Goal: Task Accomplishment & Management: Manage account settings

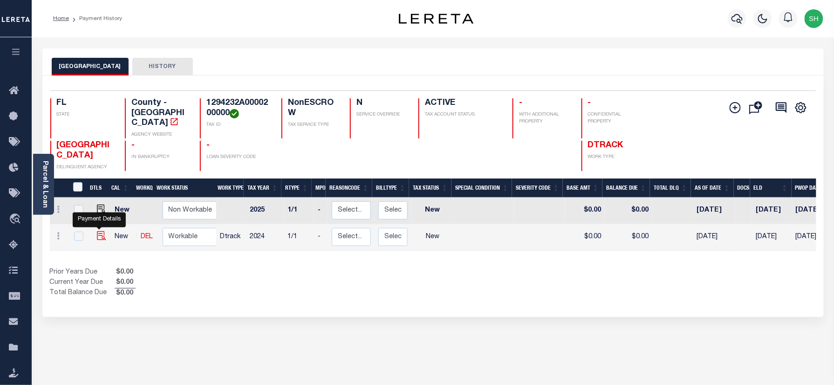
click at [97, 231] on img "" at bounding box center [101, 235] width 9 height 9
checkbox input "true"
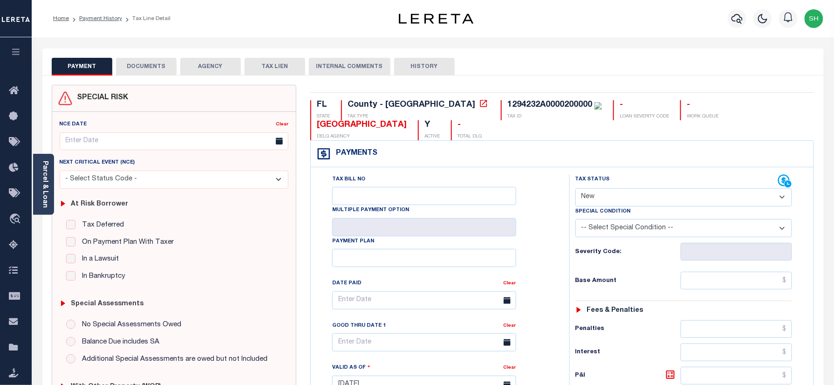
click at [652, 198] on select "- Select Status Code - Open Due/Unpaid Paid Incomplete No Tax Due Internal Refu…" at bounding box center [684, 197] width 217 height 18
select select "PYD"
click at [576, 189] on select "- Select Status Code - Open Due/Unpaid Paid Incomplete No Tax Due Internal Refu…" at bounding box center [684, 197] width 217 height 18
type input "09/03/2025"
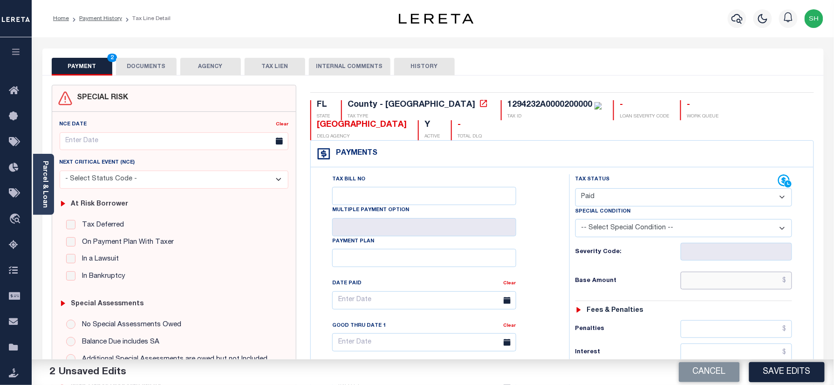
click at [759, 278] on input "text" at bounding box center [737, 281] width 112 height 18
paste input "3,457.81"
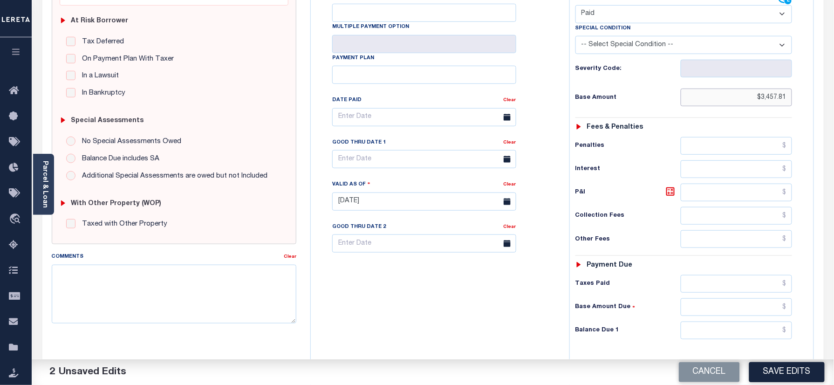
scroll to position [186, 0]
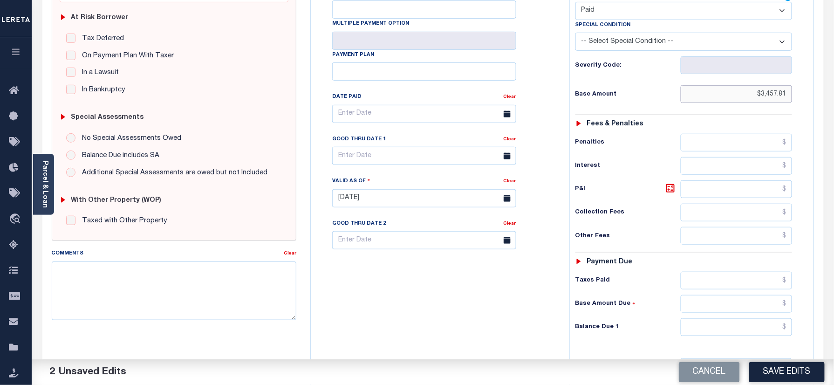
type input "$3,457.81"
click at [761, 336] on input "text" at bounding box center [737, 327] width 112 height 18
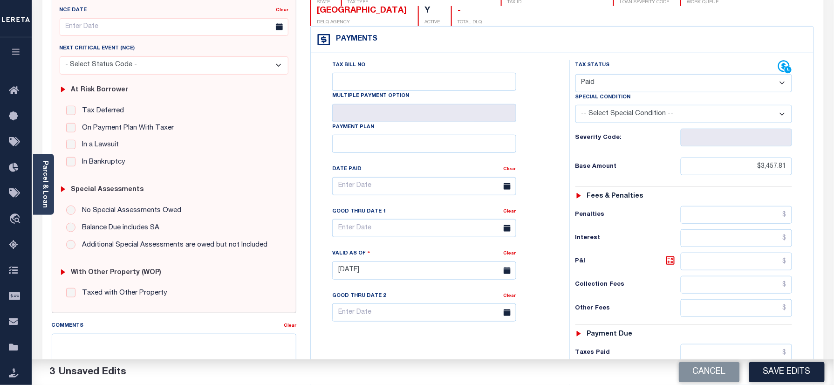
scroll to position [0, 0]
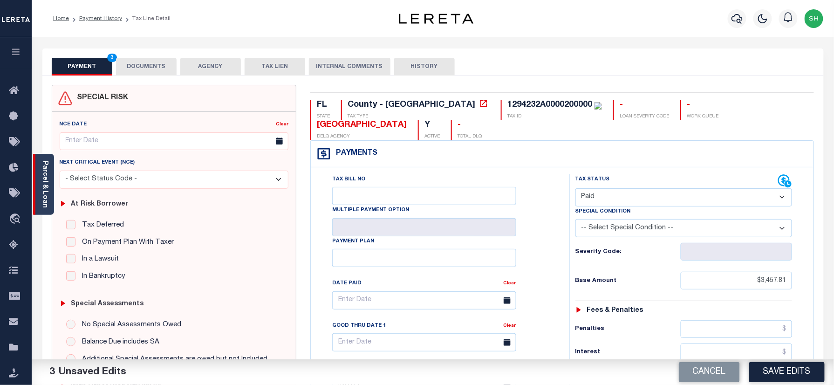
type input "$0.00"
click at [41, 180] on link "Parcel & Loan" at bounding box center [44, 184] width 7 height 47
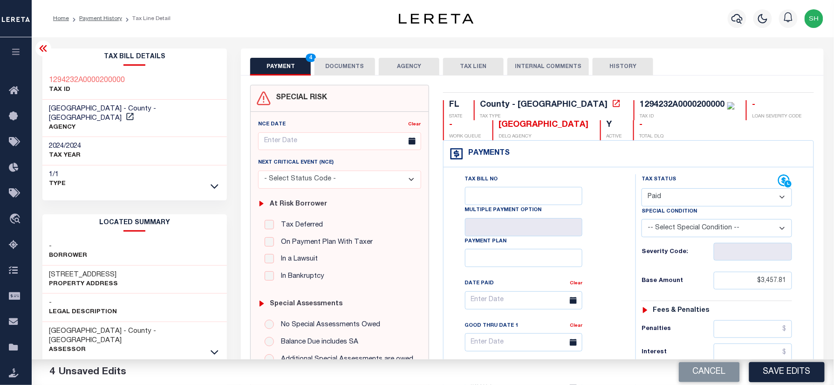
click at [42, 81] on div "1294232A0000200000 TAX ID" at bounding box center [134, 85] width 185 height 28
copy h3 "1294232A0000200000"
drag, startPoint x: 341, startPoint y: 58, endPoint x: 344, endPoint y: 105, distance: 47.2
click at [341, 58] on button "DOCUMENTS" at bounding box center [345, 67] width 61 height 18
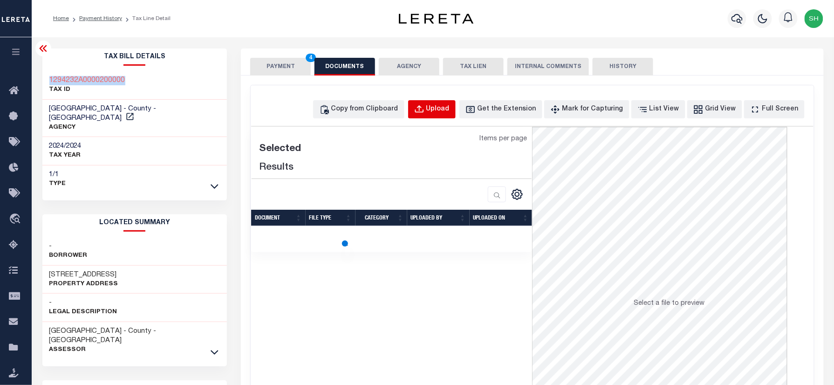
drag, startPoint x: 424, startPoint y: 108, endPoint x: 430, endPoint y: 103, distance: 7.3
click at [430, 103] on button "Upload" at bounding box center [432, 109] width 48 height 18
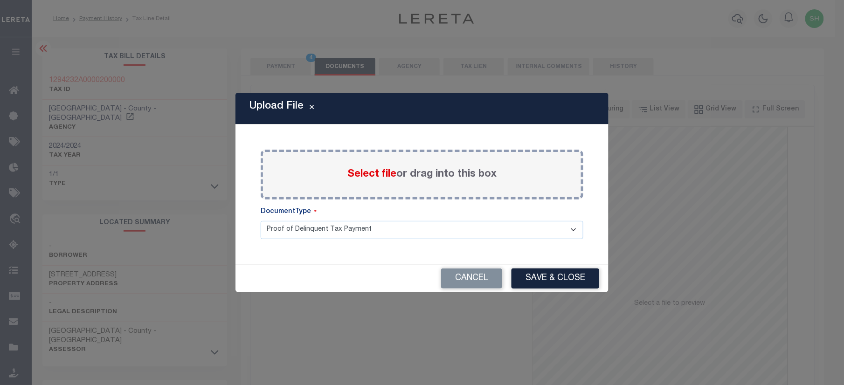
click at [362, 164] on div "Select file or drag into this box" at bounding box center [422, 175] width 323 height 50
click at [362, 172] on span "Select file" at bounding box center [371, 174] width 49 height 10
click at [0, 0] on input "Select file or drag into this box" at bounding box center [0, 0] width 0 height 0
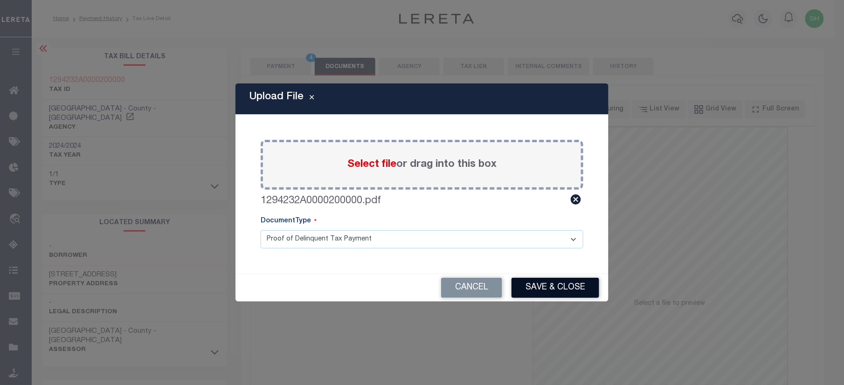
click at [567, 282] on button "Save & Close" at bounding box center [555, 288] width 88 height 20
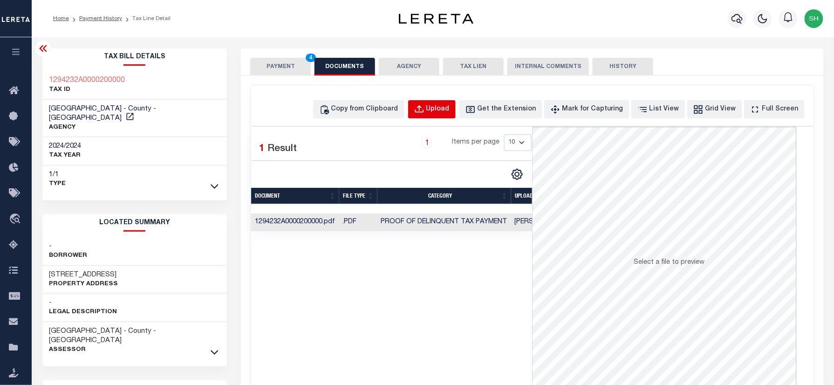
click at [450, 109] on div "Upload" at bounding box center [437, 109] width 23 height 10
select select "POP"
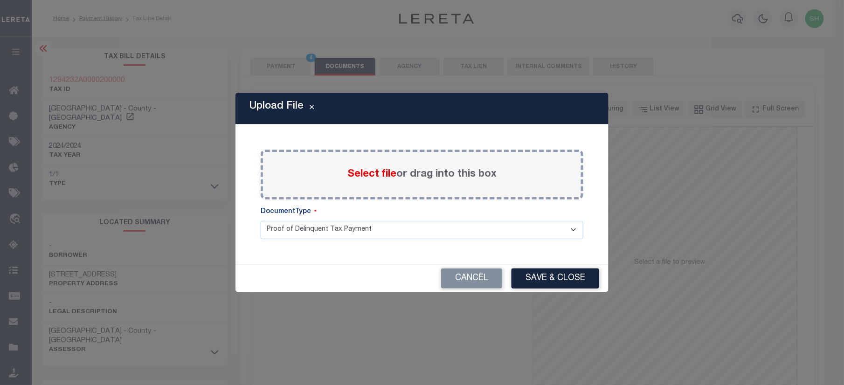
click at [368, 176] on span "Select file" at bounding box center [371, 174] width 49 height 10
click at [0, 0] on input "Select file or drag into this box" at bounding box center [0, 0] width 0 height 0
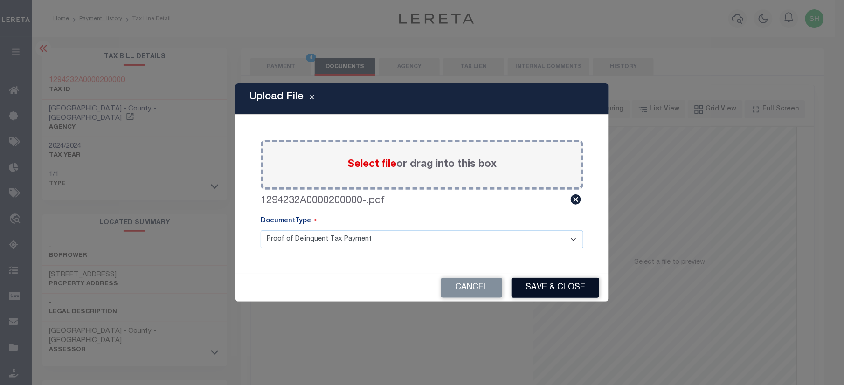
click at [528, 287] on button "Save & Close" at bounding box center [555, 288] width 88 height 20
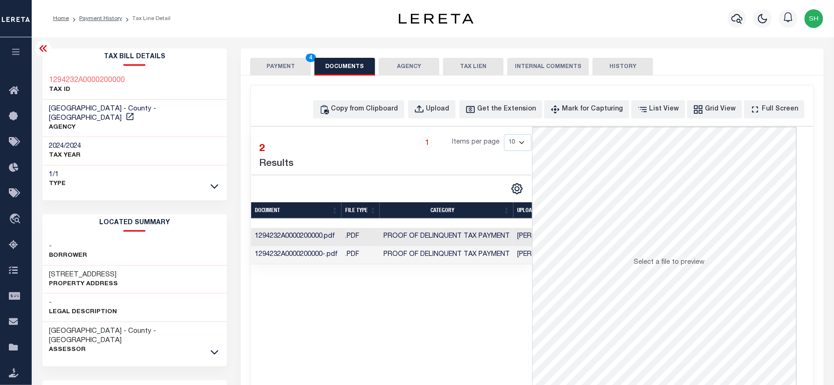
click at [280, 71] on button "PAYMENT 4" at bounding box center [280, 67] width 61 height 18
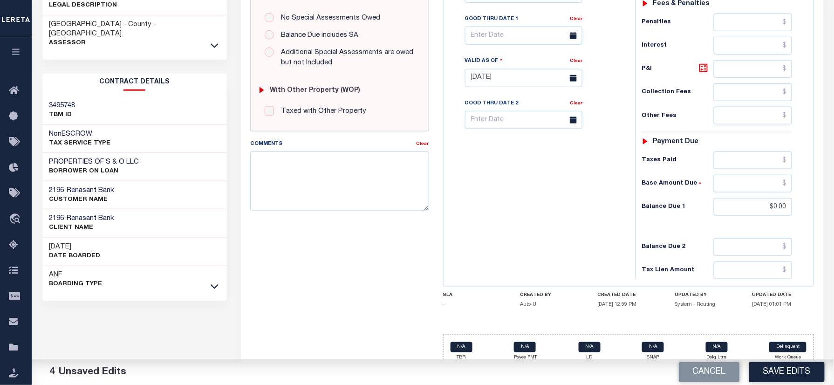
scroll to position [310, 0]
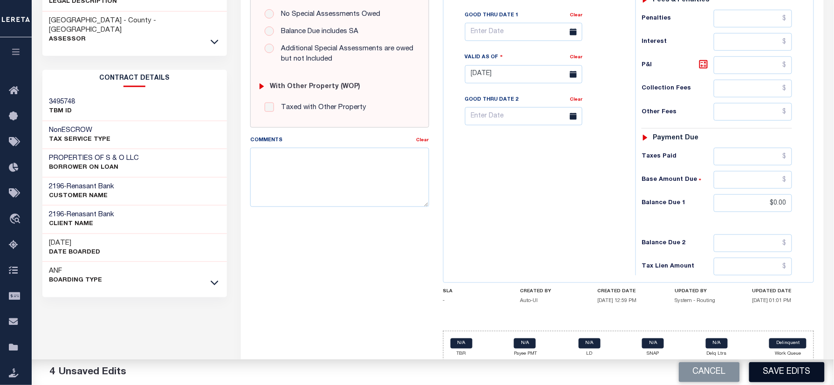
click at [783, 370] on button "Save Edits" at bounding box center [786, 372] width 75 height 20
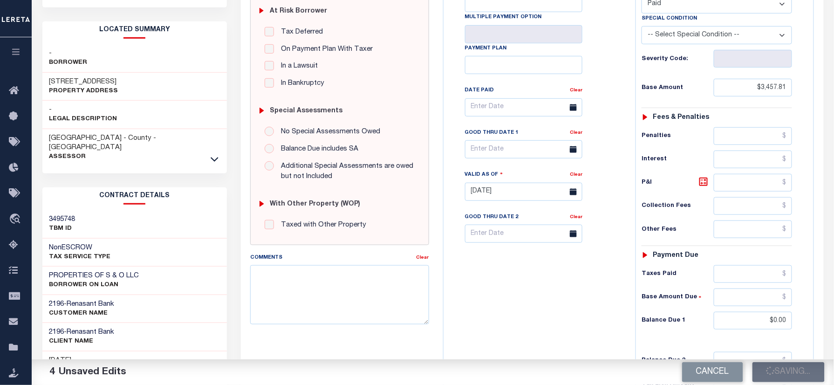
scroll to position [0, 0]
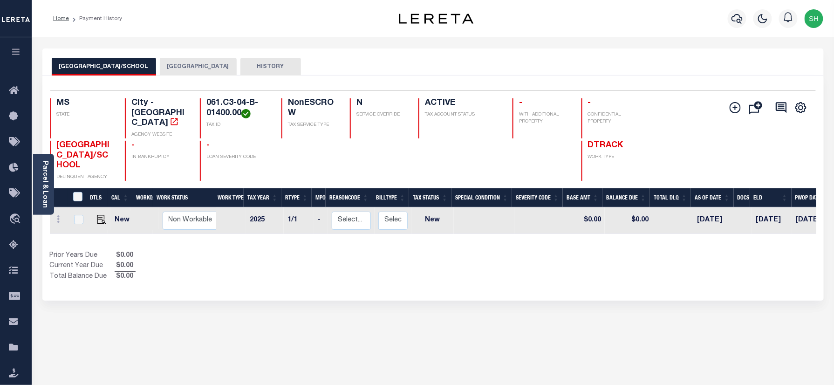
click at [179, 60] on button "CLAY COUNTY" at bounding box center [198, 67] width 77 height 18
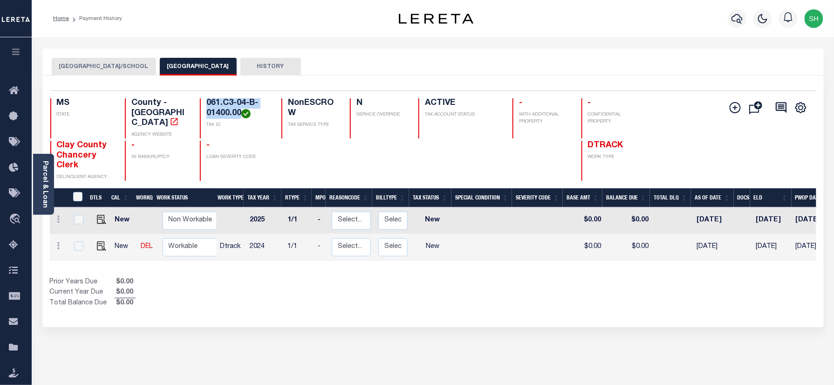
drag, startPoint x: 206, startPoint y: 103, endPoint x: 241, endPoint y: 116, distance: 37.9
click at [241, 116] on h4 "061.C3-04-B-01400.00" at bounding box center [238, 108] width 64 height 20
copy h4 "061.C3-04-B-01400.00"
click at [99, 241] on img "" at bounding box center [101, 245] width 9 height 9
checkbox input "true"
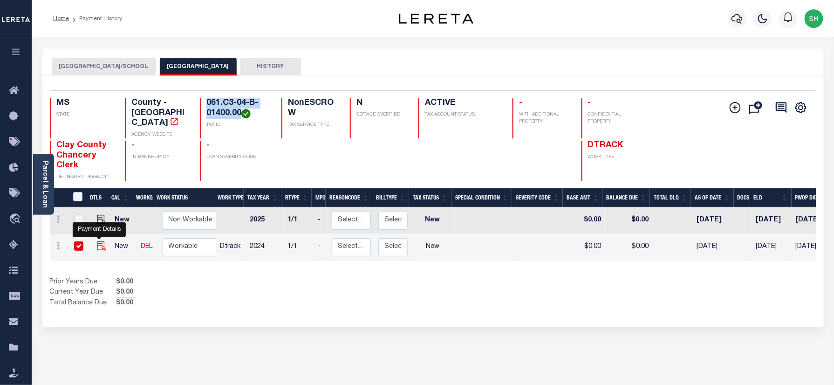
checkbox input "true"
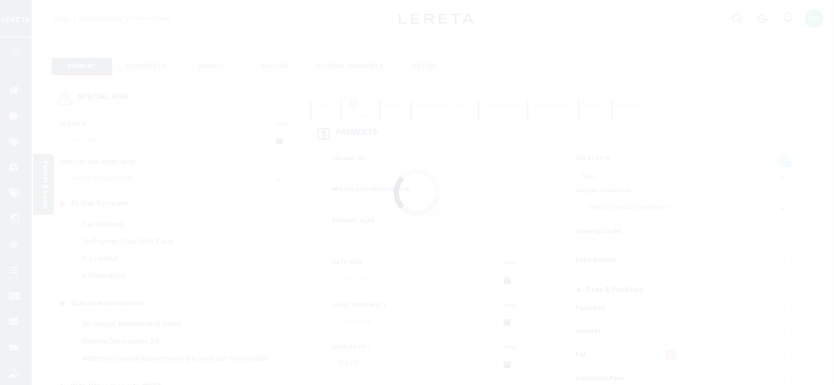
select select "NW2"
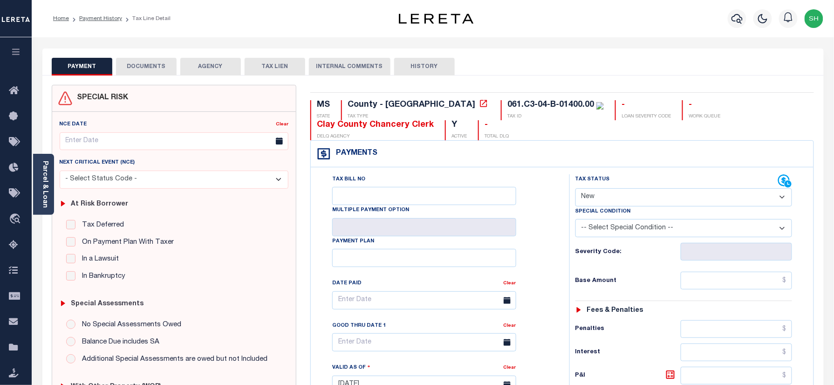
click at [46, 174] on link "Parcel & Loan" at bounding box center [44, 184] width 7 height 47
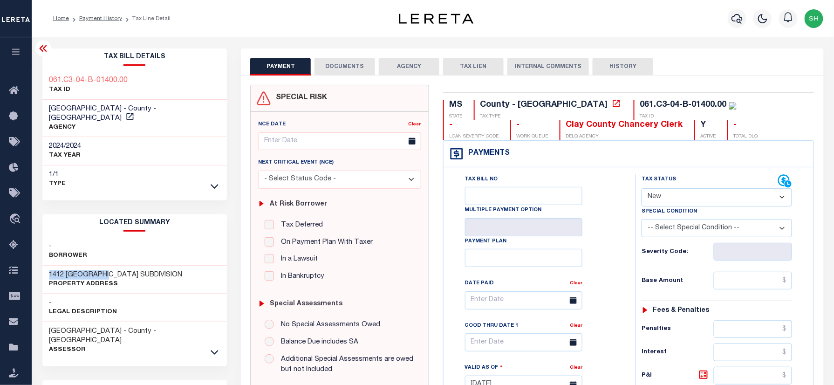
drag, startPoint x: 45, startPoint y: 265, endPoint x: 107, endPoint y: 265, distance: 61.5
click at [107, 266] on div "1412 PINE ACRES SUBDIVISION Property Address" at bounding box center [134, 280] width 185 height 28
click at [193, 294] on div "- Legal Description" at bounding box center [134, 308] width 185 height 28
drag, startPoint x: 49, startPoint y: 265, endPoint x: 81, endPoint y: 264, distance: 31.2
click at [81, 270] on h3 "1412 PINE ACRES SUBDIVISION" at bounding box center [115, 274] width 133 height 9
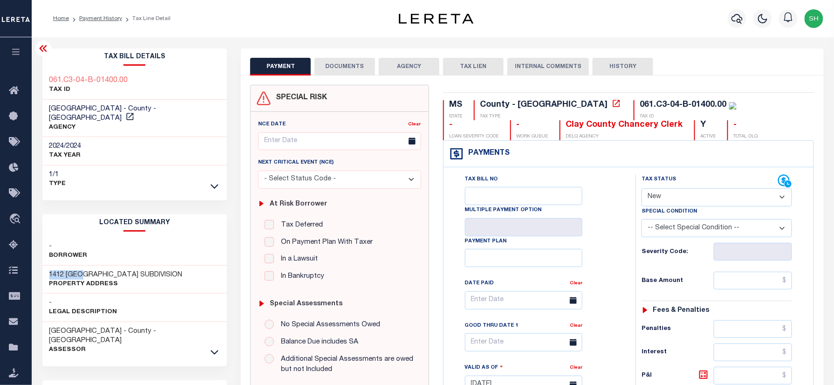
copy h3 "1412 PINE"
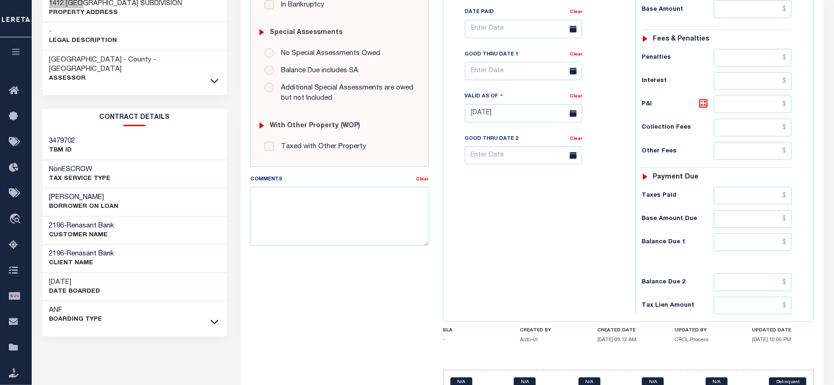
scroll to position [310, 0]
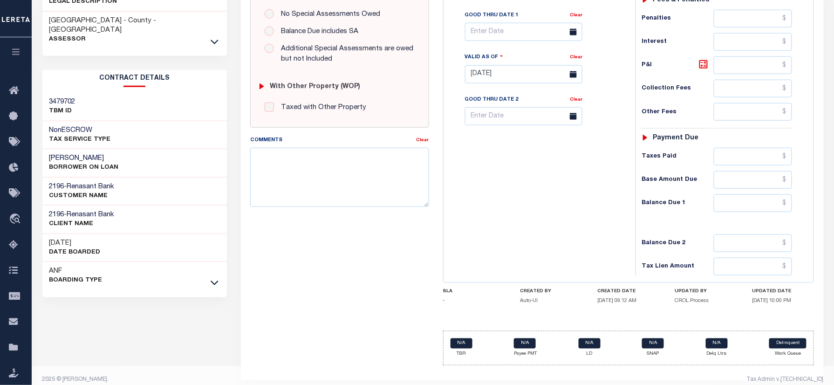
click at [48, 149] on div "WYLIE D LANG BORROWER ON LOAN" at bounding box center [134, 163] width 185 height 28
copy h3 "WYLIE"
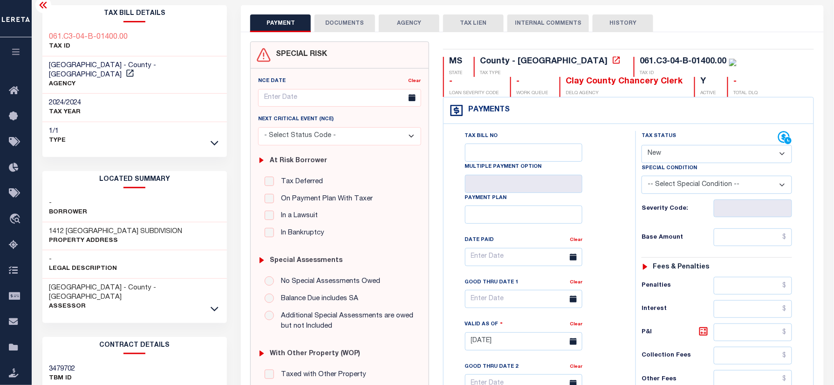
scroll to position [62, 0]
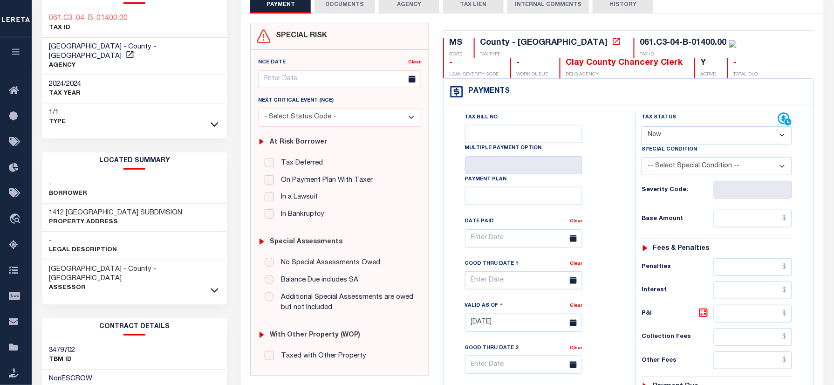
click at [208, 268] on div "CLAY COUNTY - County - MS Assessor" at bounding box center [134, 278] width 185 height 37
click at [214, 285] on icon at bounding box center [215, 290] width 8 height 10
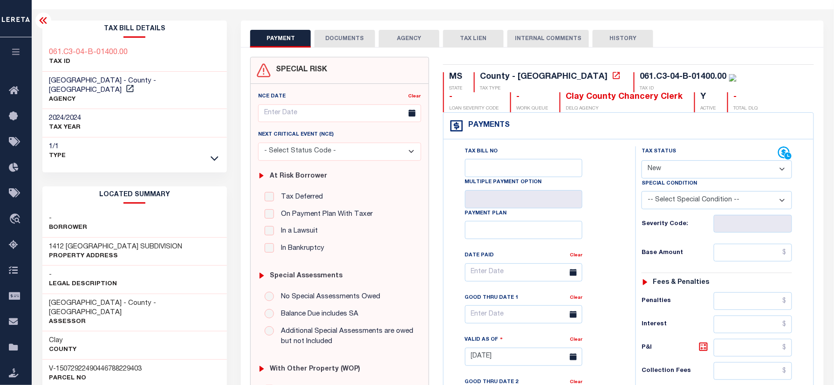
scroll to position [0, 0]
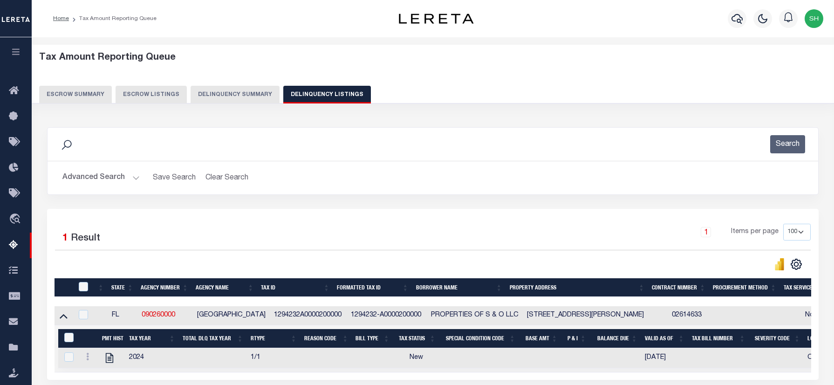
select select "100"
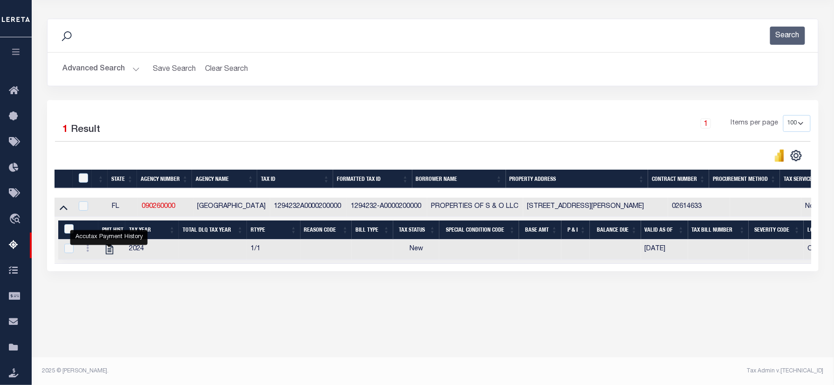
scroll to position [109, 0]
click at [99, 66] on button "Advanced Search" at bounding box center [100, 69] width 77 height 18
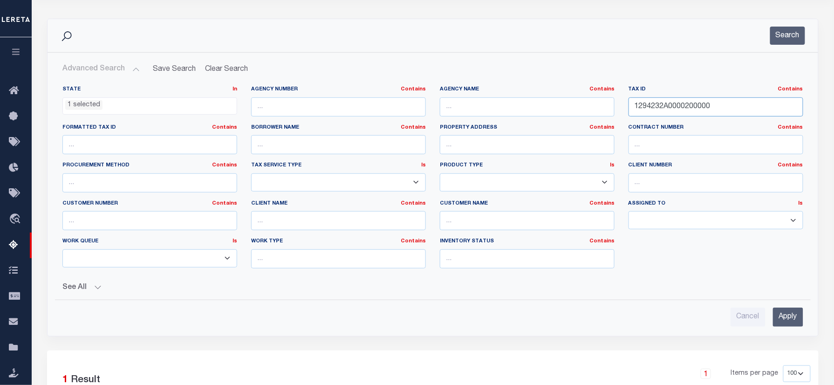
drag, startPoint x: 495, startPoint y: 109, endPoint x: 772, endPoint y: 53, distance: 282.4
click at [496, 109] on div "State In In AK AL AR AZ CA CO CT DC DE FL GA GU HI IA ID IL IN KS KY LA MA MD M…" at bounding box center [432, 181] width 755 height 190
paste input "083.C2-14-B-00700."
type input "083.C2-14-B-00700.00"
click at [805, 37] on button "Search" at bounding box center [787, 36] width 35 height 18
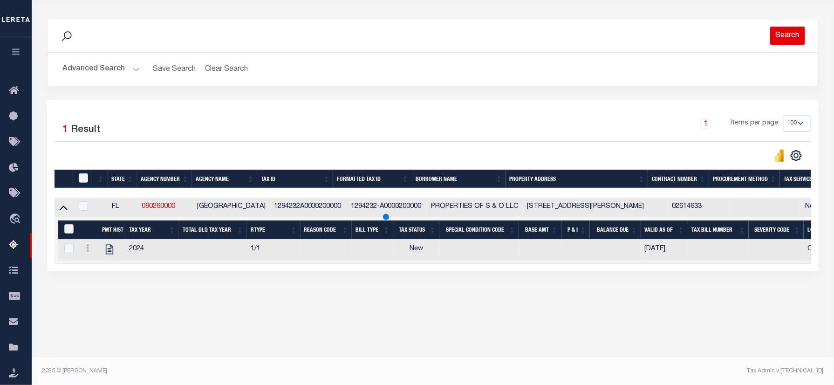
click at [789, 35] on button "Search" at bounding box center [787, 36] width 35 height 18
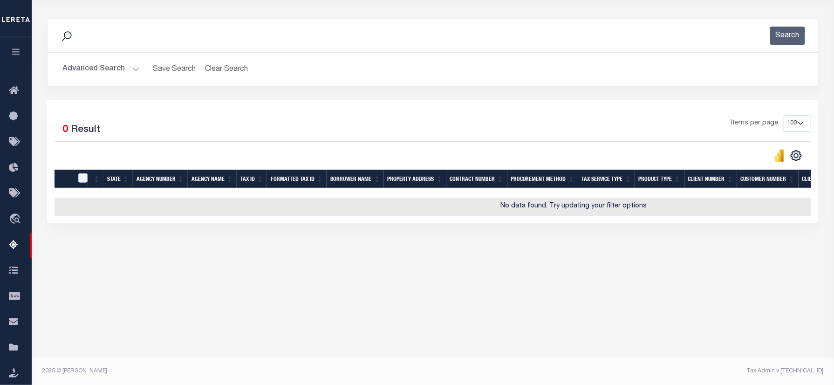
click at [87, 64] on button "Advanced Search" at bounding box center [100, 69] width 77 height 18
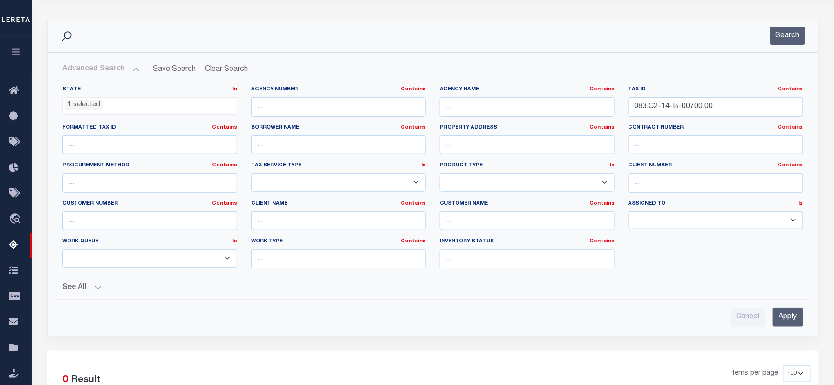
click at [118, 103] on ul "1 selected" at bounding box center [150, 104] width 174 height 13
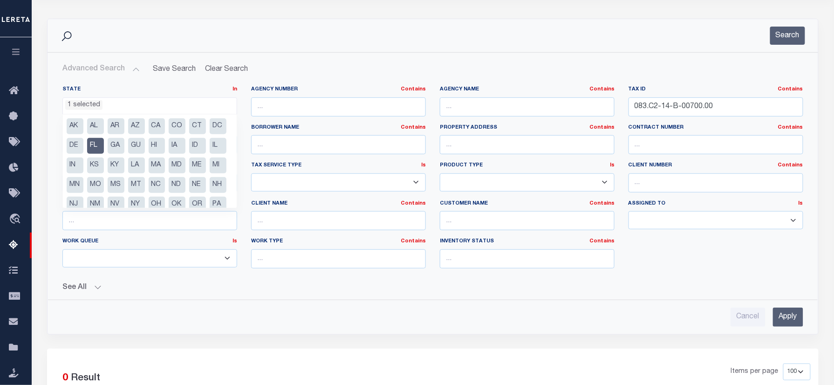
click at [104, 142] on li "FL" at bounding box center [95, 146] width 17 height 16
click at [124, 181] on li "MS" at bounding box center [116, 185] width 17 height 16
select select "MS"
click at [775, 43] on button "Search" at bounding box center [787, 36] width 35 height 18
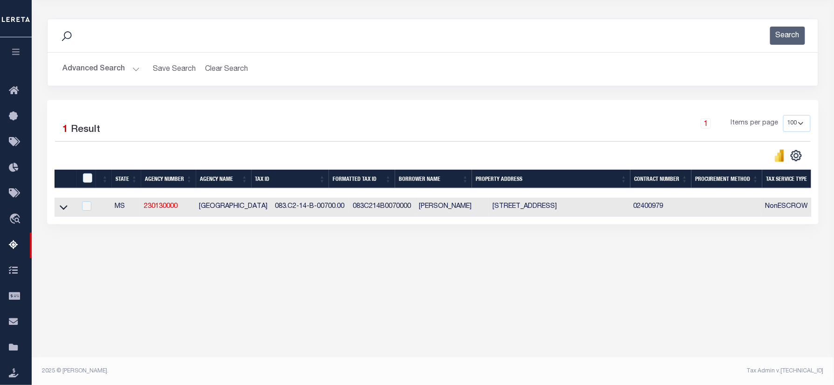
click at [58, 210] on link at bounding box center [63, 206] width 11 height 7
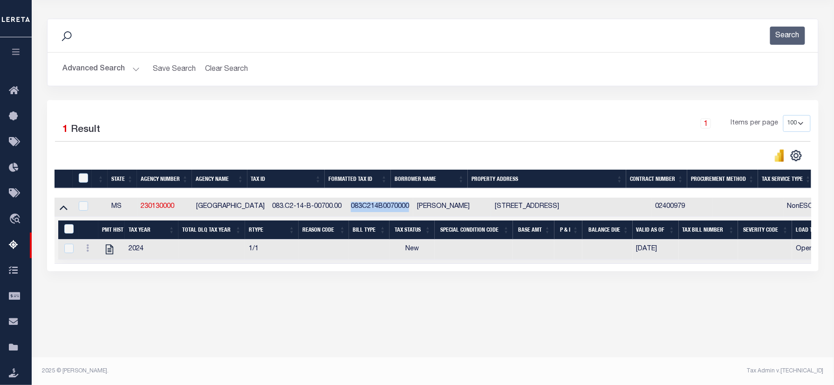
drag, startPoint x: 332, startPoint y: 205, endPoint x: 392, endPoint y: 205, distance: 60.1
click at [392, 205] on td "083C214B0070000" at bounding box center [380, 207] width 66 height 19
checkbox input "true"
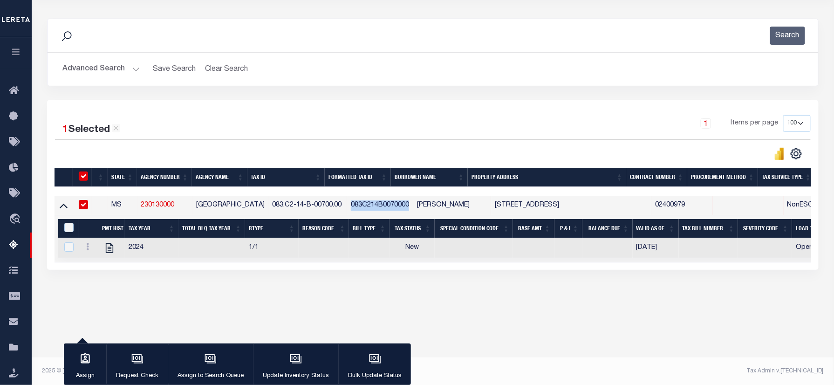
click at [392, 205] on td "083C214B0070000" at bounding box center [380, 205] width 66 height 19
checkbox input "false"
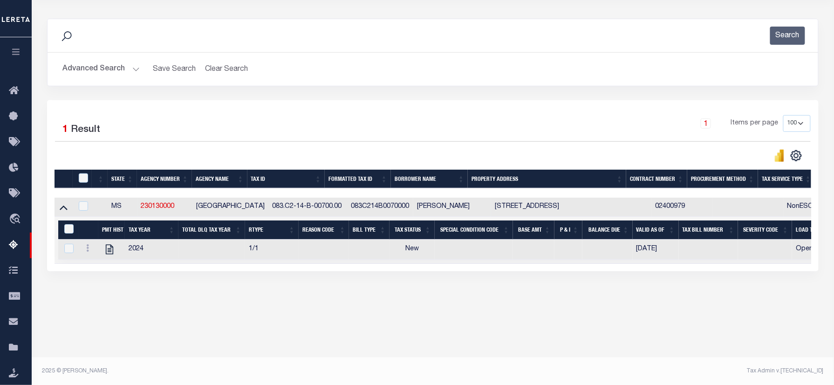
drag, startPoint x: 370, startPoint y: 209, endPoint x: 394, endPoint y: 207, distance: 24.7
click at [394, 207] on td "083C214B0070000" at bounding box center [380, 207] width 66 height 19
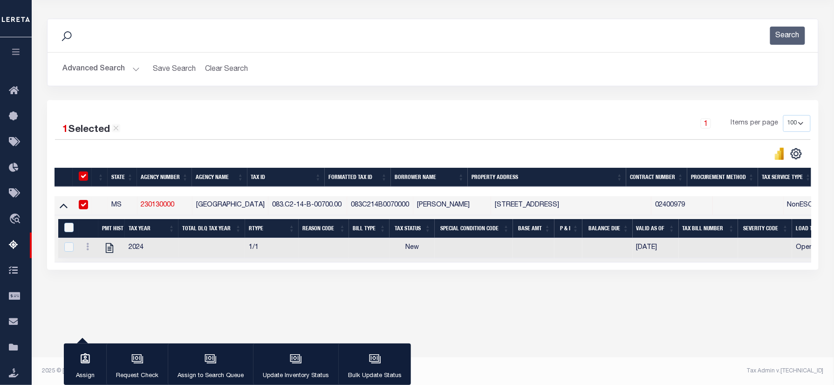
checkbox input "true"
drag, startPoint x: 403, startPoint y: 204, endPoint x: 473, endPoint y: 210, distance: 70.6
click at [473, 208] on td "SYLVIA A MCDONALD" at bounding box center [452, 205] width 78 height 19
checkbox input "false"
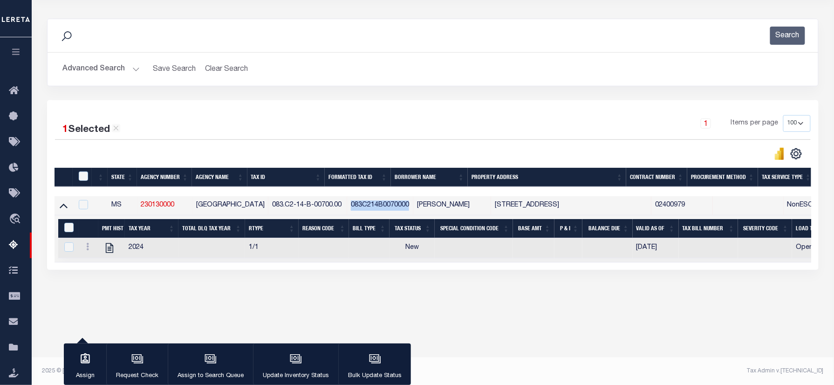
checkbox input "false"
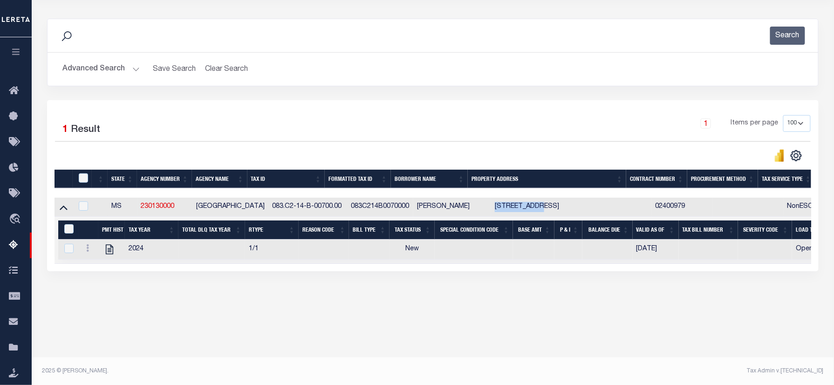
drag, startPoint x: 480, startPoint y: 207, endPoint x: 526, endPoint y: 215, distance: 47.3
click at [528, 213] on td "461 E JORDAN AVE WEST POINT MS 397730000" at bounding box center [571, 207] width 160 height 19
checkbox input "true"
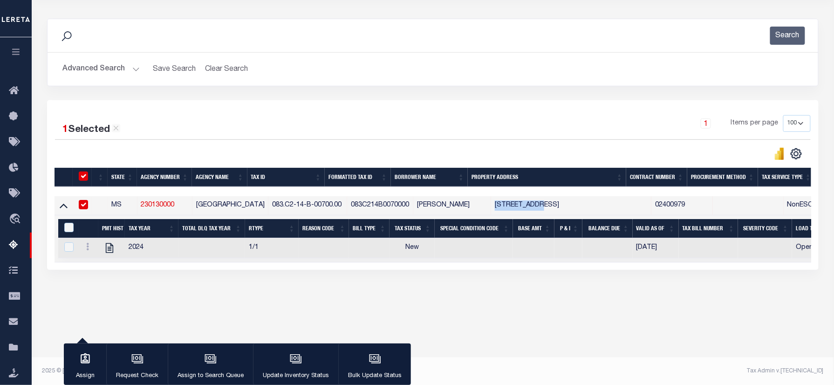
copy td "461 E JORDAN"
click at [783, 35] on button "Search" at bounding box center [787, 36] width 35 height 18
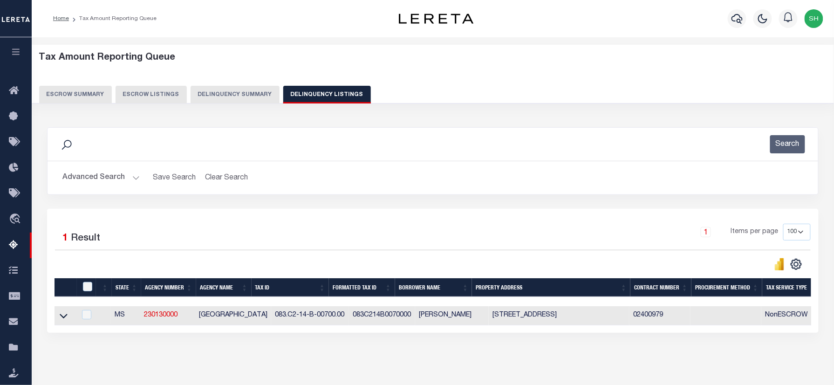
click at [815, 15] on img "button" at bounding box center [814, 18] width 19 height 19
click at [778, 68] on span "Sign out" at bounding box center [777, 66] width 27 height 7
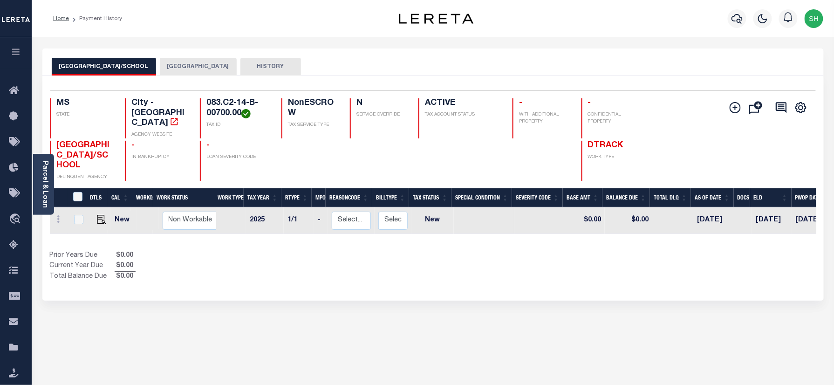
drag, startPoint x: 183, startPoint y: 48, endPoint x: 176, endPoint y: 60, distance: 13.6
click at [179, 51] on div "[GEOGRAPHIC_DATA]/SCHOOL CLAY COUNTY HISTORY" at bounding box center [433, 61] width 782 height 27
click at [176, 60] on button "[GEOGRAPHIC_DATA]" at bounding box center [198, 67] width 77 height 18
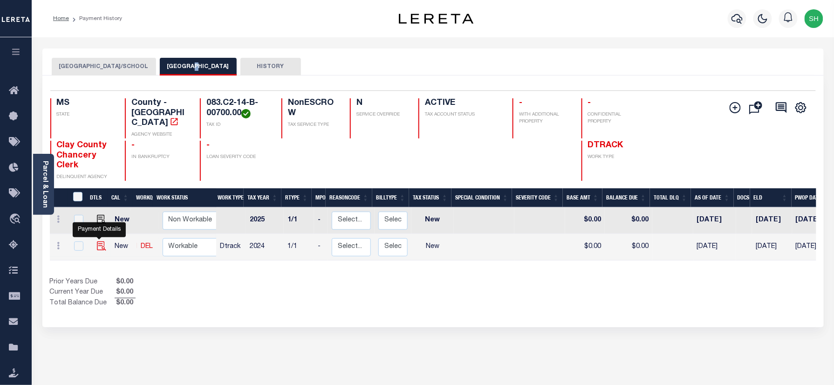
click at [98, 241] on img "" at bounding box center [101, 245] width 9 height 9
checkbox input "true"
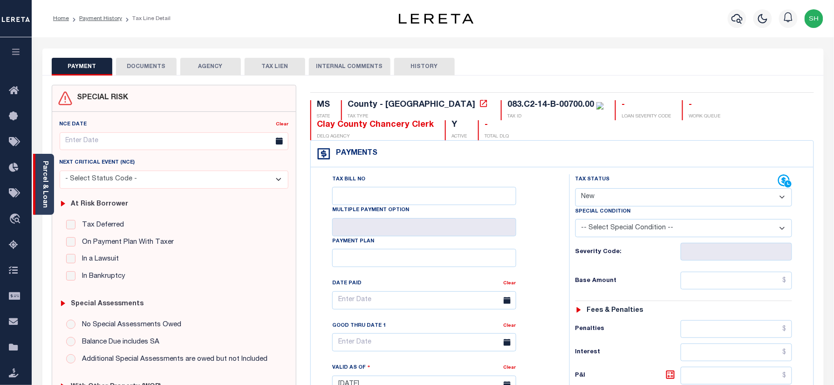
click at [45, 190] on link "Parcel & Loan" at bounding box center [44, 184] width 7 height 47
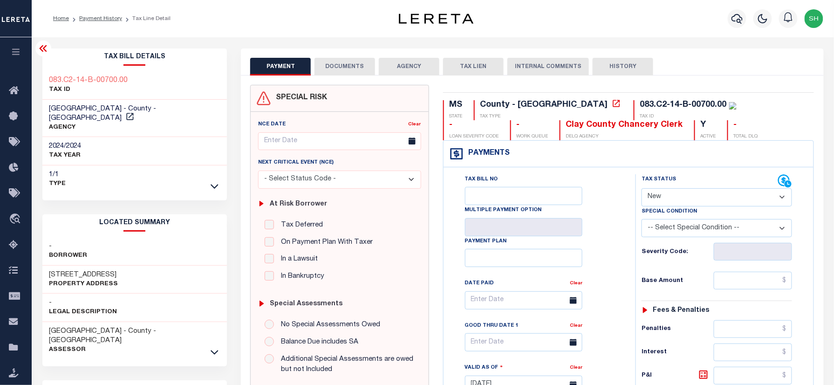
click at [702, 196] on select "- Select Status Code - Open Due/Unpaid Paid Incomplete No Tax Due Internal Refu…" at bounding box center [717, 197] width 151 height 18
select select "NTX"
click at [642, 189] on select "- Select Status Code - Open Due/Unpaid Paid Incomplete No Tax Due Internal Refu…" at bounding box center [717, 197] width 151 height 18
type input "09/03/2025"
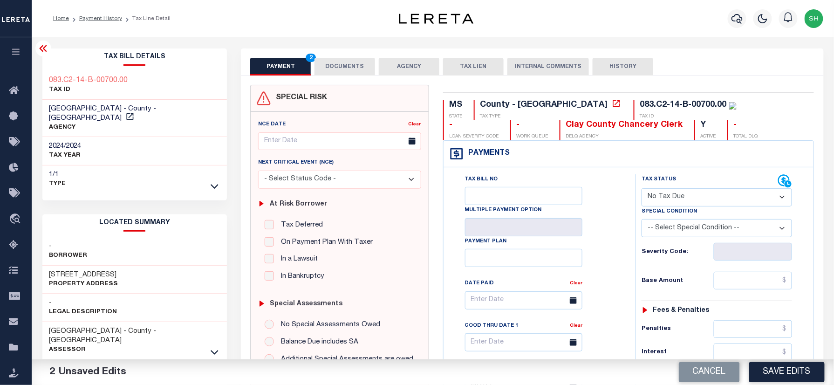
drag, startPoint x: 683, startPoint y: 222, endPoint x: 680, endPoint y: 228, distance: 6.5
click at [682, 224] on select "-- Select Special Condition -- 3RD PARTY TAX LIEN AGENCY TAX LIEN (A.K.A Inside…" at bounding box center [717, 228] width 151 height 18
select select "5"
click at [642, 221] on select "-- Select Special Condition -- 3RD PARTY TAX LIEN AGENCY TAX LIEN (A.K.A Inside…" at bounding box center [717, 228] width 151 height 18
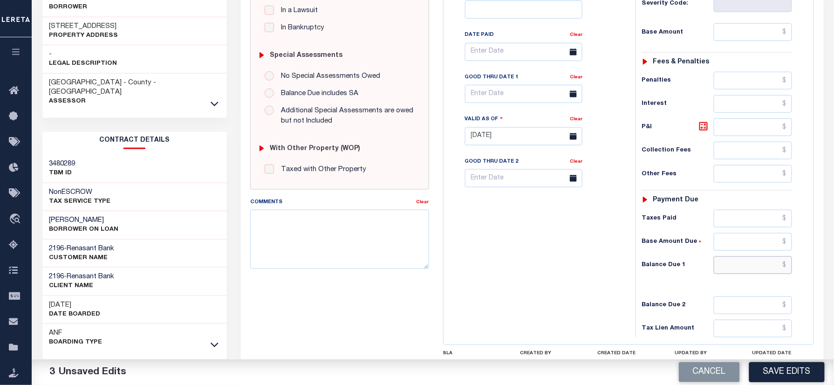
click at [767, 274] on input "text" at bounding box center [753, 265] width 78 height 18
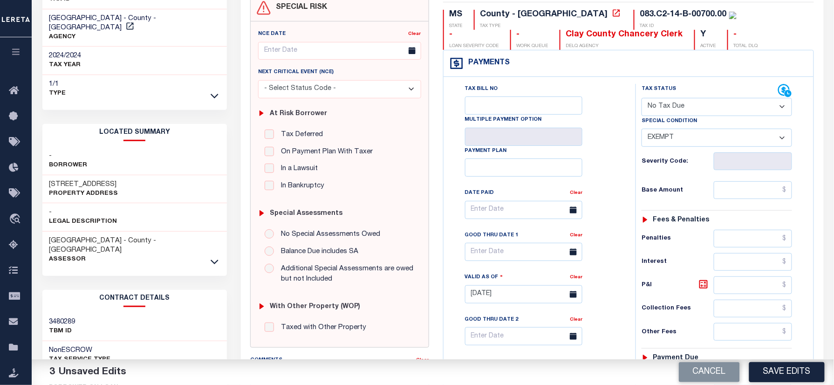
scroll to position [0, 0]
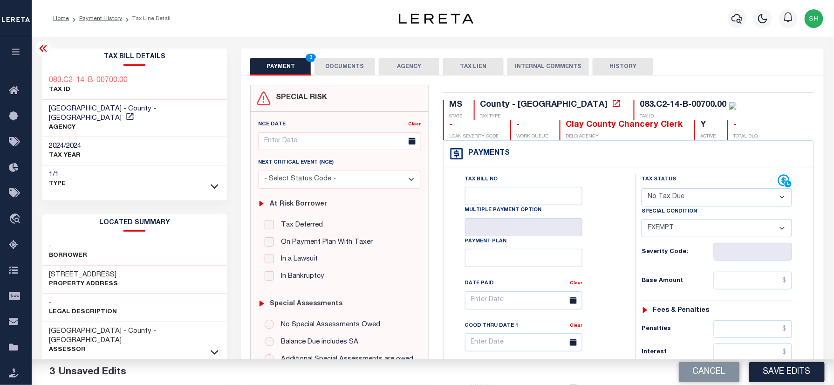
type input "$0.00"
click at [38, 66] on div "Tax Bill Details 083.C2-14-B-00700.00 TAX ID AGENCY 2024/2024 TAX YEAR 2025 -" at bounding box center [134, 376] width 199 height 656
click at [37, 66] on div "Tax Bill Details 083.C2-14-B-00700.00 TAX ID AGENCY 2024/2024 TAX YEAR 2025 -" at bounding box center [134, 376] width 199 height 656
copy div "083.C2-14-B-00700.00"
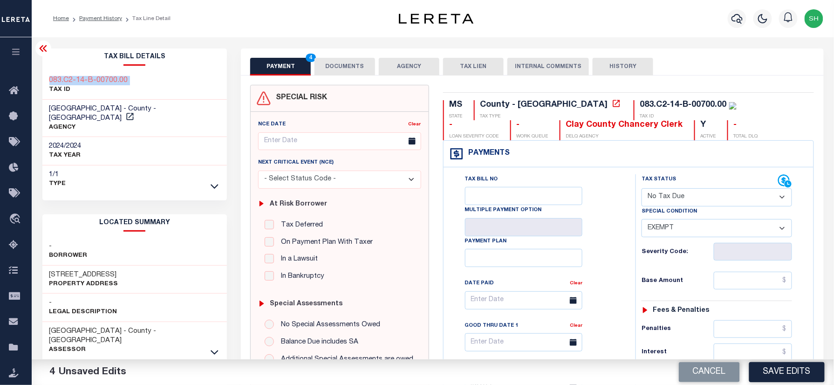
click at [351, 67] on button "DOCUMENTS" at bounding box center [345, 67] width 61 height 18
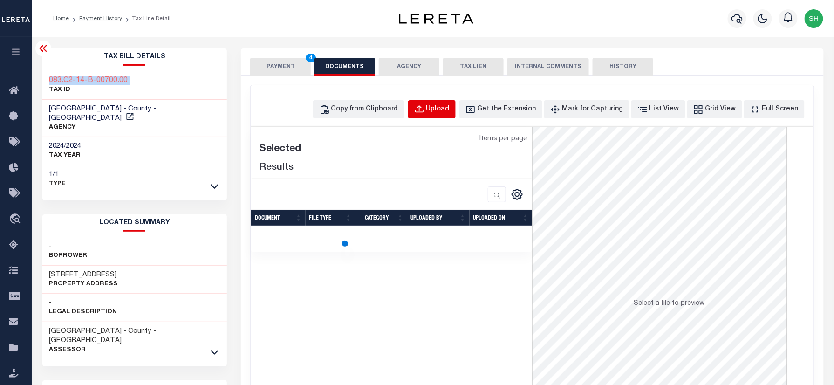
click at [446, 108] on div "Upload" at bounding box center [437, 109] width 23 height 10
select select "POP"
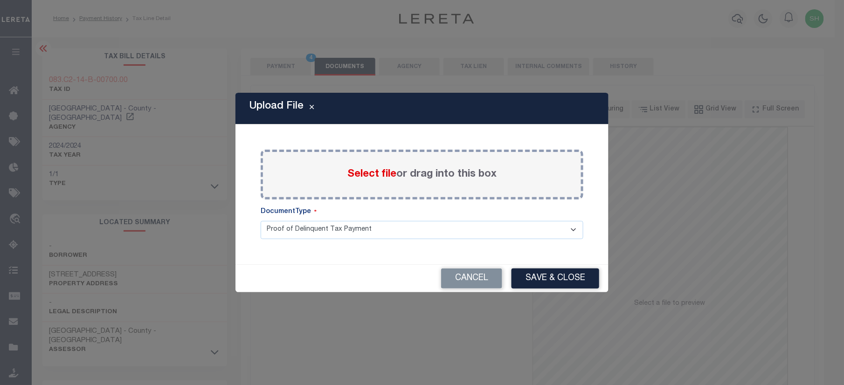
click at [362, 173] on span "Select file" at bounding box center [371, 174] width 49 height 10
click at [0, 0] on input "Select file or drag into this box" at bounding box center [0, 0] width 0 height 0
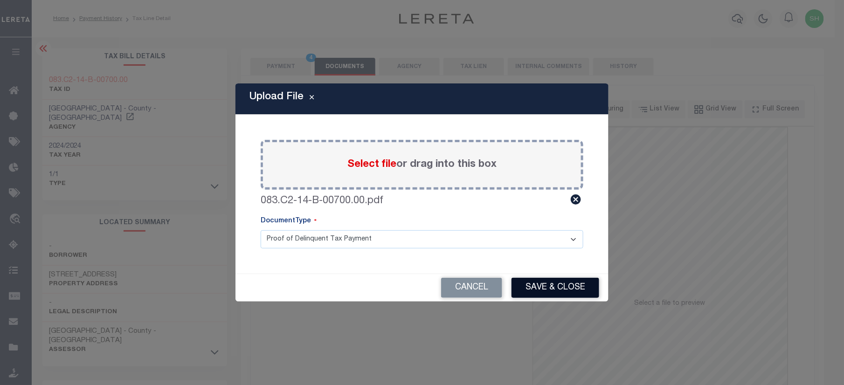
click at [552, 288] on button "Save & Close" at bounding box center [555, 288] width 88 height 20
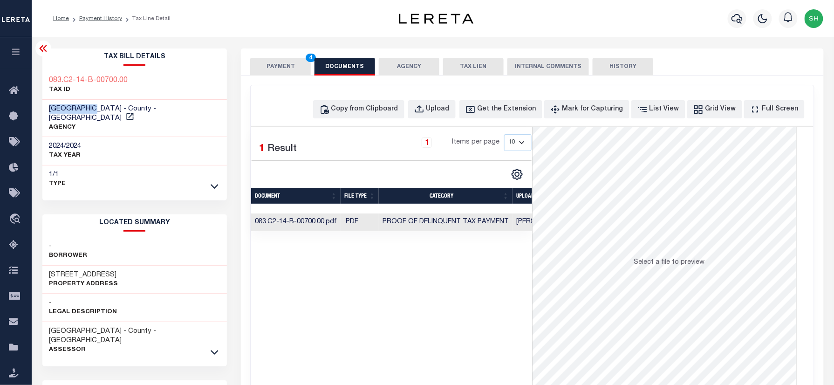
drag, startPoint x: 47, startPoint y: 103, endPoint x: 99, endPoint y: 103, distance: 52.2
click at [99, 103] on div "CLAY COUNTY - County - MS AGENCY" at bounding box center [134, 119] width 185 height 38
copy span "CLAY COUNTY"
click at [287, 59] on button "PAYMENT 4" at bounding box center [280, 67] width 61 height 18
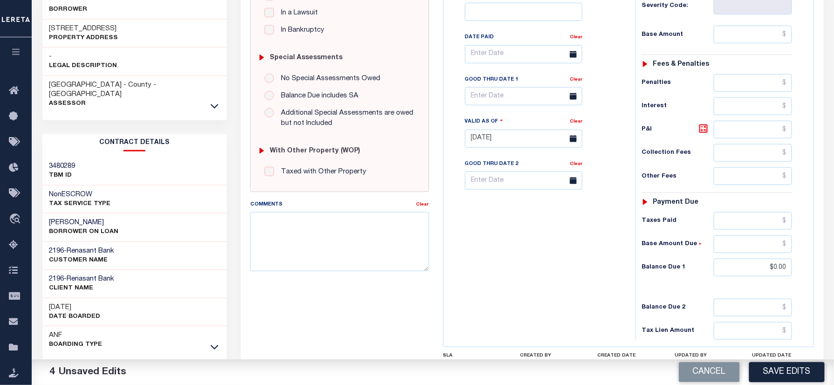
scroll to position [248, 0]
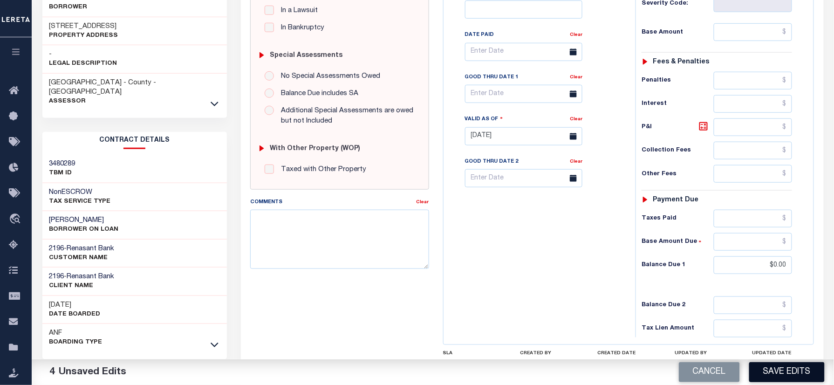
click at [785, 377] on button "Save Edits" at bounding box center [786, 372] width 75 height 20
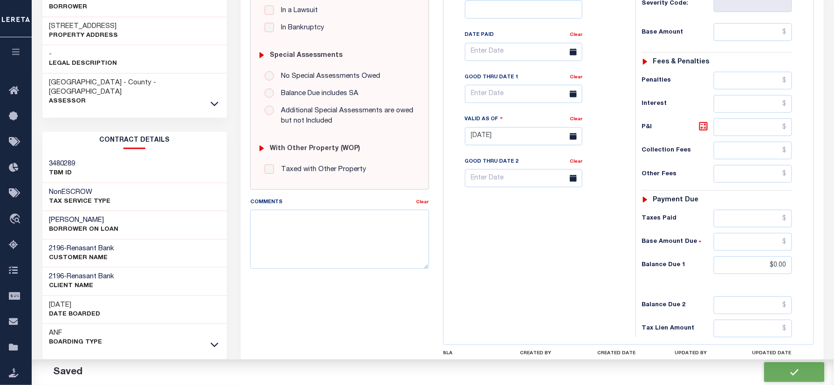
checkbox input "false"
type input "$0"
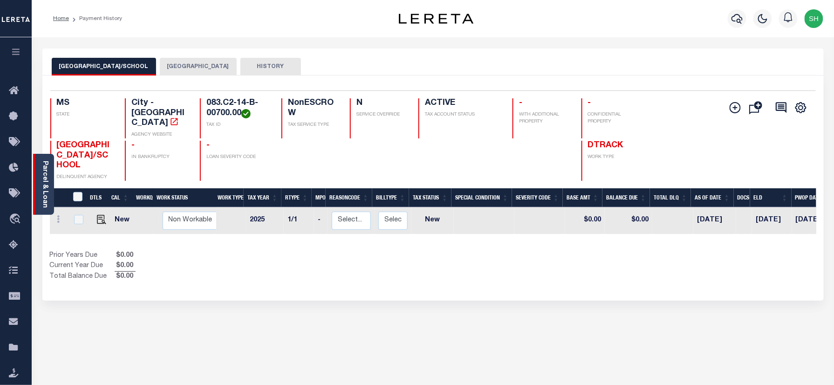
click at [43, 172] on link "Parcel & Loan" at bounding box center [44, 184] width 7 height 47
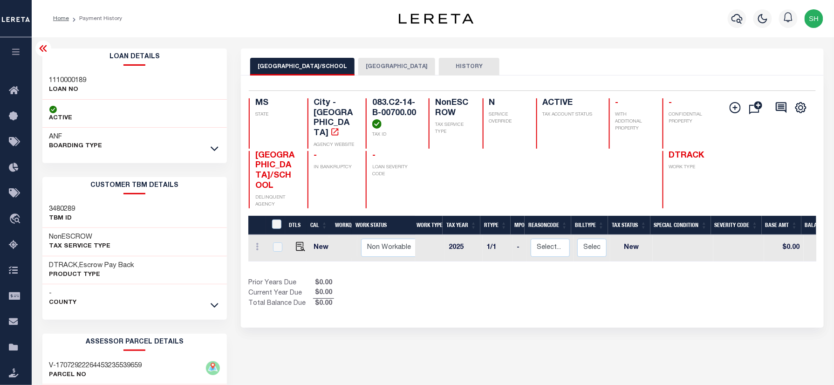
click at [62, 68] on div "Loan Details 1110000189 LOAN NO ANF" at bounding box center [134, 101] width 185 height 107
copy h3 "1110000189"
click at [736, 19] on icon "button" at bounding box center [737, 18] width 11 height 11
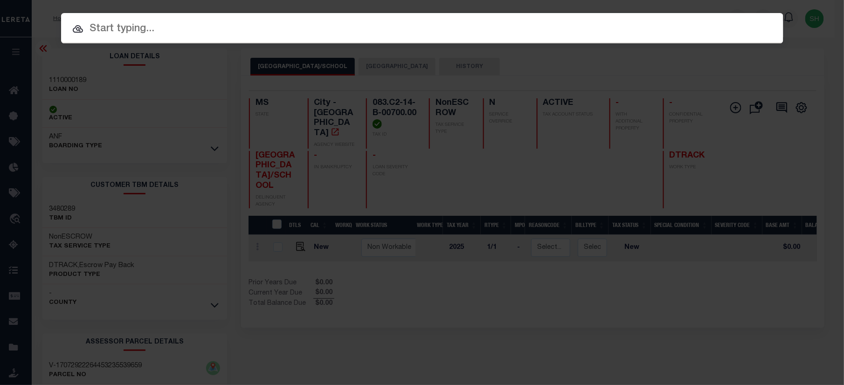
click at [631, 25] on input "text" at bounding box center [422, 29] width 722 height 16
paste input "3016926308"
type input "3016926308"
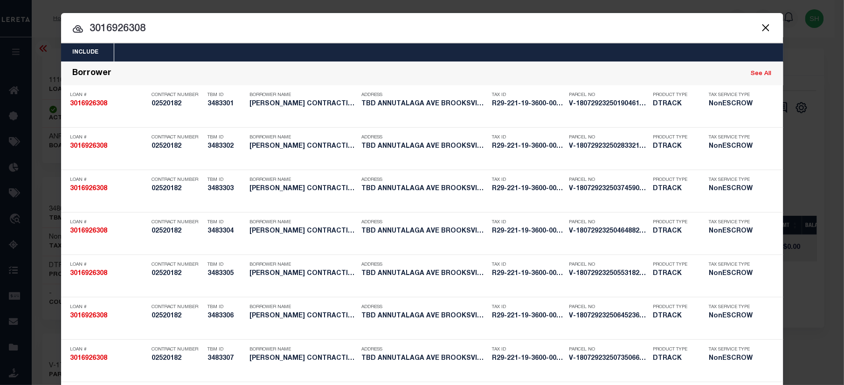
scroll to position [1603, 0]
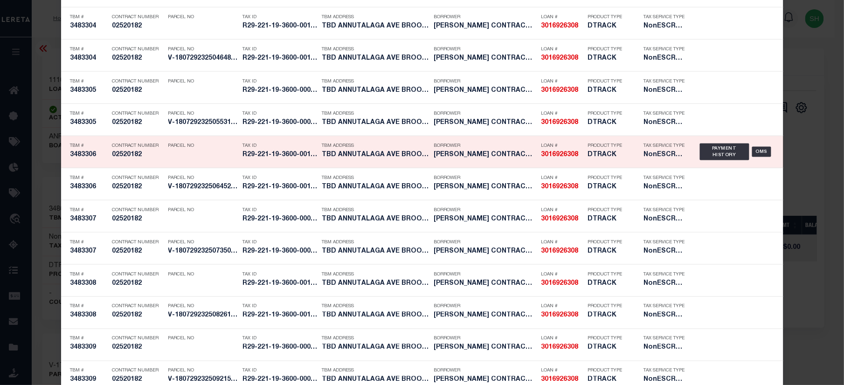
click at [719, 146] on div "Payment History OMS" at bounding box center [737, 151] width 74 height 27
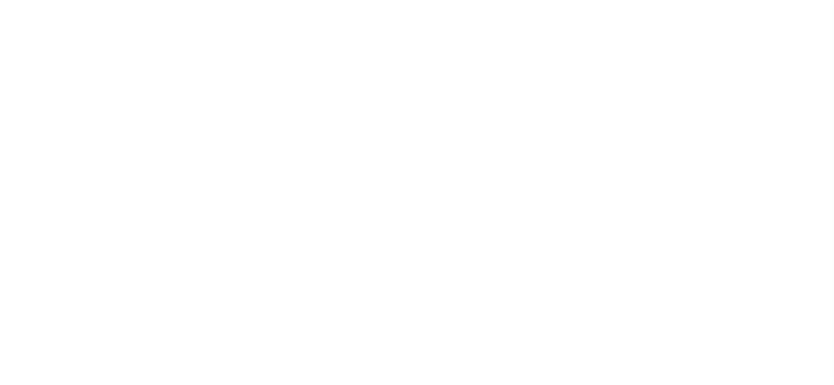
select select "PYD"
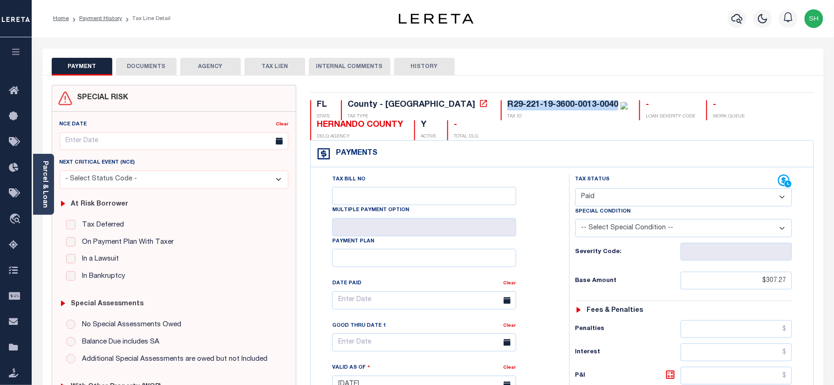
drag, startPoint x: 428, startPoint y: 105, endPoint x: 538, endPoint y: 101, distance: 110.0
click at [538, 101] on div "R29-221-19-3600-0013-0040" at bounding box center [563, 105] width 111 height 8
copy div "R29-221-19-3600-0013-0040"
click at [155, 69] on button "DOCUMENTS" at bounding box center [146, 67] width 61 height 18
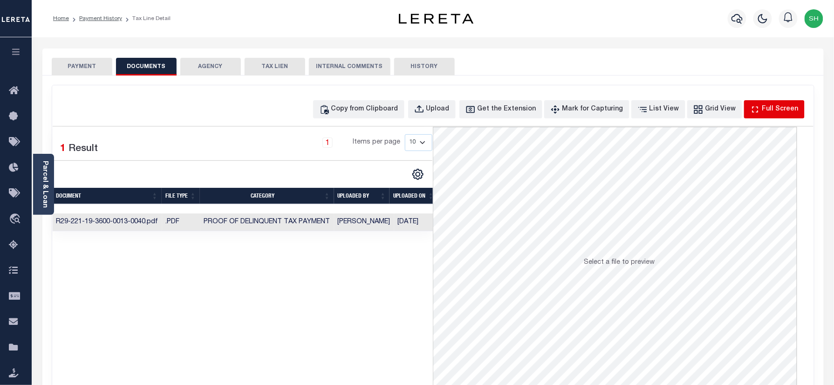
click at [776, 108] on div "Full Screen" at bounding box center [780, 109] width 36 height 10
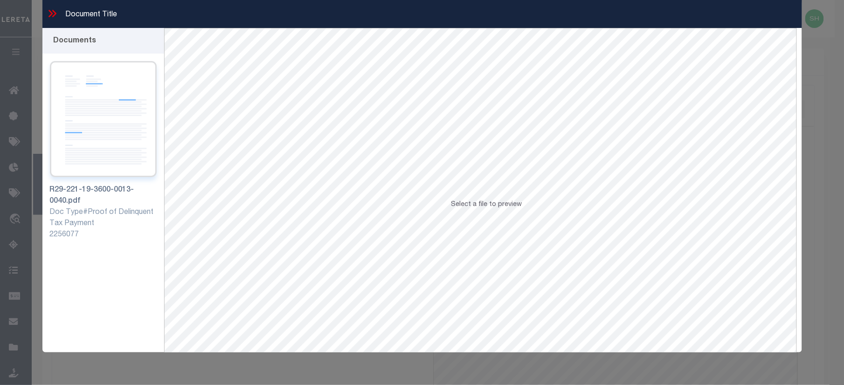
click at [103, 148] on img at bounding box center [103, 119] width 107 height 116
click at [49, 17] on icon at bounding box center [52, 13] width 12 height 12
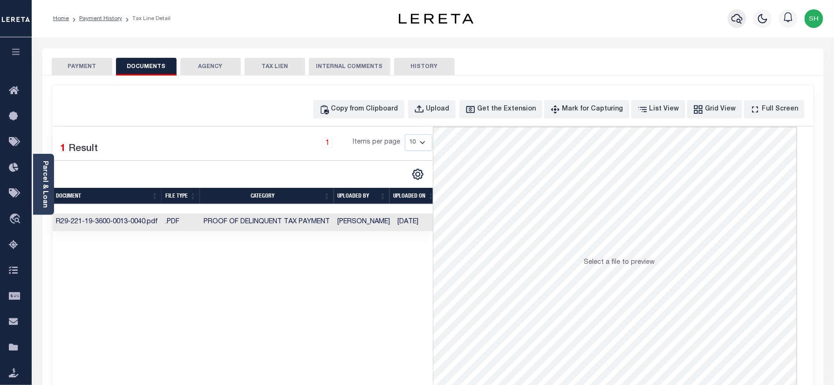
click at [734, 17] on icon "button" at bounding box center [737, 18] width 11 height 11
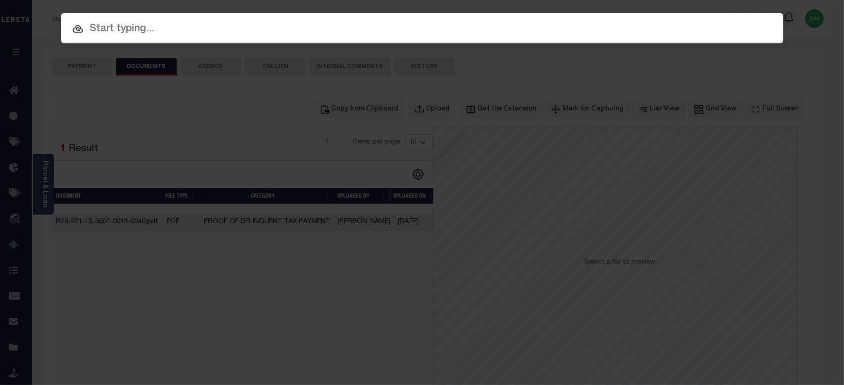
click at [612, 18] on div "Include Loans TBM Customers Borrowers Payments (Lender Non-Disb) Payments (Lend…" at bounding box center [422, 28] width 722 height 30
paste input "R29-221-19-3600-0017-0010"
type input "R29-221-19-3600-0017-0010"
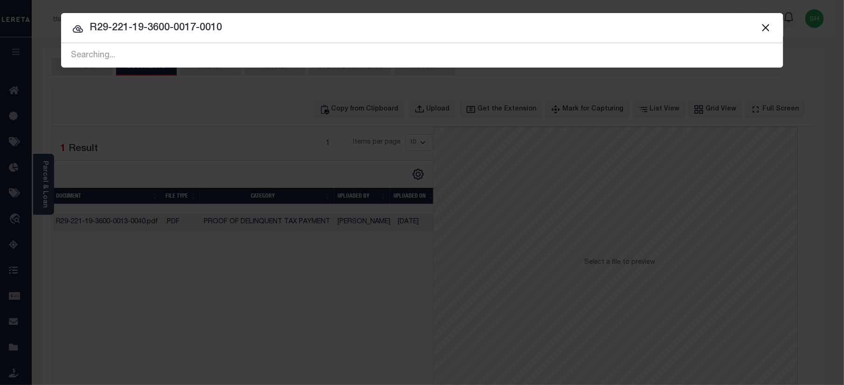
click at [259, 21] on input "R29-221-19-3600-0017-0010" at bounding box center [422, 28] width 722 height 16
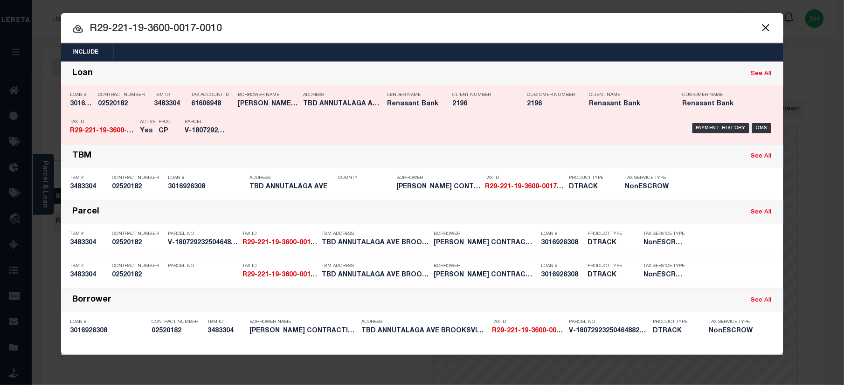
click at [688, 120] on div "Payment History OMS" at bounding box center [507, 128] width 533 height 27
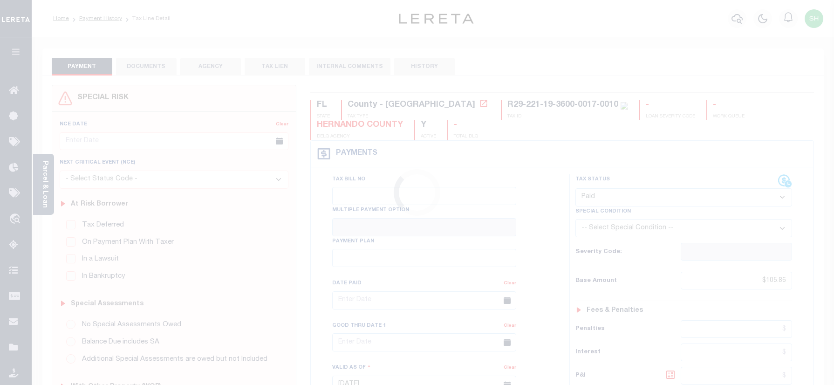
select select "PYD"
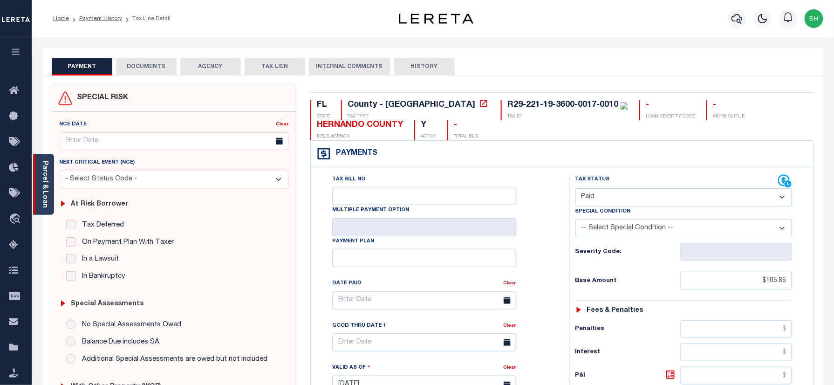
click at [40, 176] on div "Parcel & Loan" at bounding box center [43, 184] width 21 height 61
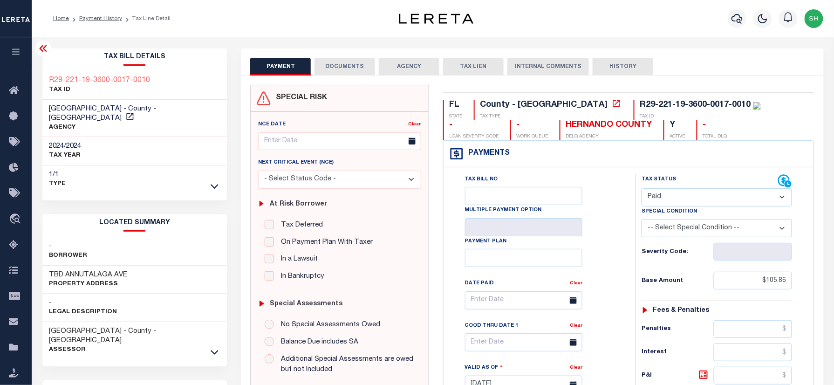
click at [348, 67] on button "DOCUMENTS" at bounding box center [345, 67] width 61 height 18
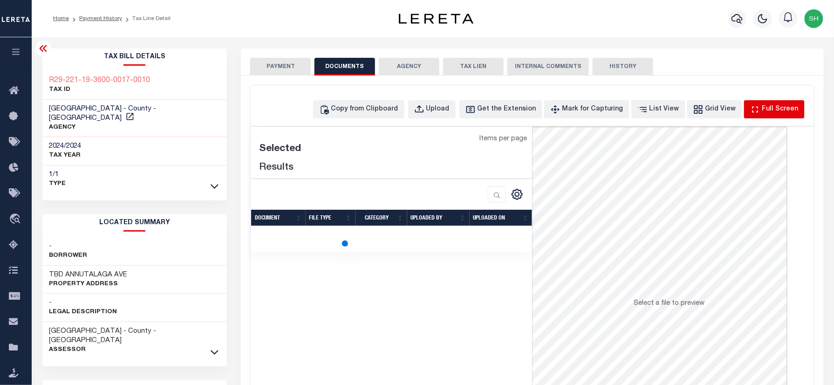
click at [785, 111] on div "Full Screen" at bounding box center [780, 109] width 36 height 10
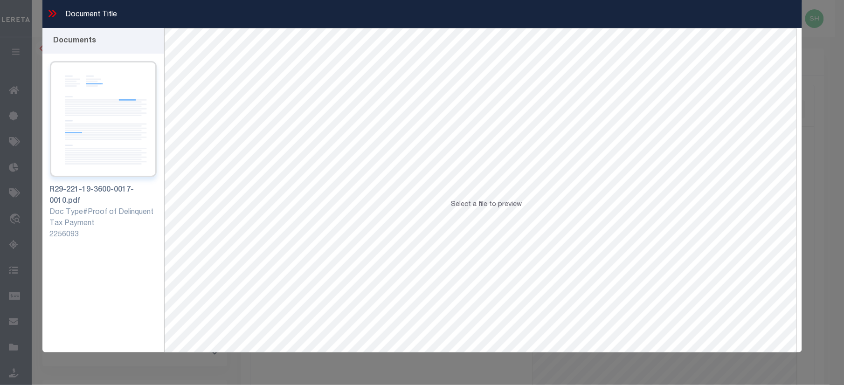
click at [99, 118] on img at bounding box center [103, 119] width 107 height 116
click at [51, 14] on icon at bounding box center [50, 13] width 4 height 7
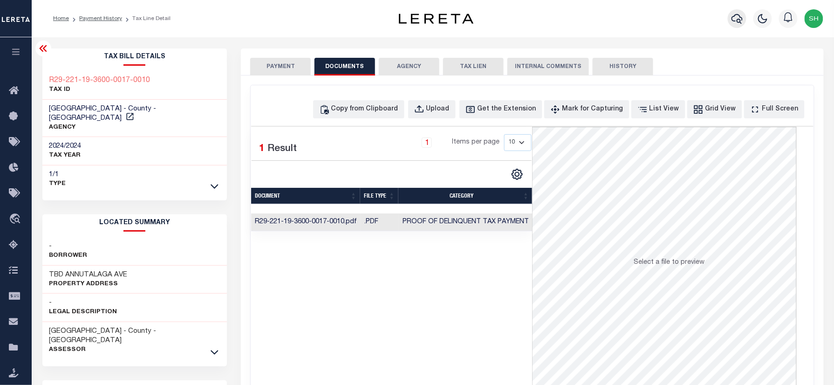
click at [739, 15] on icon "button" at bounding box center [737, 19] width 11 height 10
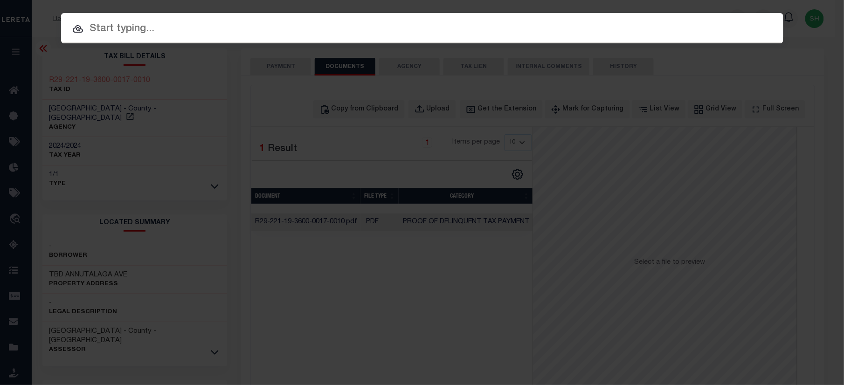
click at [573, 21] on input "text" at bounding box center [422, 29] width 722 height 16
paste input "R15-223-17-4230-0000-0460"
type input "R15-223-17-4230-0000-0460"
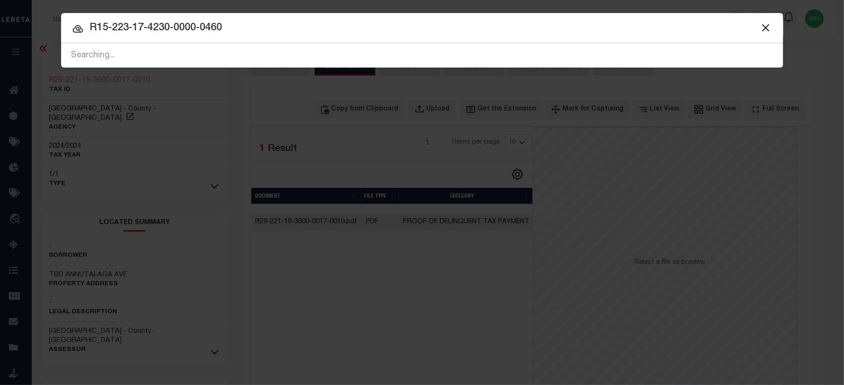
click at [241, 27] on input "R15-223-17-4230-0000-0460" at bounding box center [422, 28] width 722 height 16
click at [259, 34] on input "R15-223-17-4230-0000-0460" at bounding box center [422, 28] width 722 height 16
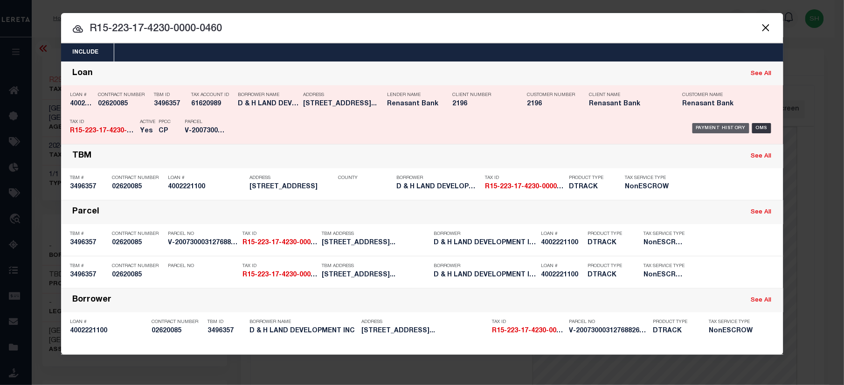
click at [705, 130] on div "Payment History" at bounding box center [720, 128] width 57 height 10
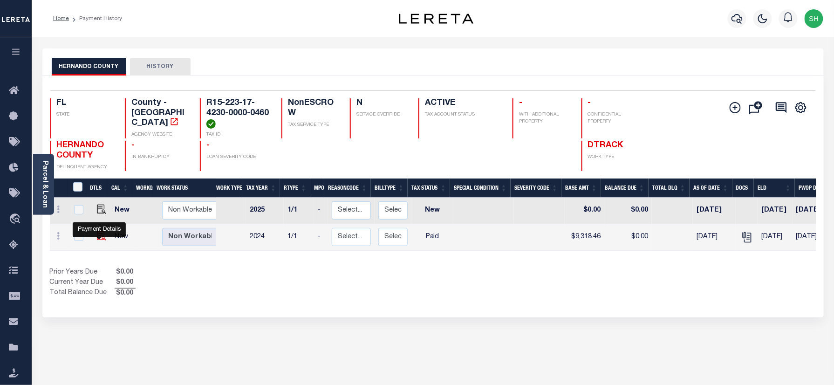
click at [100, 240] on img "" at bounding box center [101, 235] width 9 height 9
checkbox input "true"
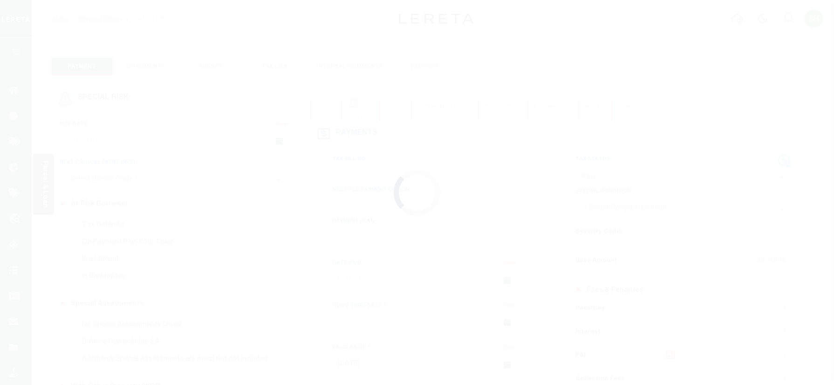
select select "PYD"
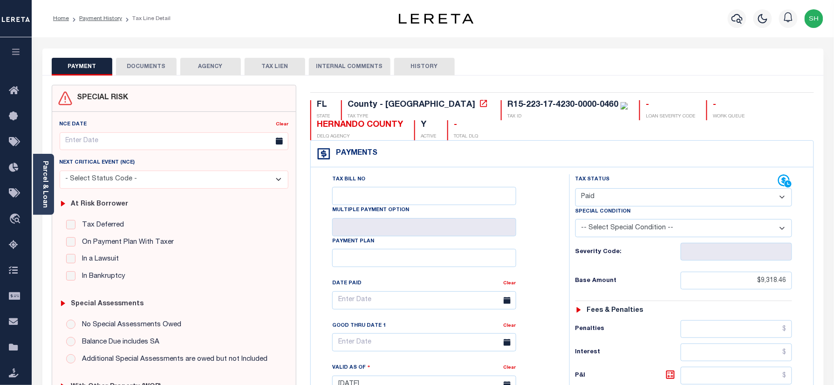
click at [158, 62] on button "DOCUMENTS" at bounding box center [146, 67] width 61 height 18
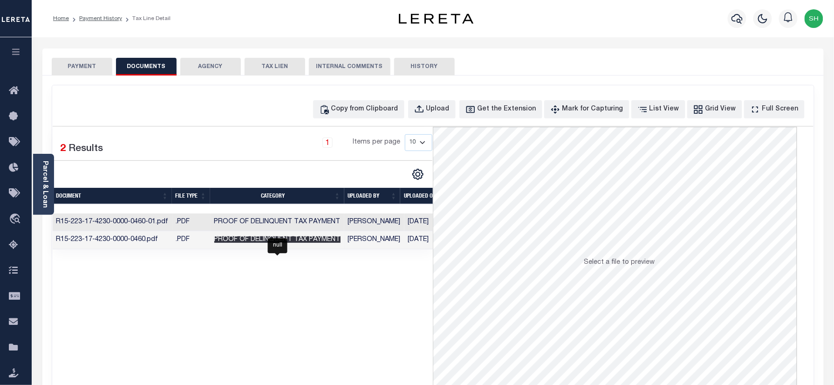
click at [259, 240] on span "Proof of Delinquent Tax Payment" at bounding box center [277, 239] width 126 height 7
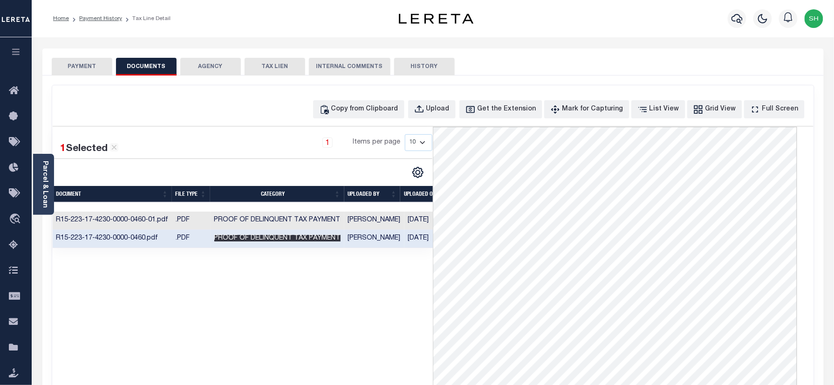
click at [306, 241] on span "Proof of Delinquent Tax Payment" at bounding box center [277, 238] width 126 height 7
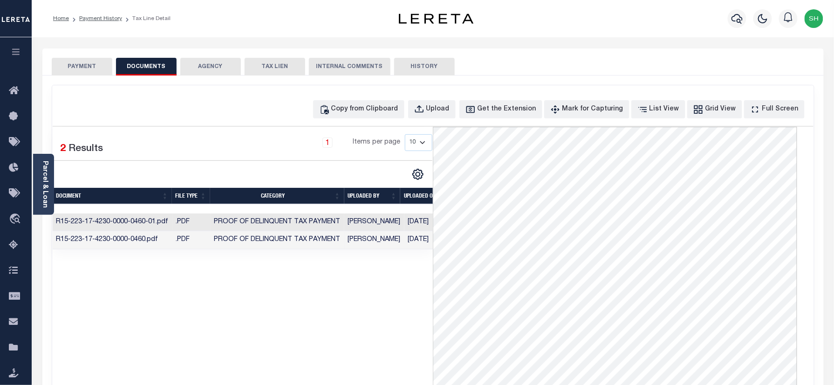
click at [149, 244] on td "R15-223-17-4230-0000-0460.pdf" at bounding box center [113, 240] width 120 height 18
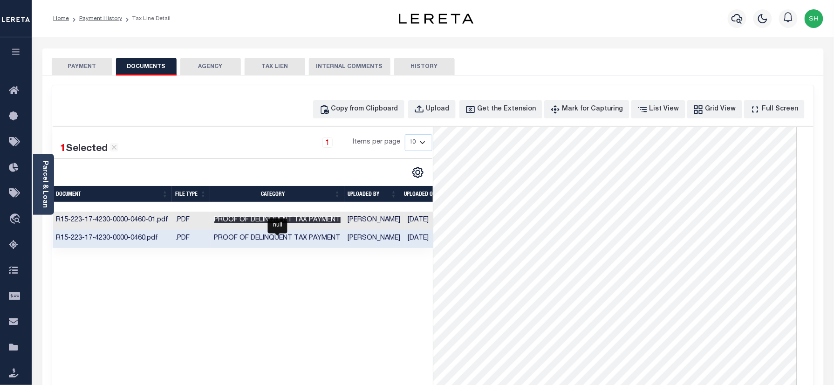
click at [230, 220] on span "Proof of Delinquent Tax Payment" at bounding box center [277, 220] width 126 height 7
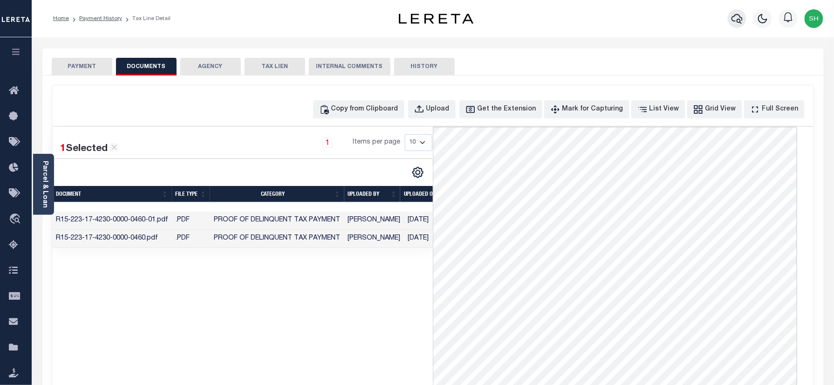
click at [735, 17] on icon "button" at bounding box center [737, 18] width 11 height 11
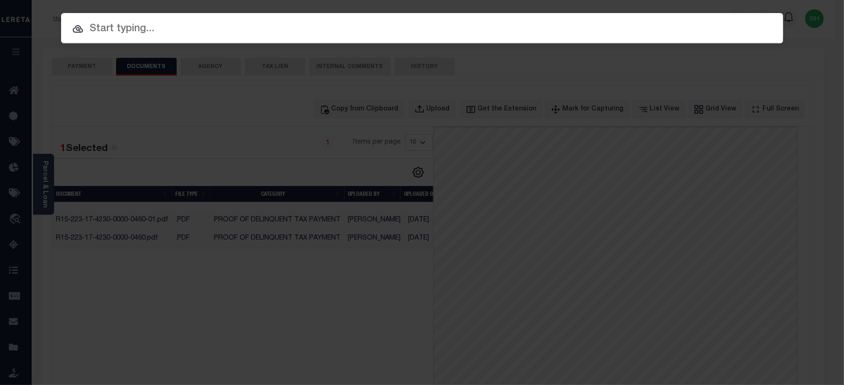
click at [640, 28] on input "text" at bounding box center [422, 29] width 722 height 16
paste input "R29-221-19-3600-0006-0190"
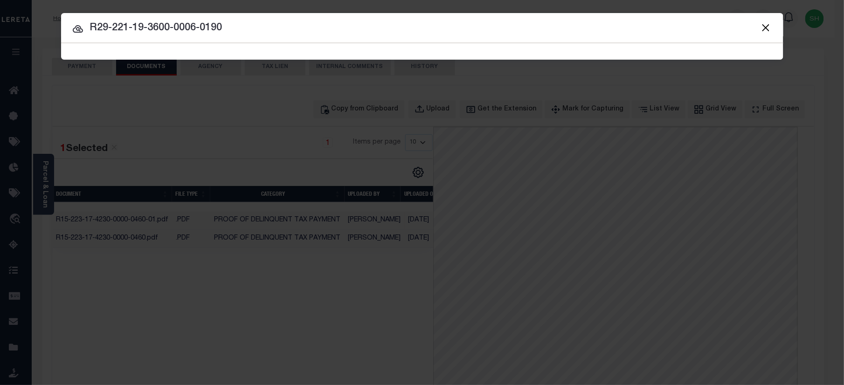
type input "R29-221-19-3600-0006-0190"
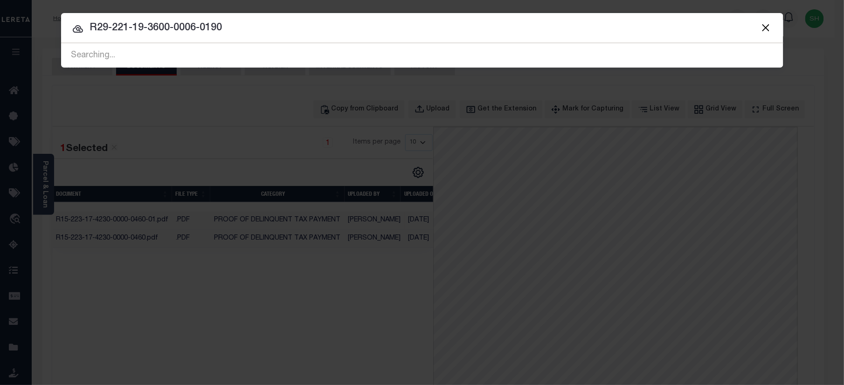
click at [289, 38] on div at bounding box center [422, 28] width 722 height 30
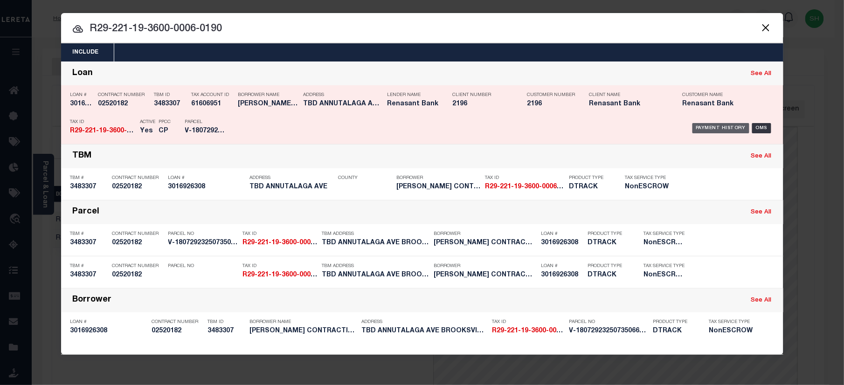
click at [712, 130] on div "Payment History" at bounding box center [720, 128] width 57 height 10
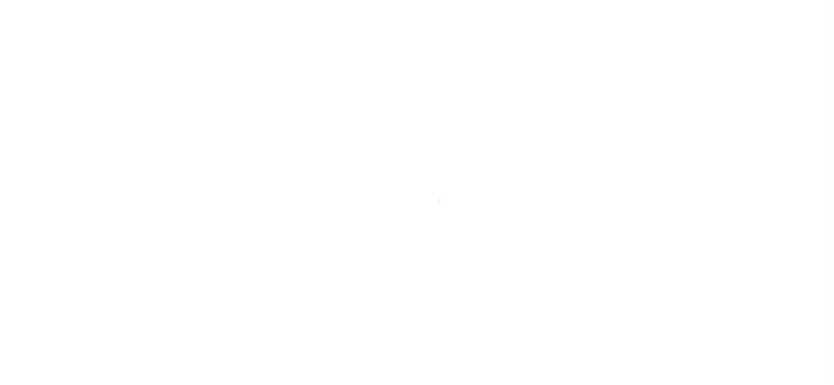
select select "PYD"
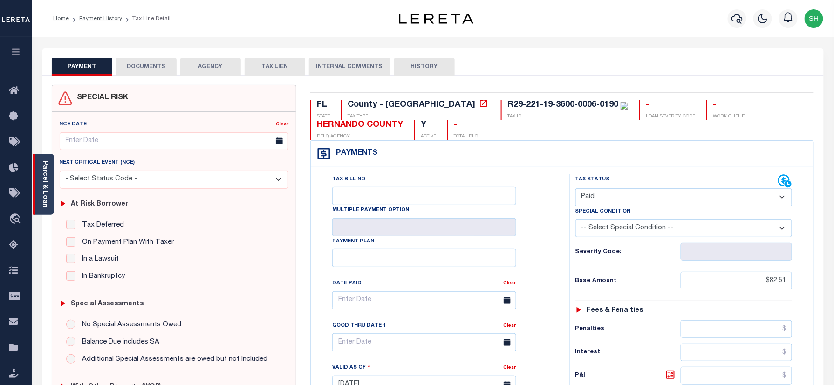
click at [40, 189] on div "Parcel & Loan" at bounding box center [43, 184] width 21 height 61
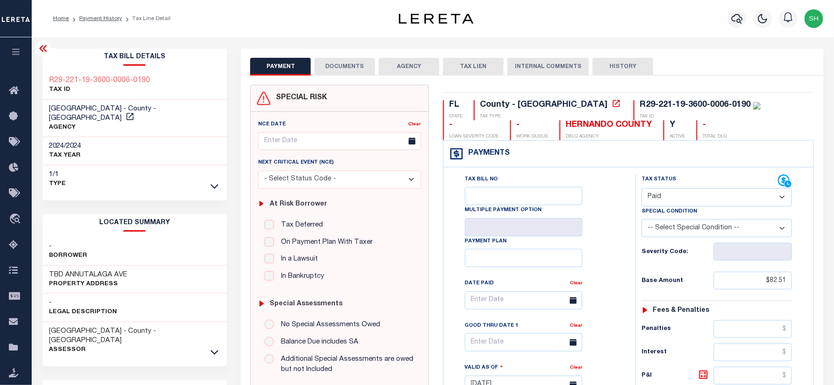
click at [342, 63] on button "DOCUMENTS" at bounding box center [345, 67] width 61 height 18
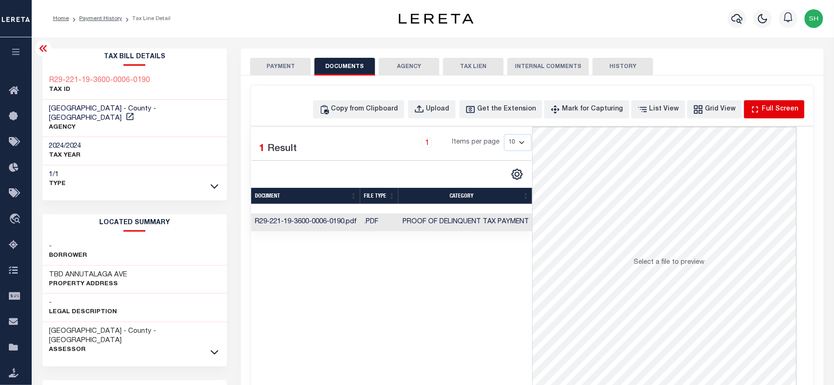
click at [776, 112] on div "Full Screen" at bounding box center [780, 109] width 36 height 10
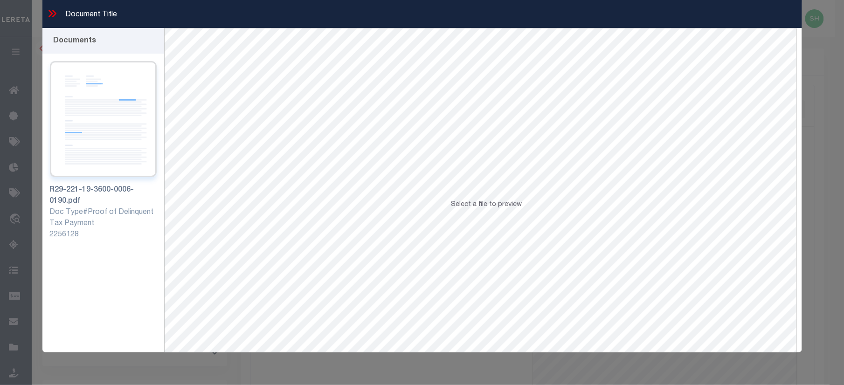
click at [105, 154] on img at bounding box center [103, 119] width 107 height 116
drag, startPoint x: 49, startPoint y: 4, endPoint x: 46, endPoint y: 15, distance: 11.7
click at [48, 4] on div "Document Title" at bounding box center [421, 14] width 759 height 28
click at [46, 15] on icon at bounding box center [52, 13] width 12 height 12
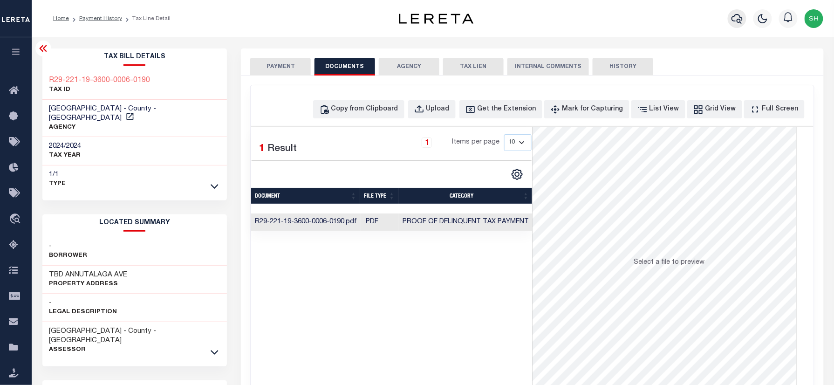
click at [735, 17] on icon "button" at bounding box center [737, 18] width 11 height 11
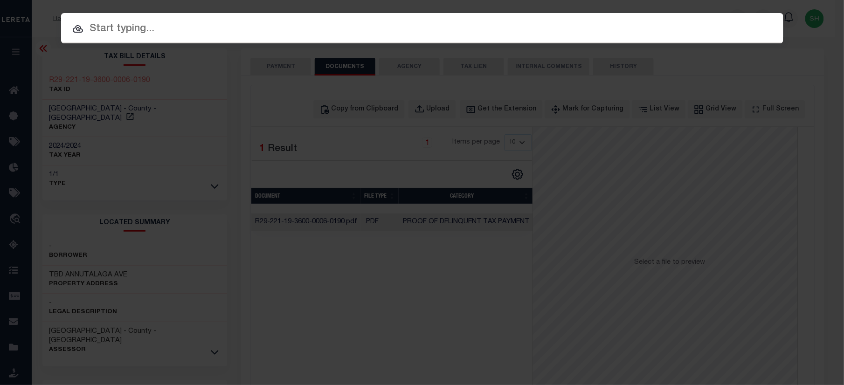
click at [657, 27] on input "text" at bounding box center [422, 29] width 722 height 16
paste input "4110001781"
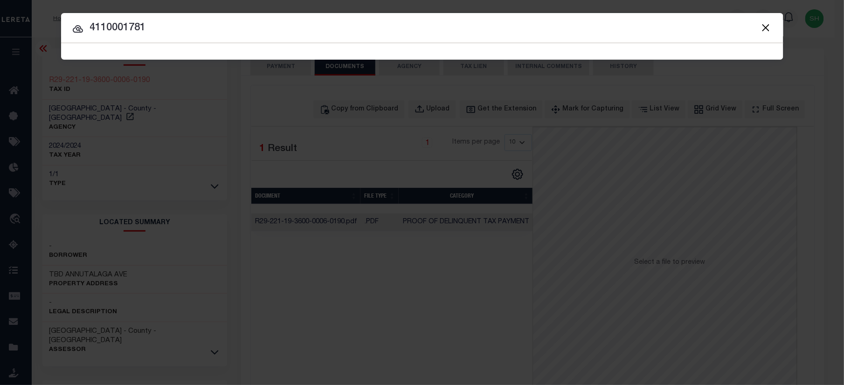
type input "4110001781"
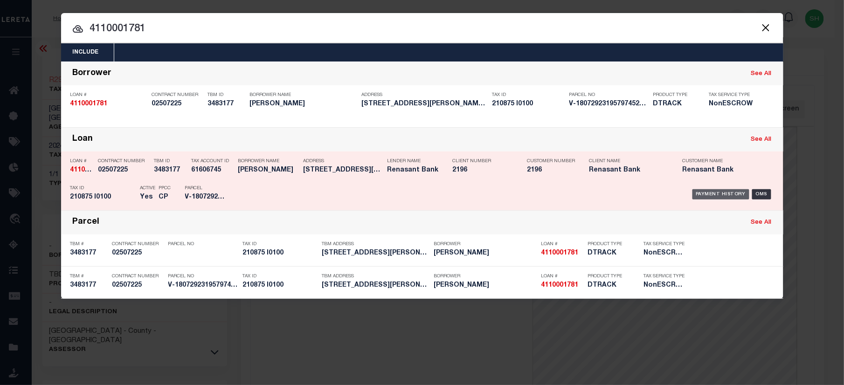
click at [710, 196] on div "Payment History" at bounding box center [720, 194] width 57 height 10
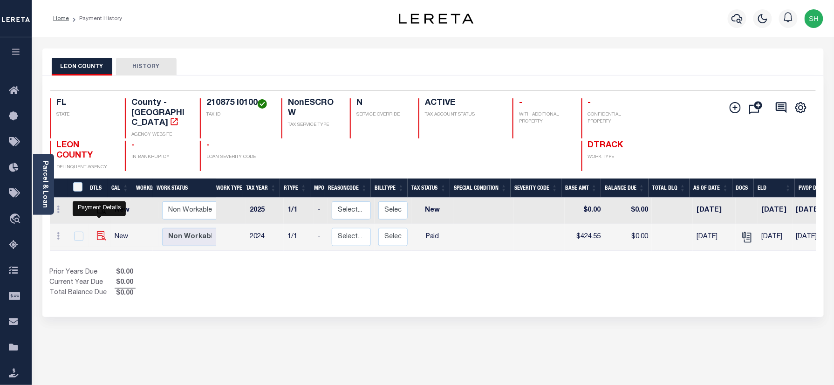
click at [100, 231] on img "" at bounding box center [101, 235] width 9 height 9
checkbox input "true"
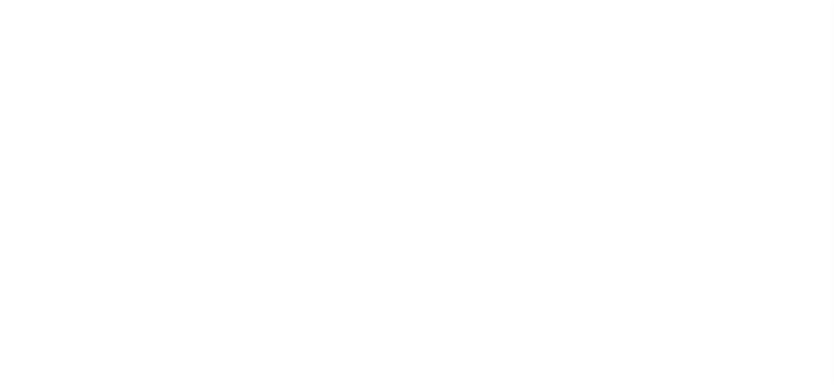
select select "PYD"
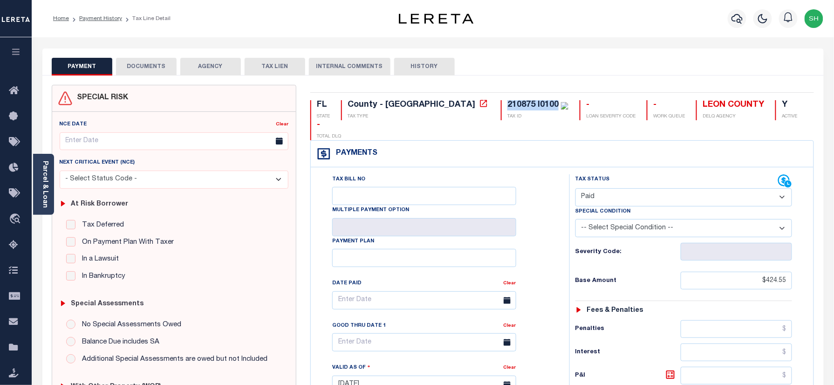
drag, startPoint x: 424, startPoint y: 105, endPoint x: 479, endPoint y: 101, distance: 55.1
click at [501, 101] on div "210875 I0100 TAX ID" at bounding box center [535, 110] width 68 height 20
copy div "210875 I0100"
click at [48, 172] on link "Parcel & Loan" at bounding box center [44, 184] width 7 height 47
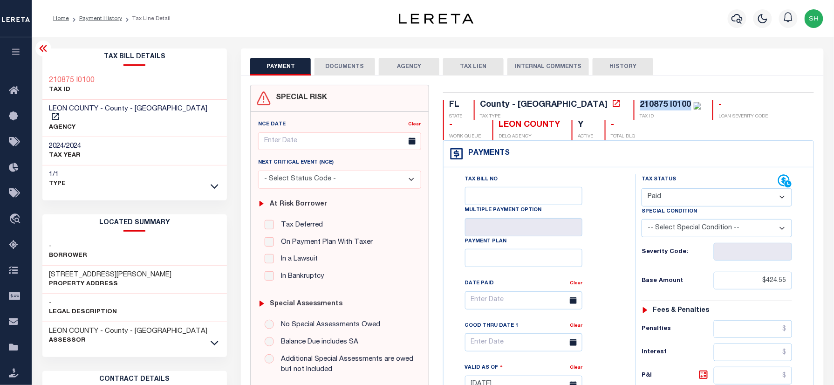
click at [338, 66] on button "DOCUMENTS" at bounding box center [345, 67] width 61 height 18
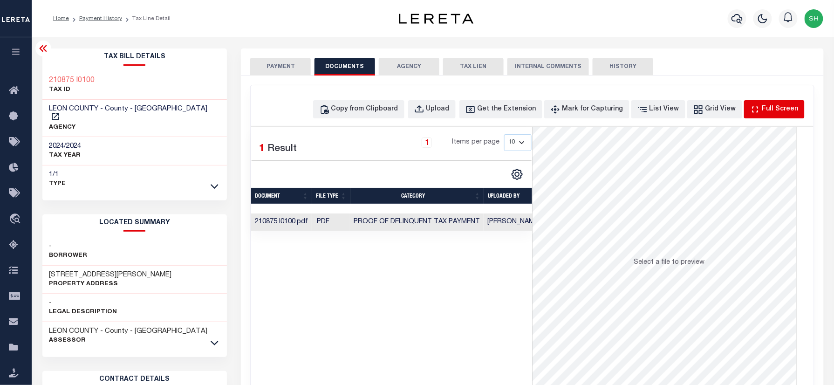
click at [776, 108] on div "Full Screen" at bounding box center [780, 109] width 36 height 10
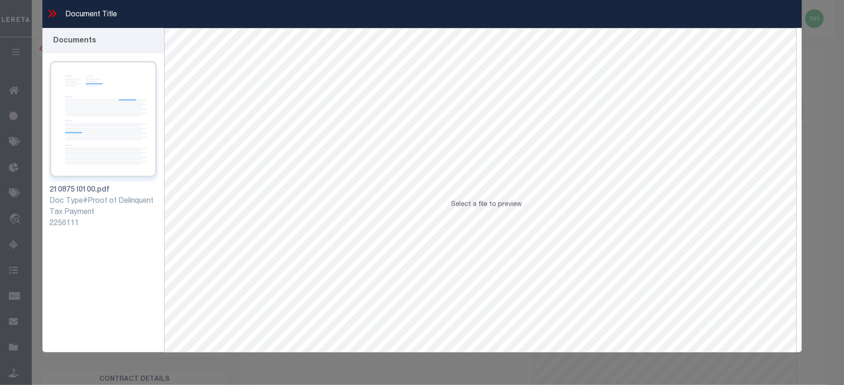
click at [126, 135] on img at bounding box center [103, 119] width 107 height 116
click at [56, 8] on icon at bounding box center [52, 13] width 12 height 12
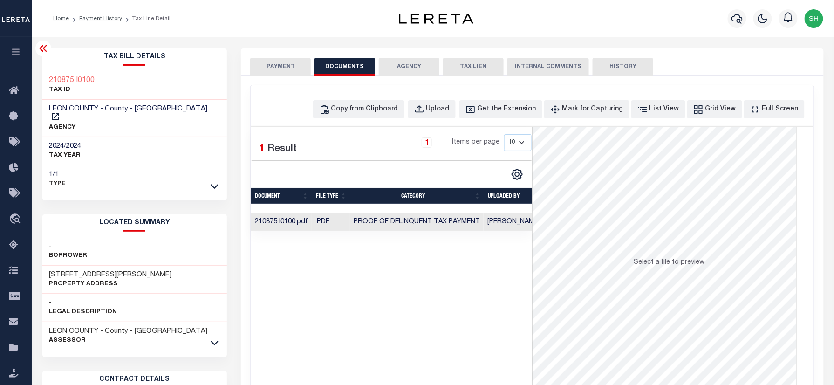
click at [48, 14] on ol "Home Payment History Tax Line Detail" at bounding box center [112, 19] width 132 height 20
click at [734, 21] on icon "button" at bounding box center [737, 18] width 11 height 11
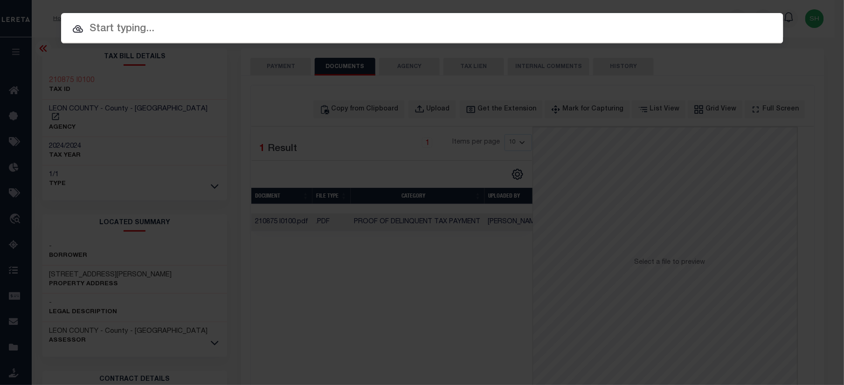
click at [664, 29] on input "text" at bounding box center [422, 29] width 722 height 16
paste input "310361 B0010"
type input "310361 B0010"
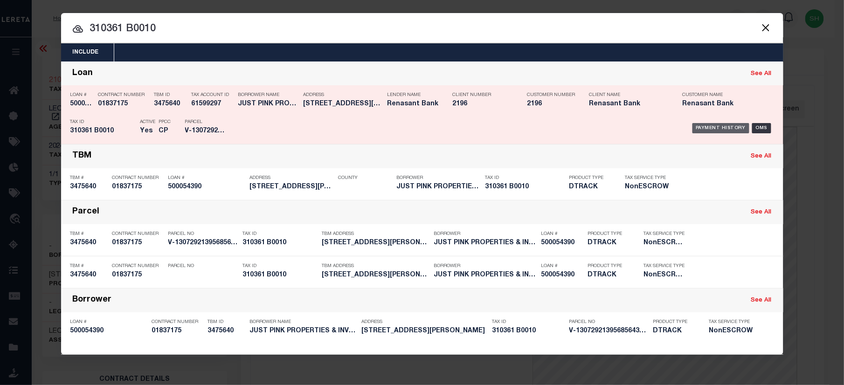
click at [724, 125] on div "Payment History" at bounding box center [720, 128] width 57 height 10
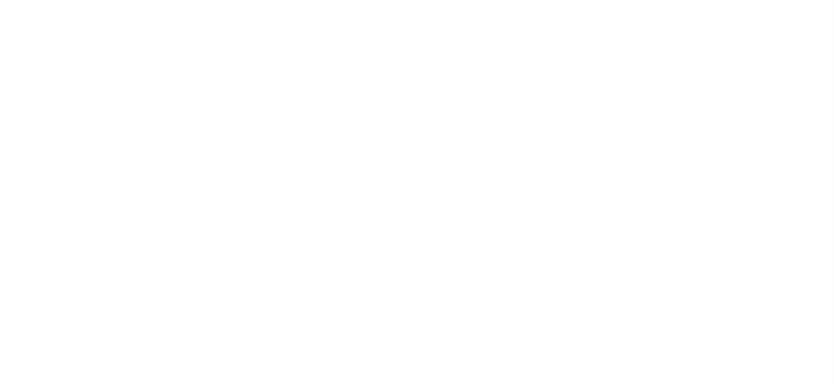
select select "PYD"
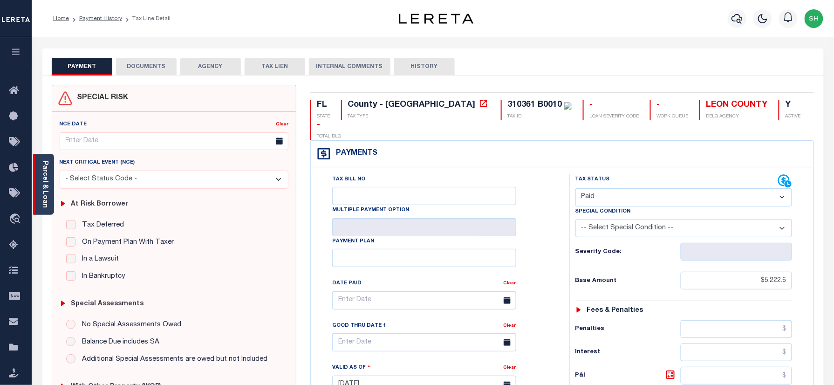
click at [35, 185] on div "Parcel & Loan" at bounding box center [43, 184] width 21 height 61
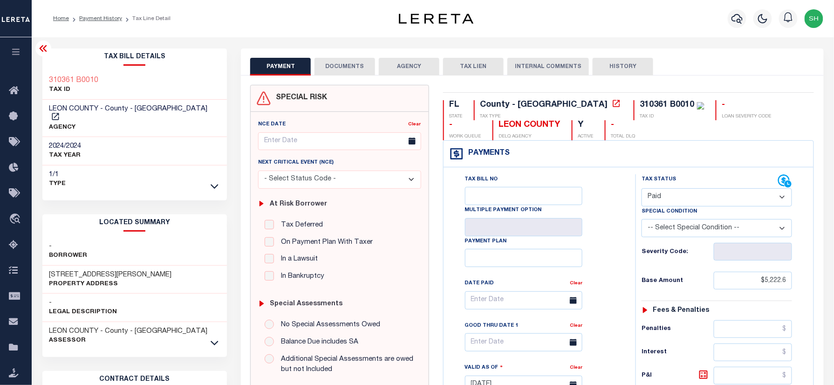
click at [349, 67] on button "DOCUMENTS" at bounding box center [345, 67] width 61 height 18
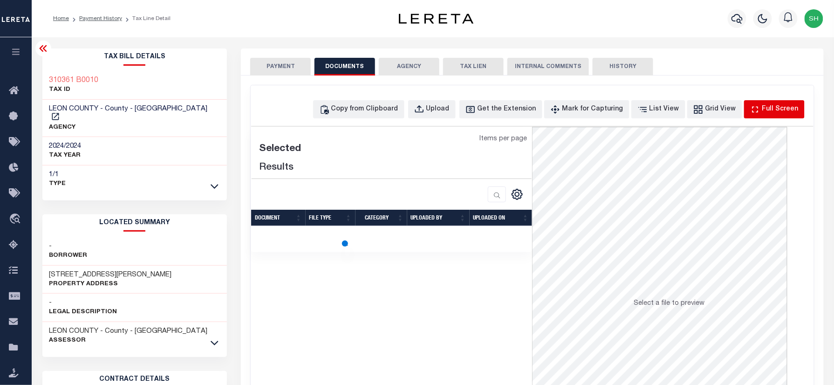
click at [771, 109] on div "Full Screen" at bounding box center [780, 109] width 36 height 10
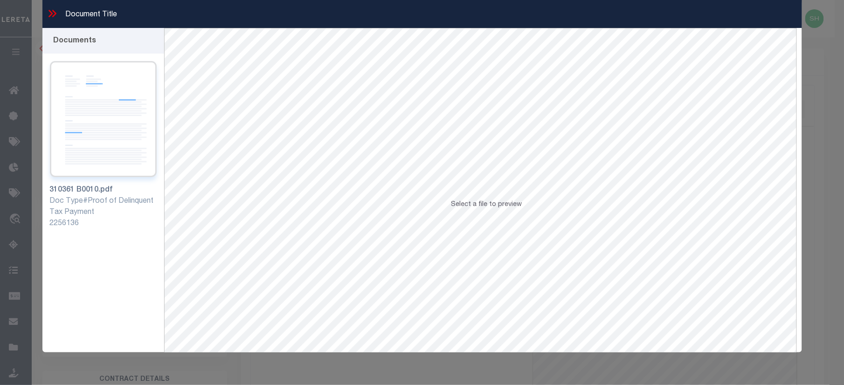
click at [117, 116] on img at bounding box center [103, 119] width 107 height 116
click at [47, 14] on icon at bounding box center [52, 13] width 12 height 12
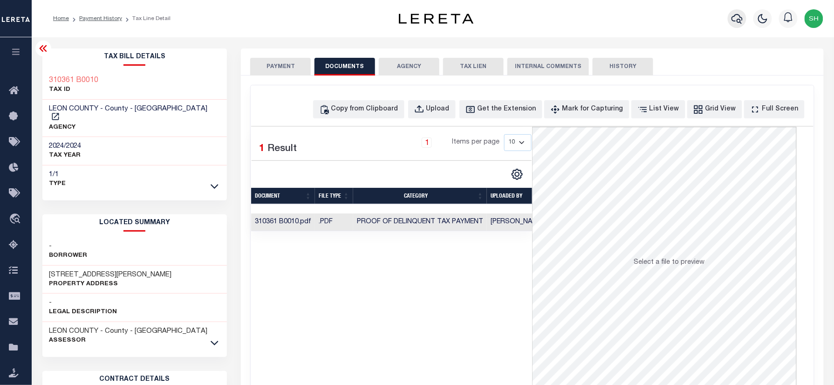
click at [735, 18] on icon "button" at bounding box center [737, 18] width 11 height 11
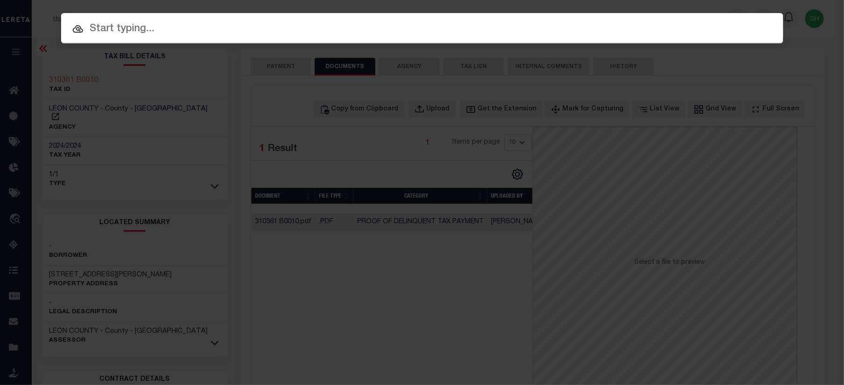
click at [567, 25] on input "text" at bounding box center [422, 29] width 722 height 16
paste input "942100026189"
type input "942100026189"
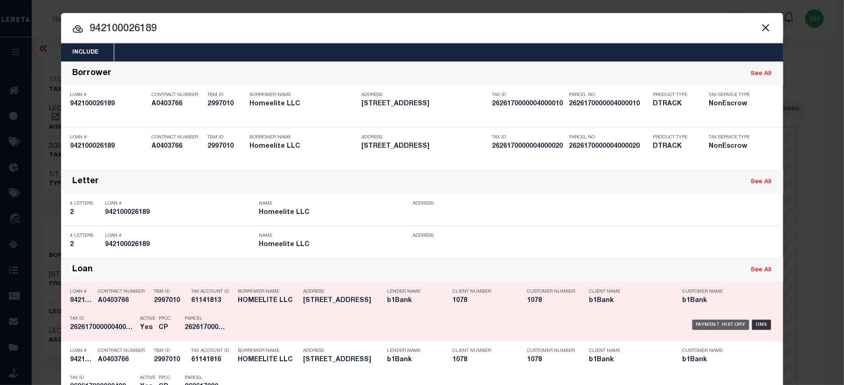
click at [705, 320] on div "Payment History" at bounding box center [720, 325] width 57 height 10
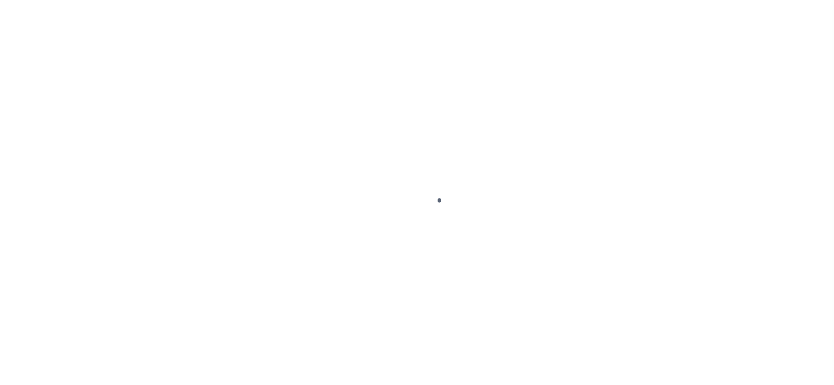
checkbox input "false"
type textarea "Face Amt 23,551.32 Bid % 0.25 Bidder 1282 Certificate #2305580 Issued Year [DAT…"
type input "[DATE]"
select select "DUE"
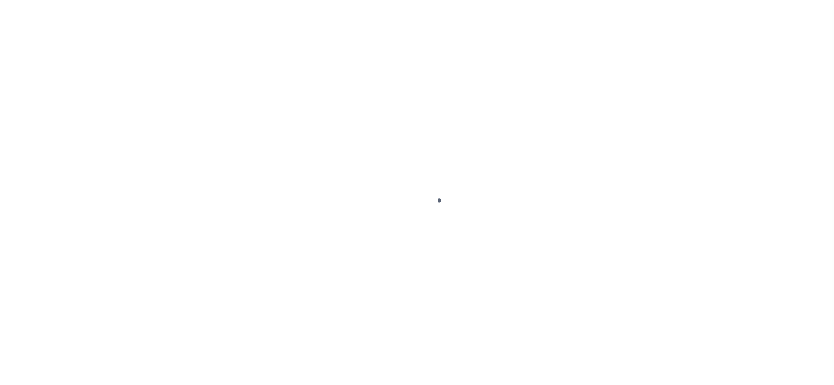
select select "20"
type input "0"
type input "$21,741.4"
type input "$2,993.74"
type input "$24,735.14"
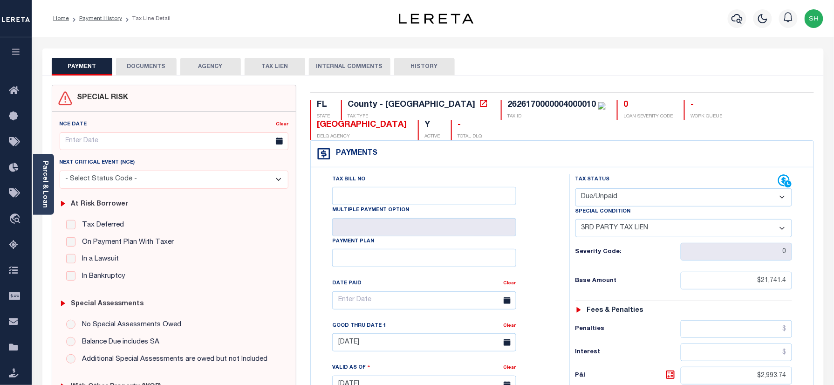
click at [508, 103] on div "2626170000004000010" at bounding box center [552, 105] width 89 height 8
copy div "2626170000004000010"
click at [733, 19] on icon "button" at bounding box center [737, 19] width 11 height 10
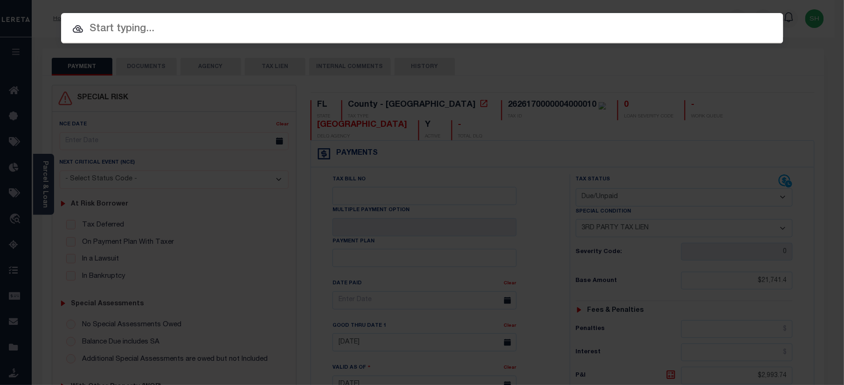
click at [579, 32] on input "text" at bounding box center [422, 29] width 722 height 16
paste input "942300006452"
type input "942300006452"
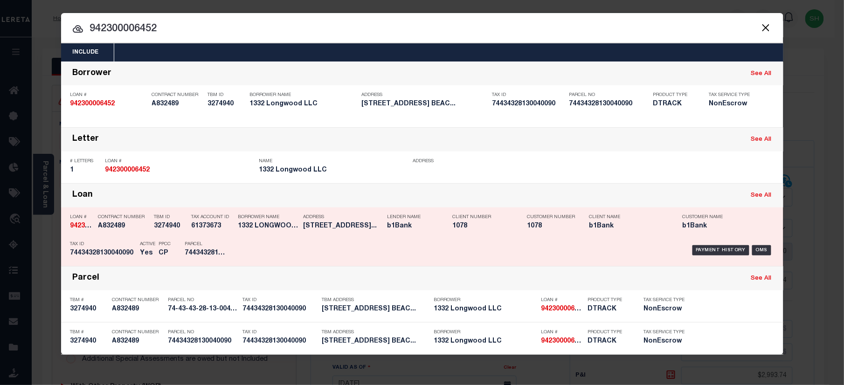
click at [710, 244] on div "Payment History OMS" at bounding box center [507, 250] width 533 height 27
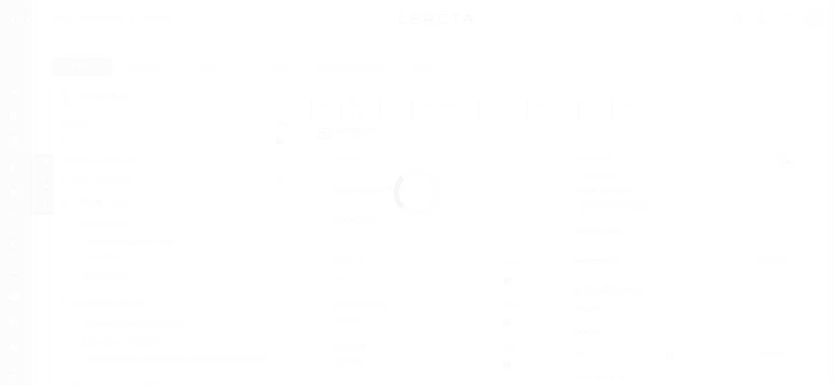
select select "DUE"
select select "20"
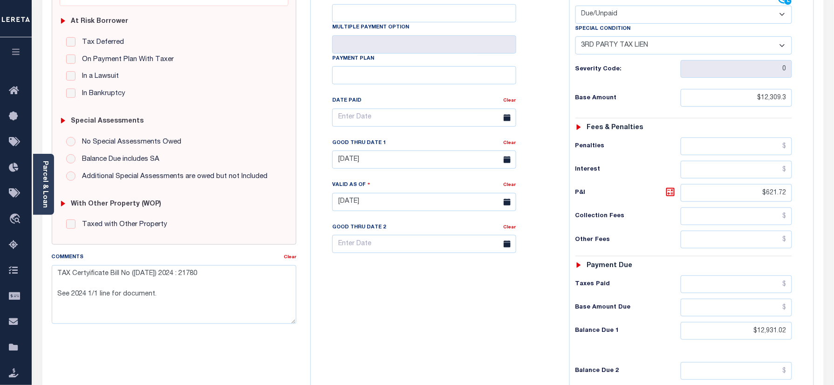
scroll to position [124, 0]
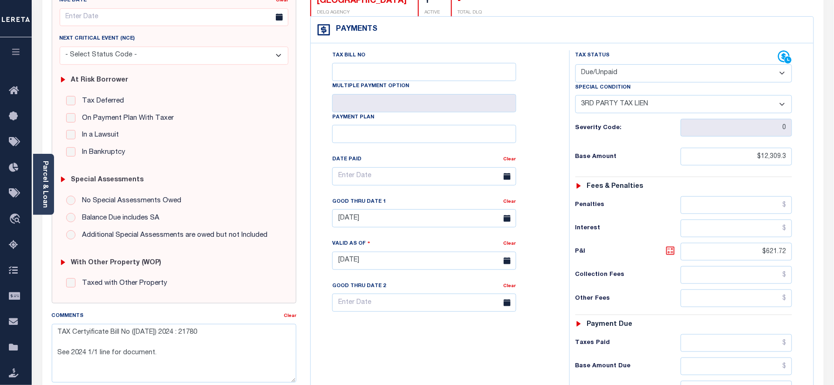
click at [671, 254] on icon at bounding box center [670, 250] width 11 height 11
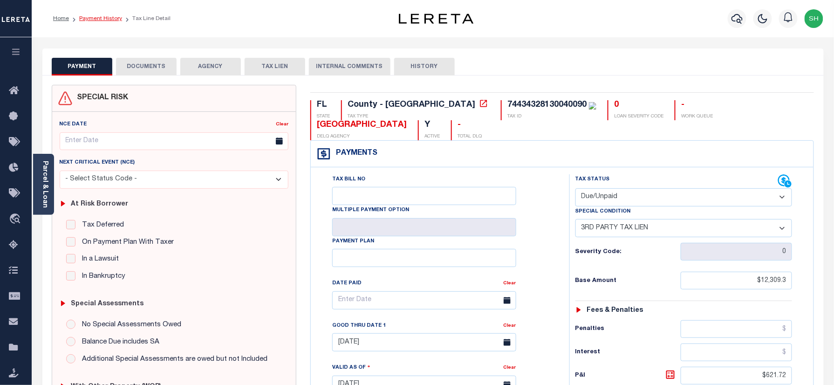
click at [101, 17] on link "Payment History" at bounding box center [100, 19] width 43 height 6
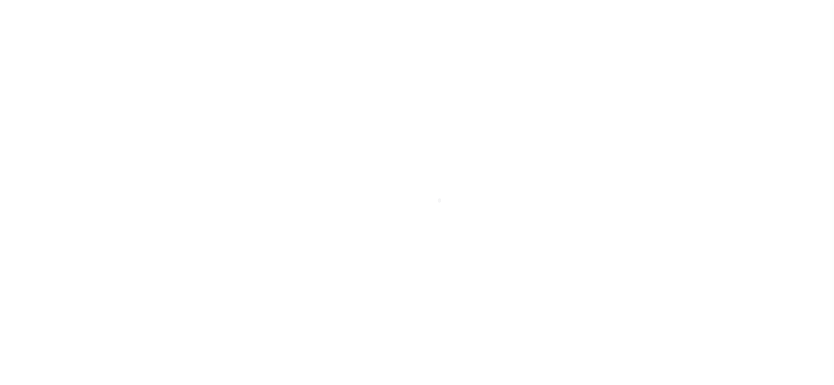
select select "DUE"
select select "20"
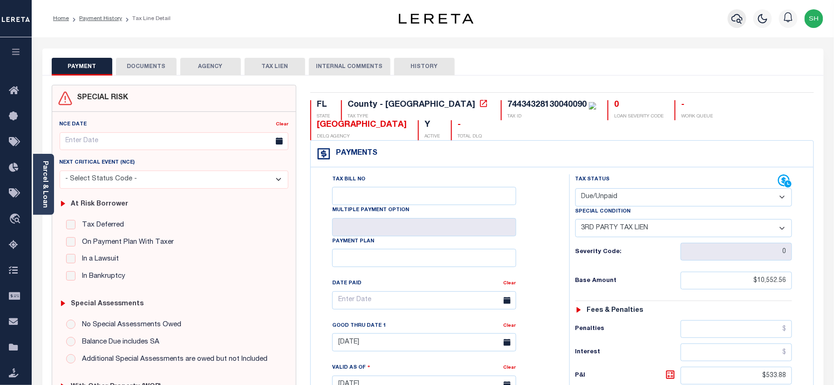
click at [735, 18] on icon "button" at bounding box center [737, 18] width 11 height 11
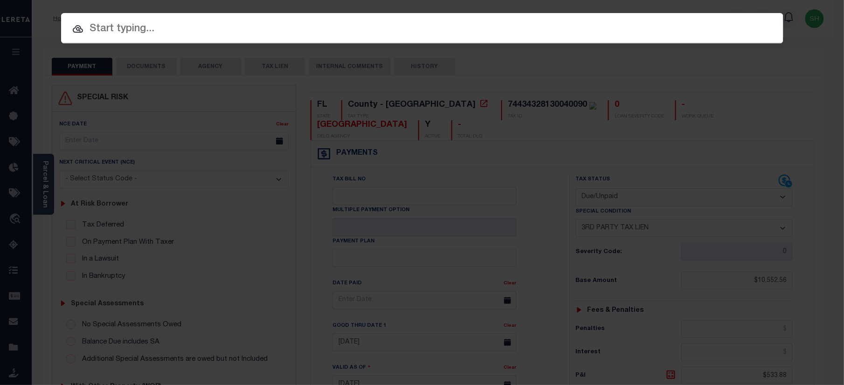
click at [652, 25] on input "text" at bounding box center [422, 29] width 722 height 16
paste input "19130035ND"
type input "19130035ND"
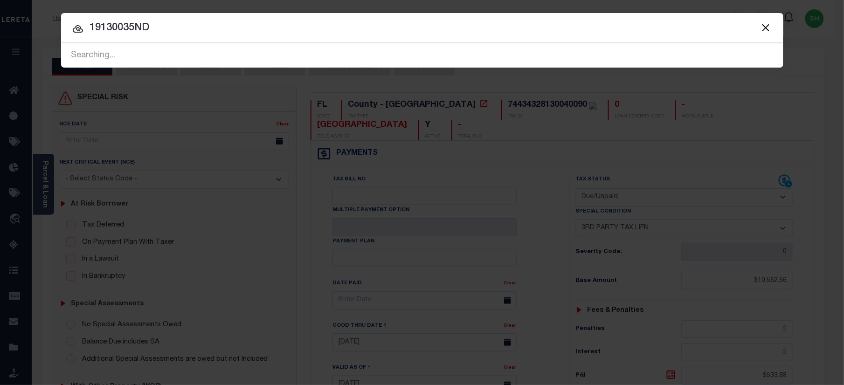
click at [473, 29] on input "19130035ND" at bounding box center [422, 28] width 722 height 16
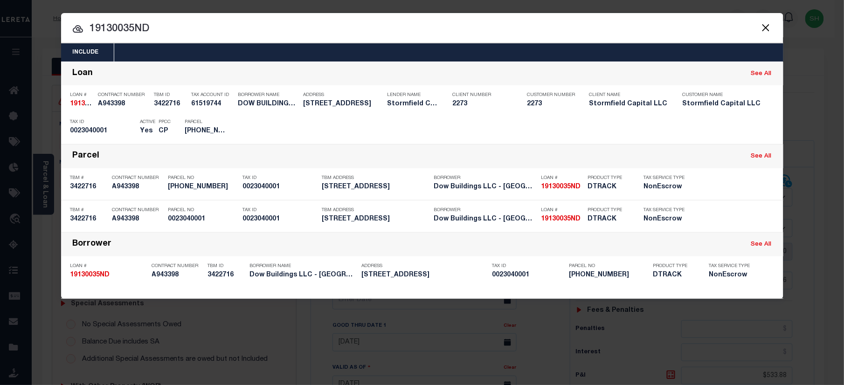
click at [473, 29] on input "19130035ND" at bounding box center [422, 29] width 722 height 16
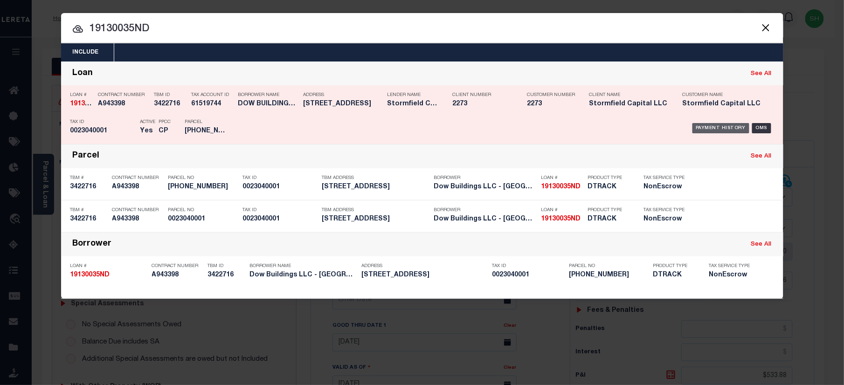
click at [717, 127] on div "Payment History" at bounding box center [720, 128] width 57 height 10
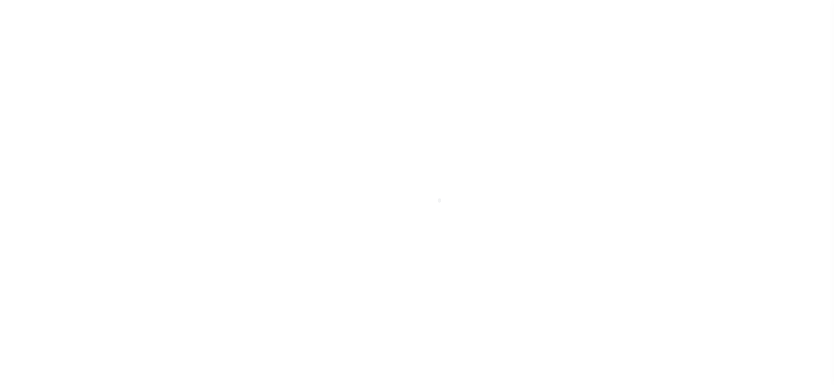
select select "DUE"
select select "20"
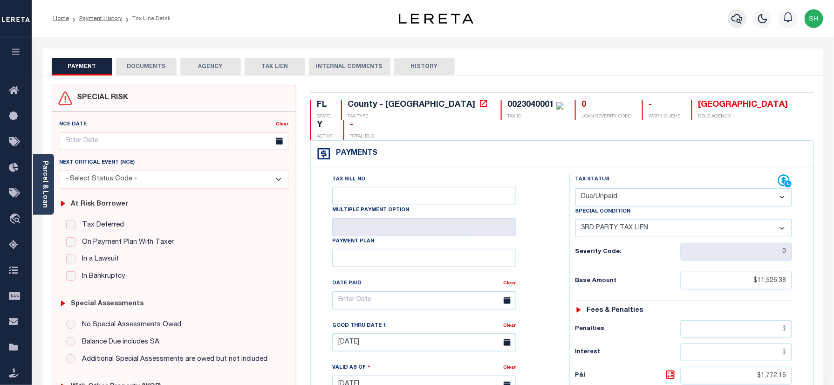
click at [739, 19] on icon "button" at bounding box center [737, 18] width 11 height 11
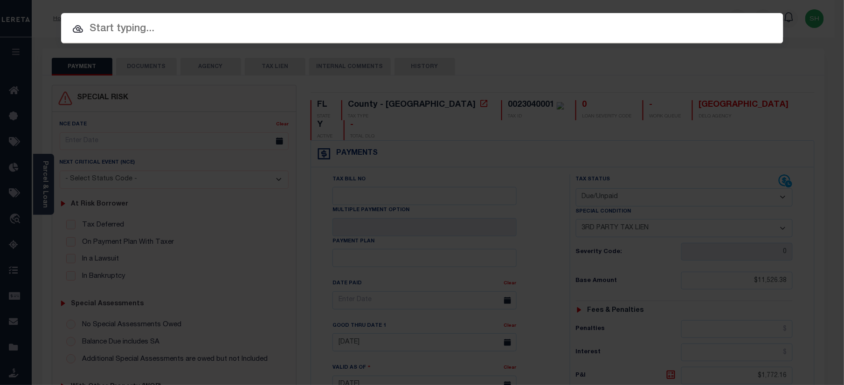
click at [562, 32] on input "text" at bounding box center [422, 29] width 722 height 16
paste input "74434333370000131"
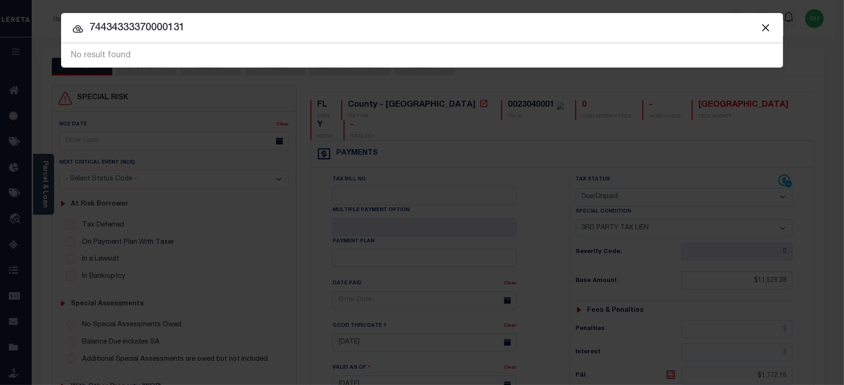
drag, startPoint x: 217, startPoint y: 28, endPoint x: -3, endPoint y: -1, distance: 221.9
click at [0, 0] on html "Home Payment History Tax Line Detail" at bounding box center [422, 352] width 844 height 705
paste input "24198"
type input "24198"
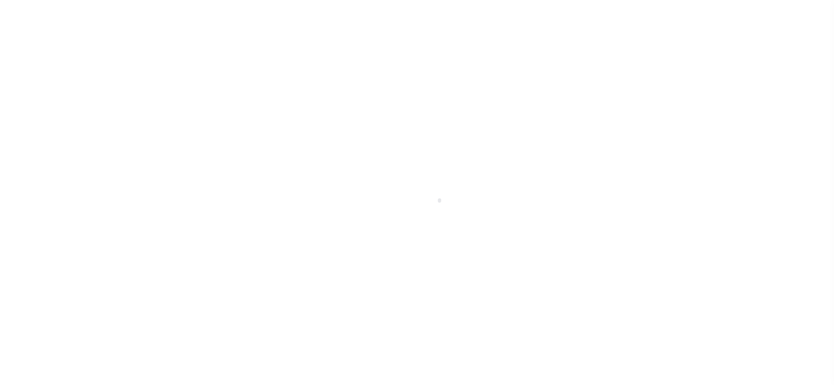
select select "DUE"
select select "20"
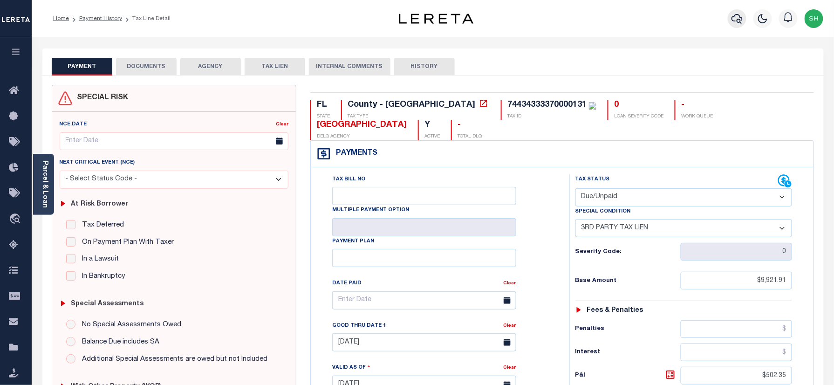
click at [737, 15] on icon "button" at bounding box center [737, 18] width 11 height 11
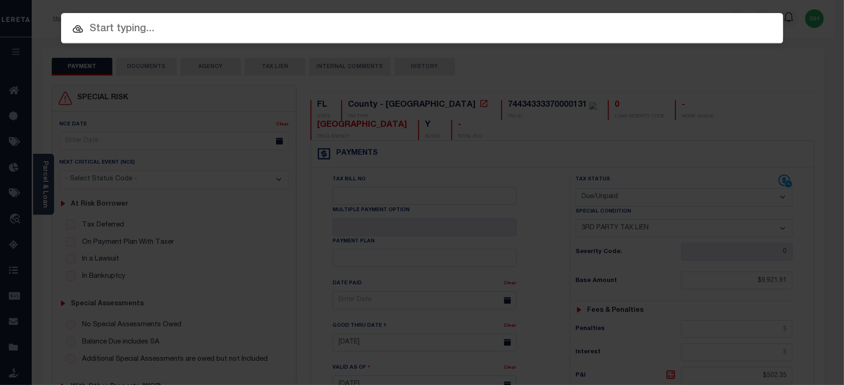
click at [617, 23] on input "text" at bounding box center [422, 29] width 722 height 16
paste input "942300013987"
type input "942300013987"
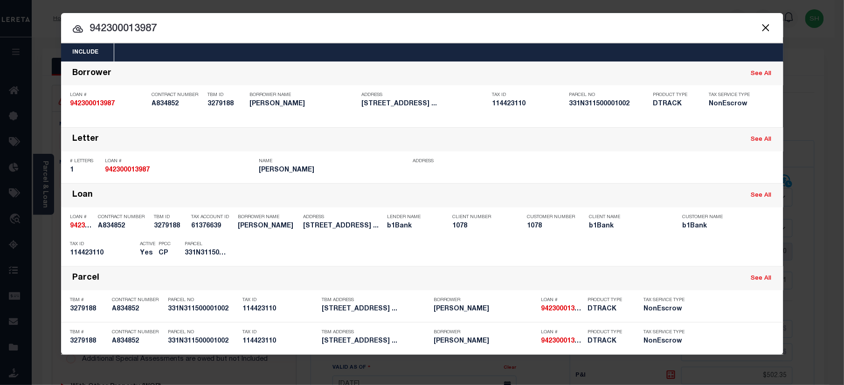
click at [502, 26] on input "942300013987" at bounding box center [422, 29] width 722 height 16
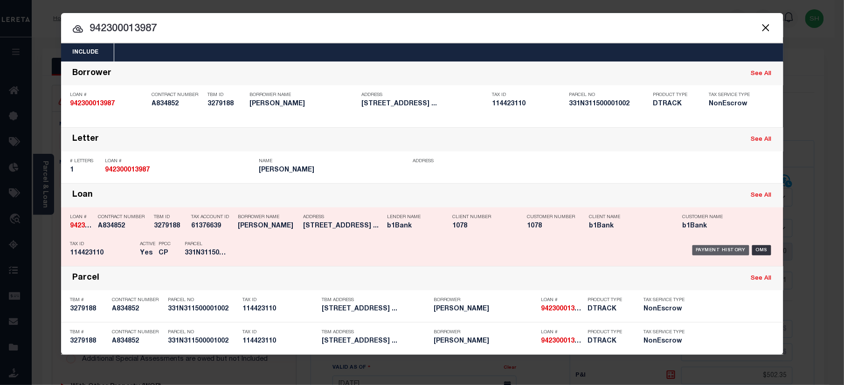
click at [713, 246] on div "Payment History" at bounding box center [720, 250] width 57 height 10
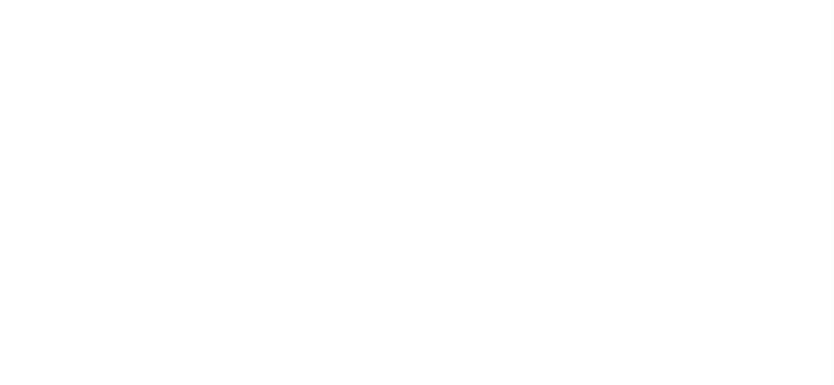
select select "DUE"
select select "20"
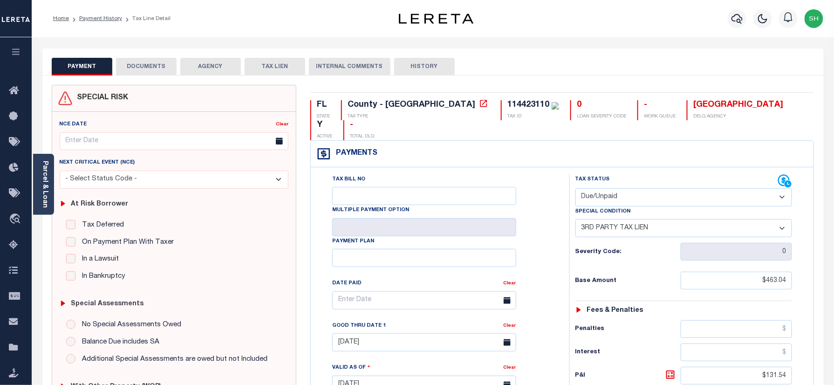
click at [150, 62] on button "DOCUMENTS" at bounding box center [146, 67] width 61 height 18
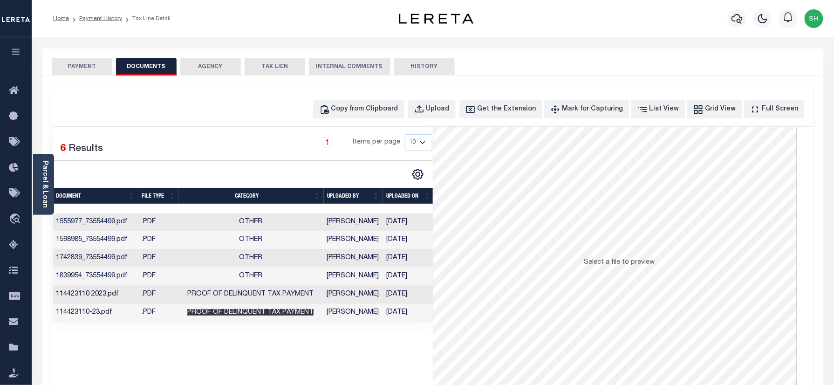
click at [281, 319] on td "Proof of Delinquent Tax Payment" at bounding box center [250, 313] width 144 height 18
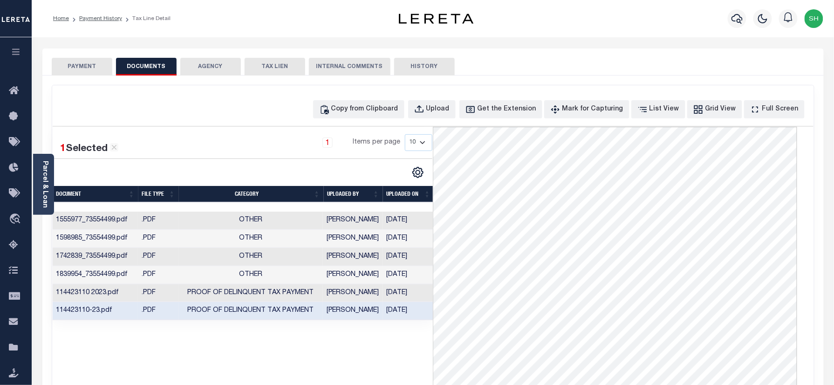
click at [66, 62] on button "PAYMENT" at bounding box center [82, 67] width 61 height 18
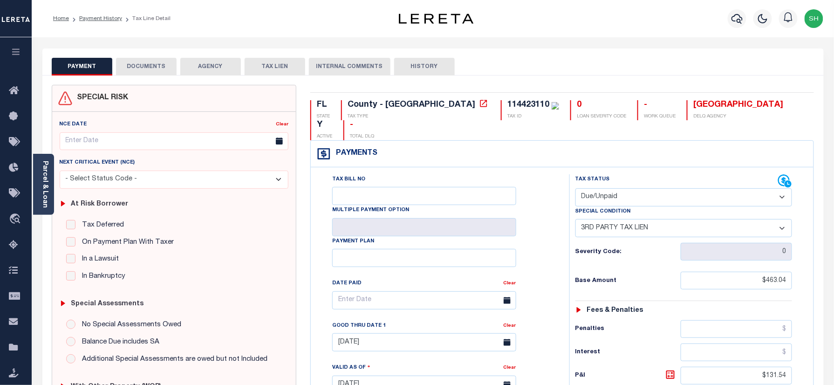
click at [163, 68] on button "DOCUMENTS" at bounding box center [146, 67] width 61 height 18
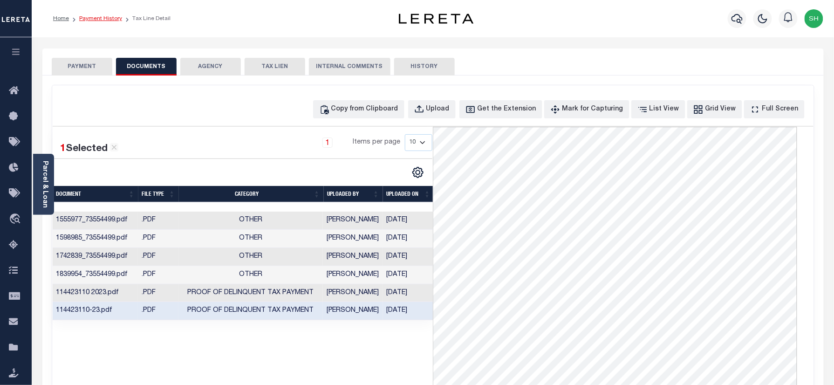
click at [95, 18] on link "Payment History" at bounding box center [100, 19] width 43 height 6
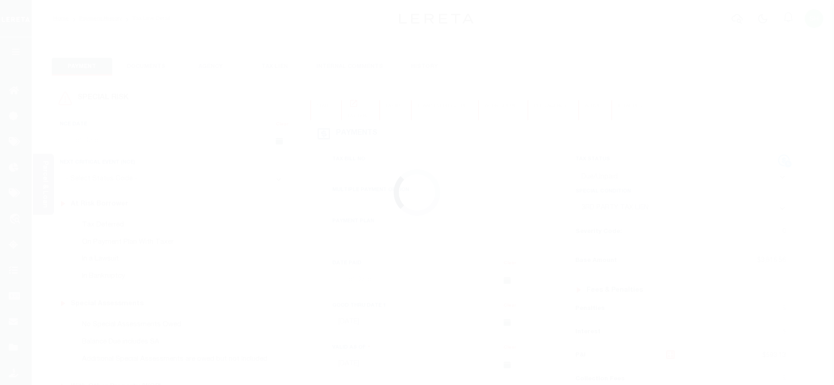
select select "DUE"
select select "20"
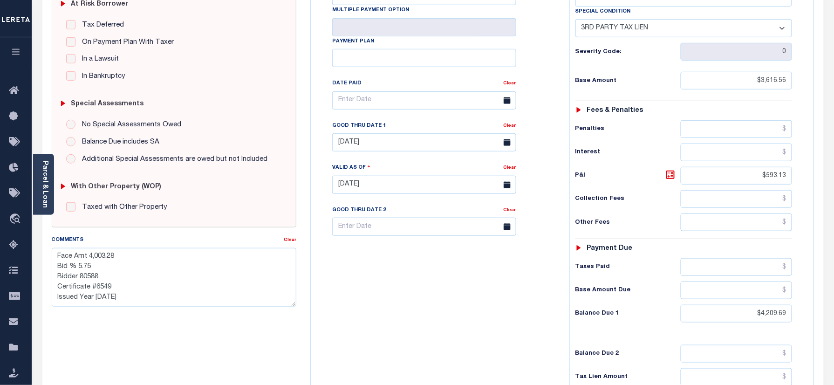
scroll to position [248, 0]
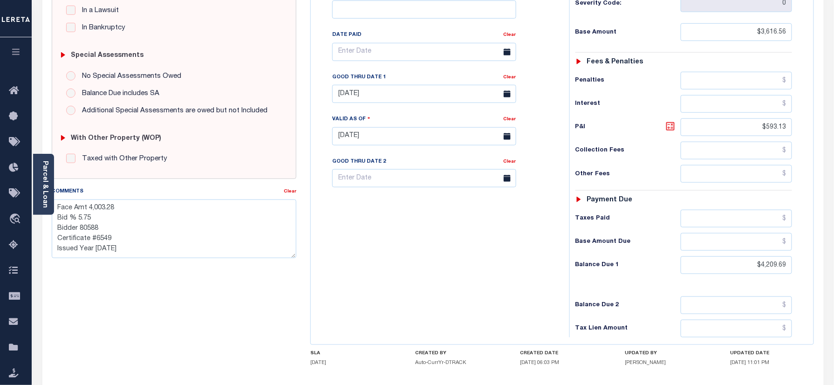
click at [667, 122] on icon at bounding box center [670, 126] width 8 height 8
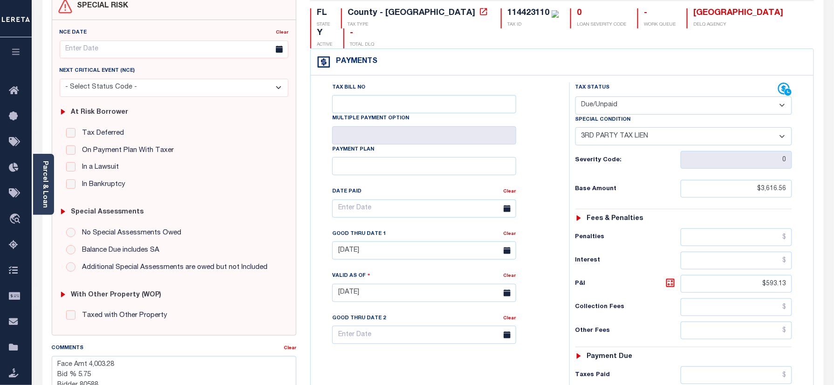
scroll to position [0, 0]
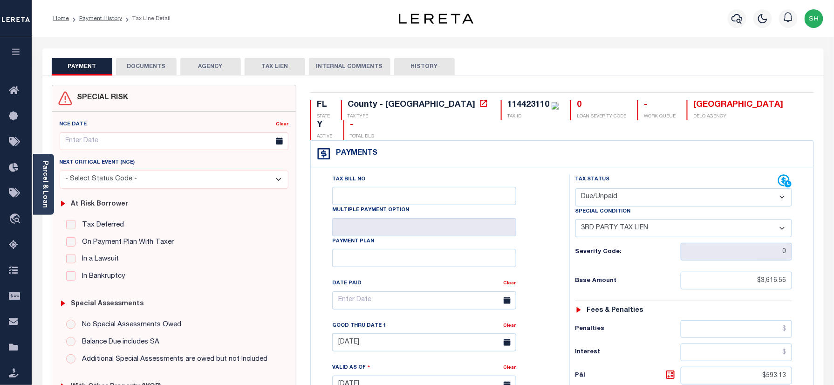
click at [165, 63] on button "DOCUMENTS" at bounding box center [146, 67] width 61 height 18
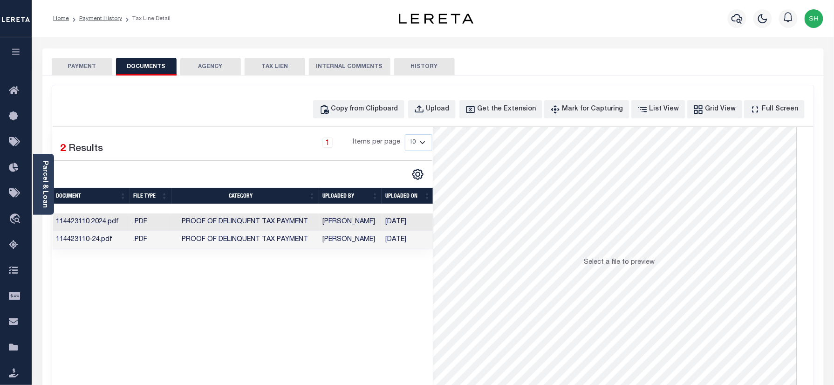
click at [335, 240] on td "Shobha Rani" at bounding box center [350, 240] width 63 height 18
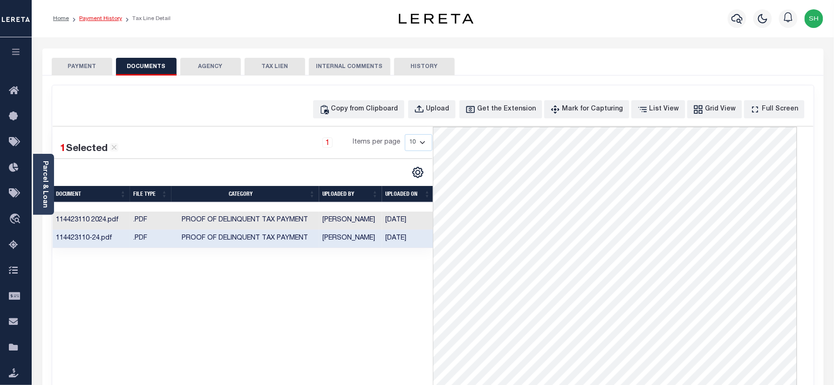
click at [87, 18] on link "Payment History" at bounding box center [100, 19] width 43 height 6
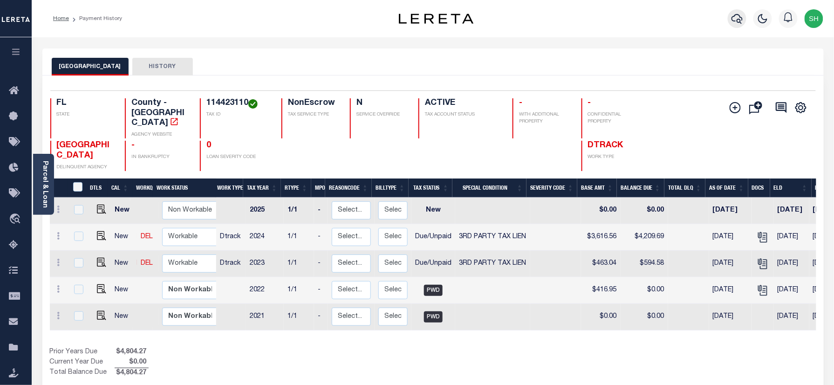
drag, startPoint x: 736, startPoint y: 12, endPoint x: 728, endPoint y: 16, distance: 9.2
click at [728, 16] on button "button" at bounding box center [737, 18] width 19 height 19
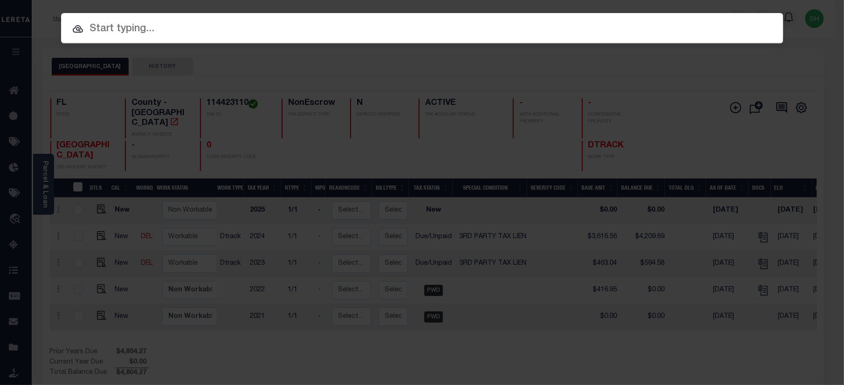
click at [622, 21] on input "text" at bounding box center [422, 29] width 722 height 16
paste input "351S3E0000004B0000"
type input "351S3E0000004B0000"
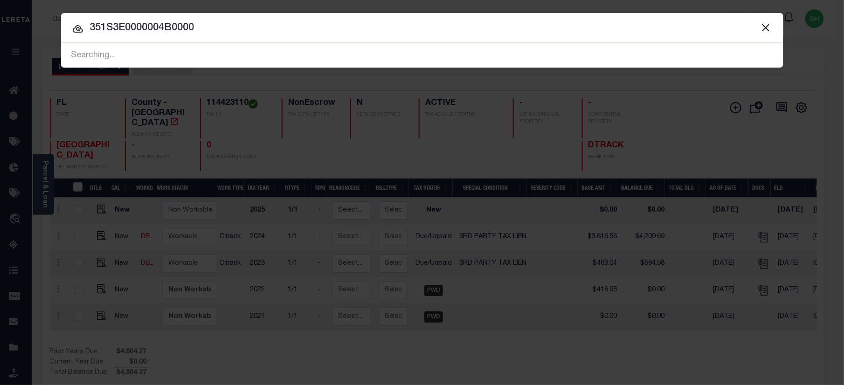
click at [245, 30] on input "351S3E0000004B0000" at bounding box center [422, 28] width 722 height 16
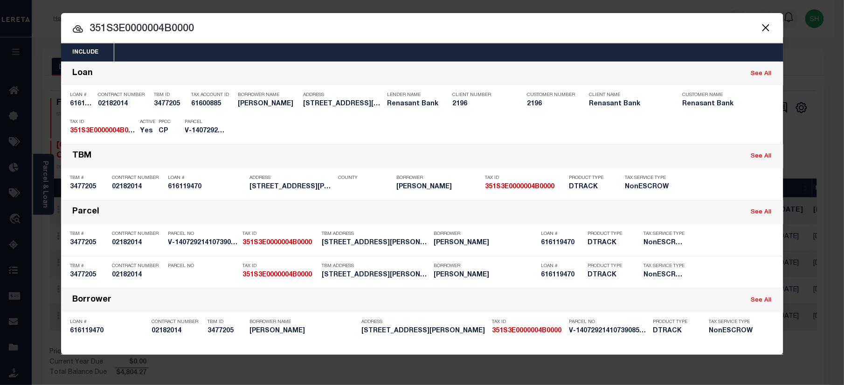
click at [379, 27] on input "351S3E0000004B0000" at bounding box center [422, 29] width 722 height 16
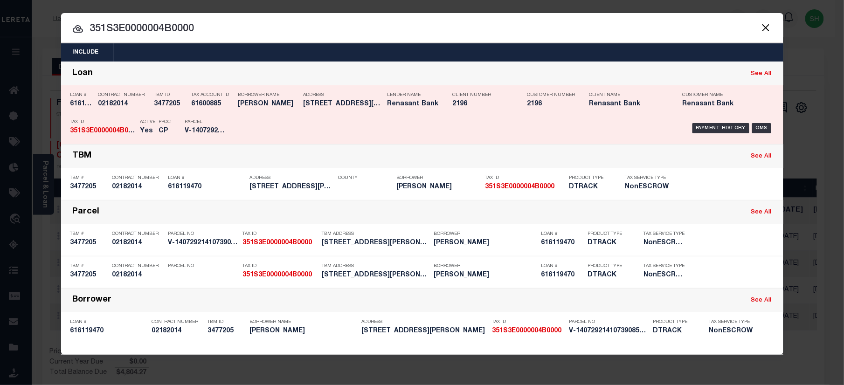
click at [698, 122] on div "Payment History OMS" at bounding box center [507, 128] width 533 height 27
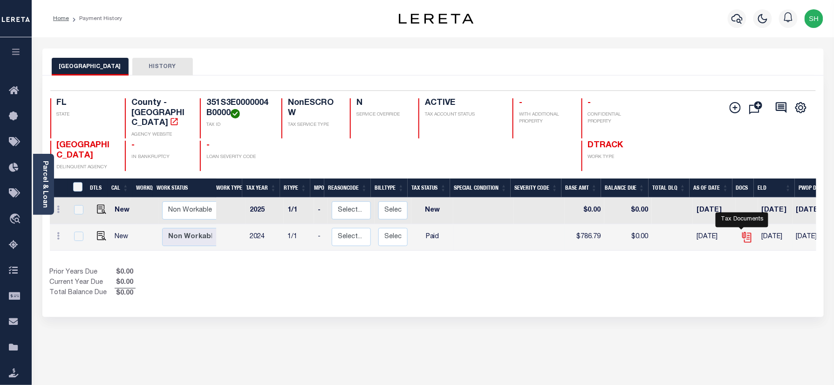
click at [742, 231] on icon "" at bounding box center [747, 237] width 12 height 12
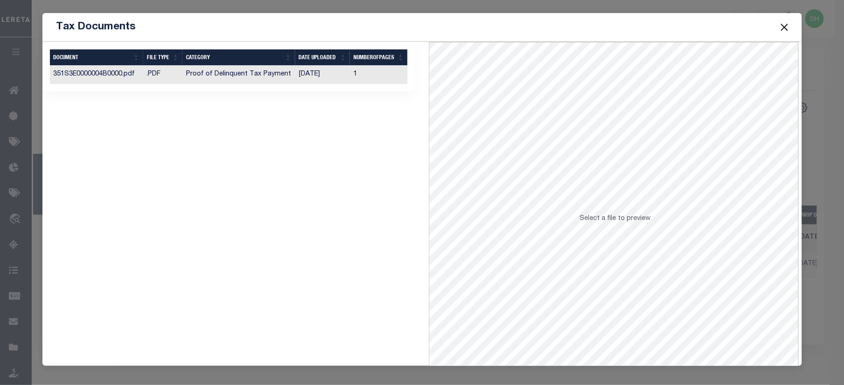
click at [187, 79] on td "Proof of Delinquent Tax Payment" at bounding box center [238, 75] width 113 height 18
click at [781, 24] on button "Close" at bounding box center [784, 27] width 12 height 12
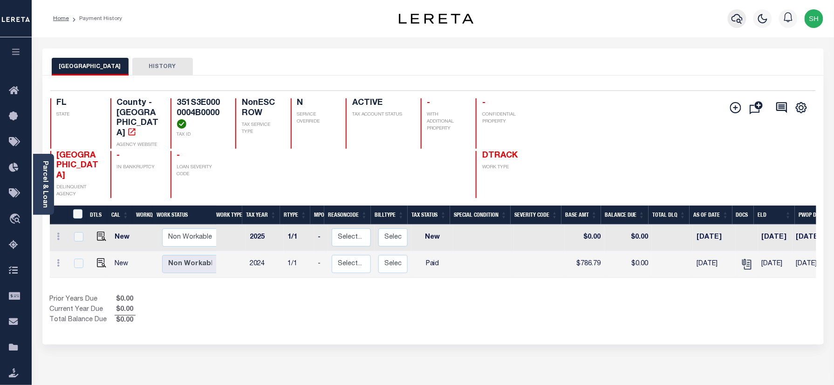
click at [735, 17] on icon "button" at bounding box center [737, 19] width 11 height 10
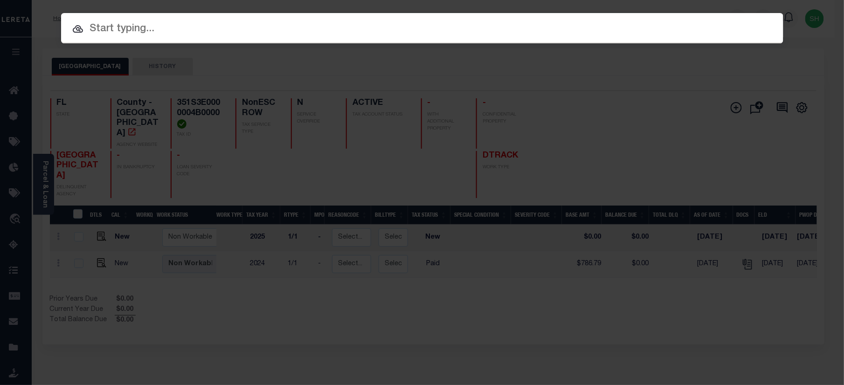
click at [661, 25] on input "text" at bounding box center [422, 29] width 722 height 16
paste input "1360002456"
type input "1360002456"
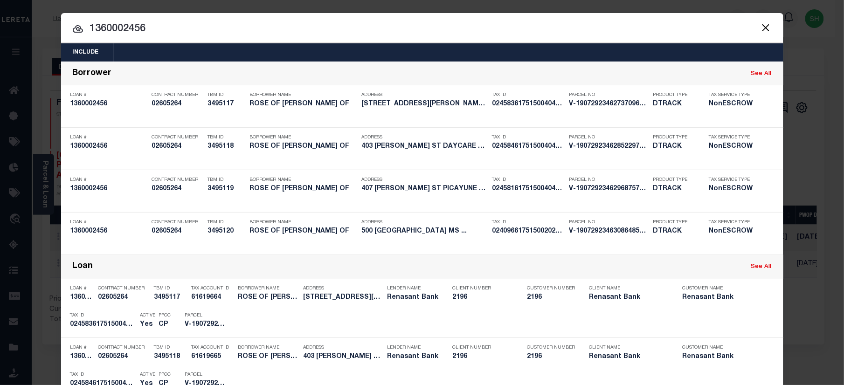
click at [440, 26] on input "1360002456" at bounding box center [422, 29] width 722 height 16
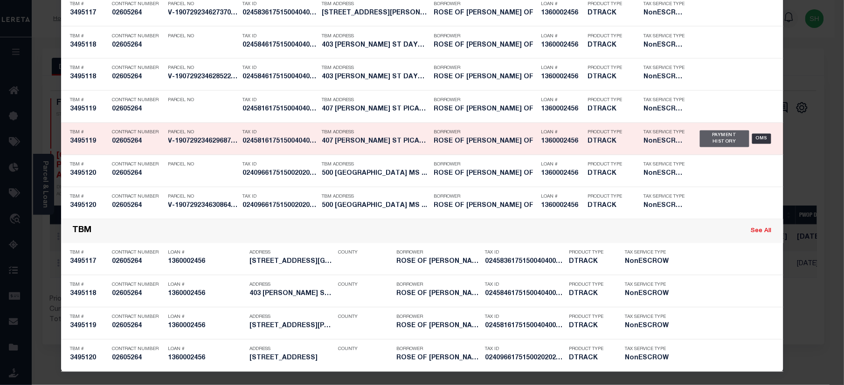
click at [707, 137] on div "Payment History" at bounding box center [725, 138] width 50 height 17
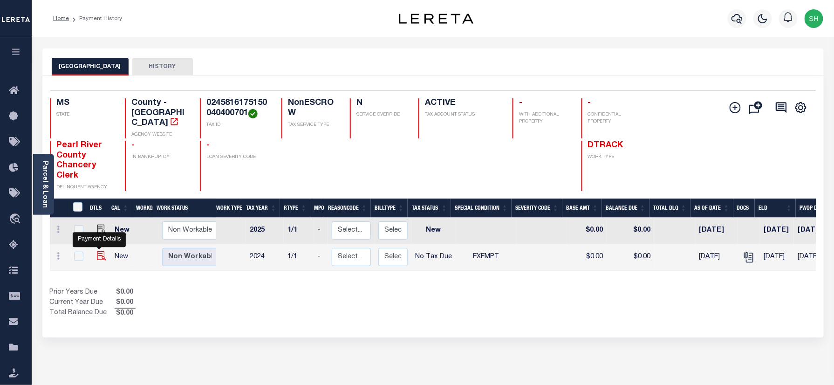
click at [97, 251] on img "" at bounding box center [101, 255] width 9 height 9
checkbox input "true"
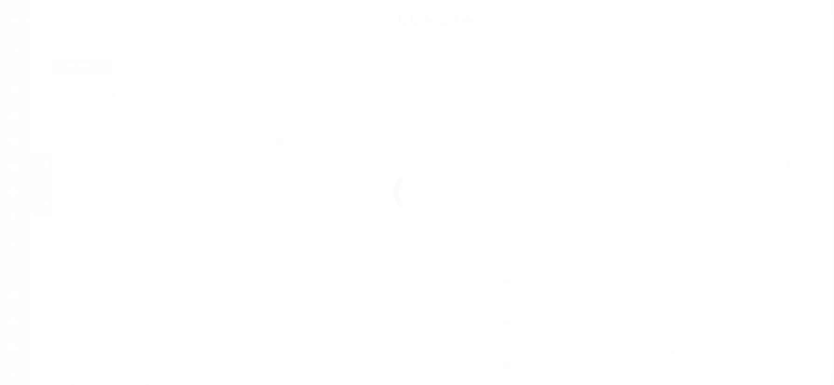
select select "NTX"
select select "5"
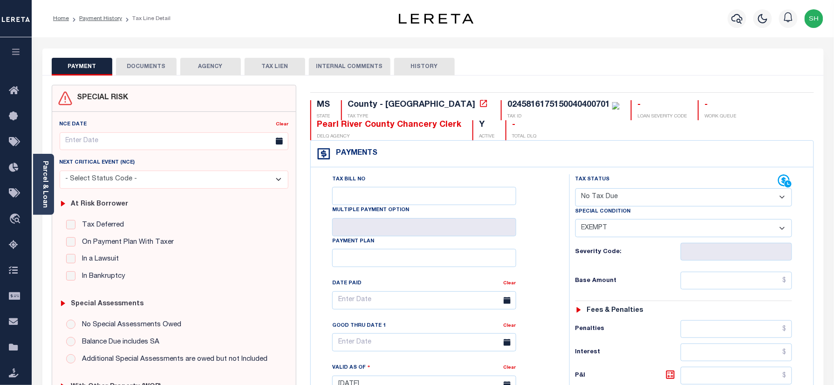
click at [148, 61] on button "DOCUMENTS" at bounding box center [146, 67] width 61 height 18
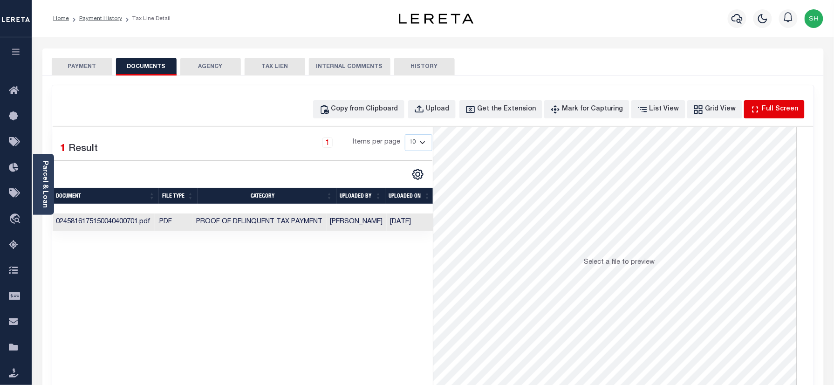
click at [776, 106] on div "Full Screen" at bounding box center [780, 109] width 36 height 10
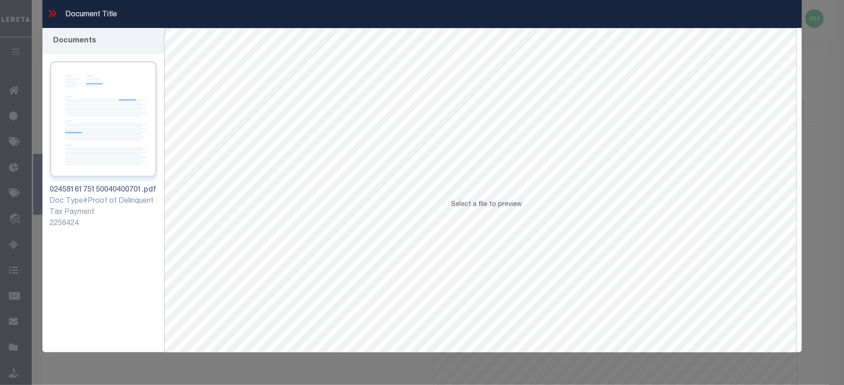
click at [118, 148] on img at bounding box center [103, 119] width 107 height 116
click at [49, 14] on icon at bounding box center [52, 13] width 12 height 12
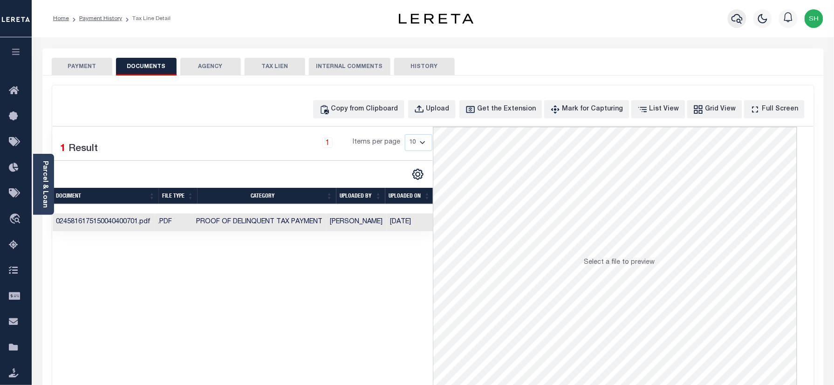
click at [738, 17] on icon "button" at bounding box center [737, 18] width 11 height 11
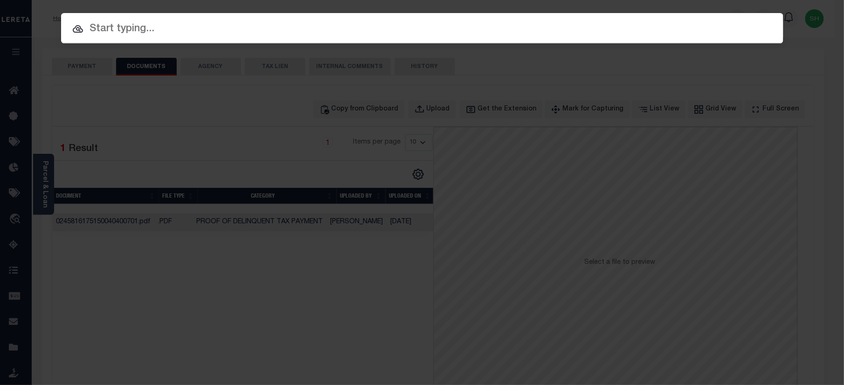
click at [656, 27] on input "text" at bounding box center [422, 29] width 722 height 16
paste input "1360000194"
type input "1360000194"
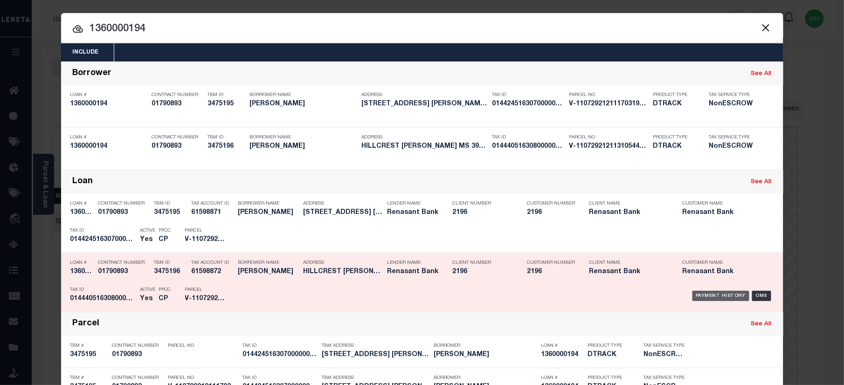
click at [707, 293] on div "Payment History" at bounding box center [720, 296] width 57 height 10
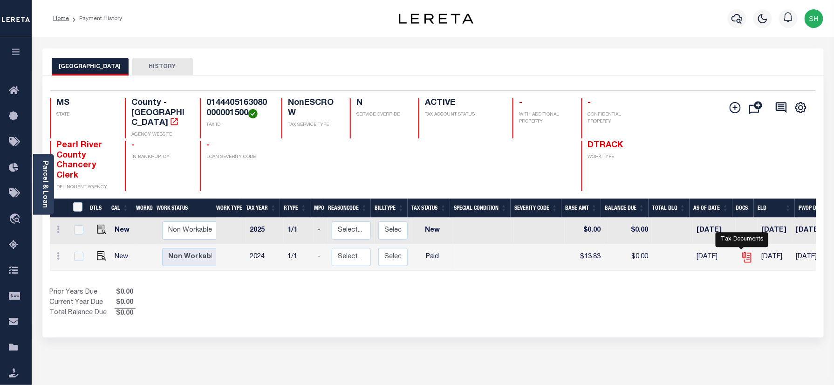
click at [742, 251] on icon "" at bounding box center [747, 257] width 12 height 12
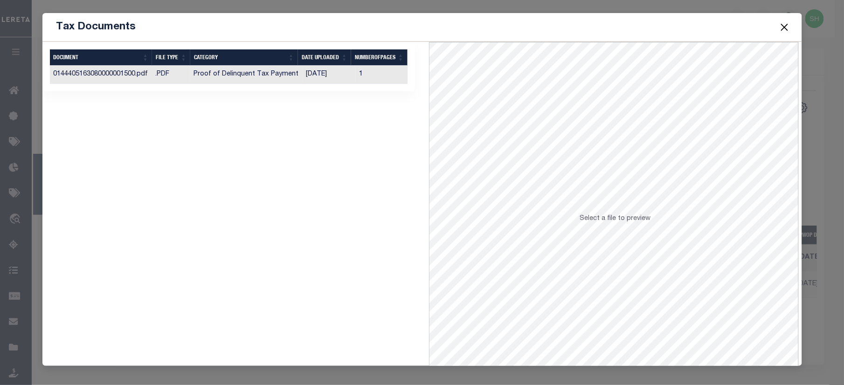
click at [260, 78] on td "Proof of Delinquent Tax Payment" at bounding box center [246, 75] width 112 height 18
click at [787, 23] on button "Close" at bounding box center [784, 27] width 12 height 12
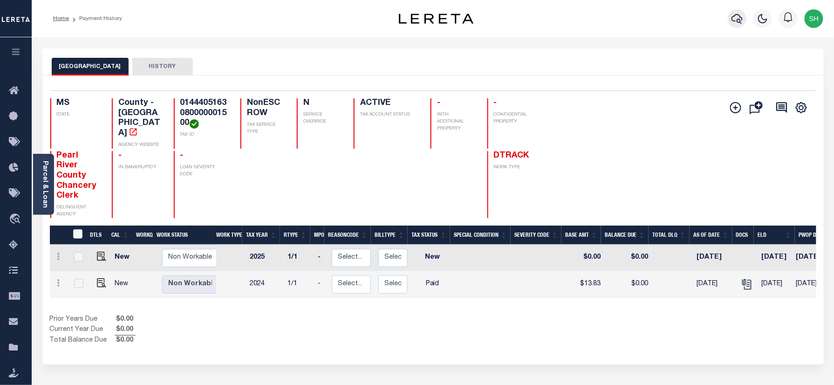
click at [742, 21] on icon "button" at bounding box center [737, 18] width 11 height 11
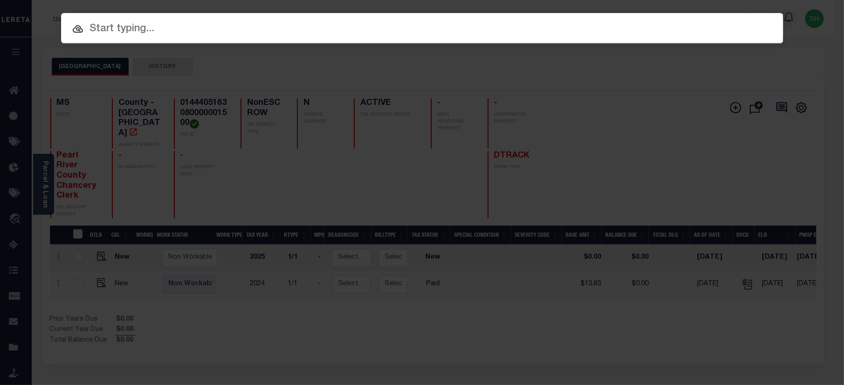
click at [636, 24] on input "text" at bounding box center [422, 29] width 722 height 16
paste input "[US_VEHICLE_IDENTIFICATION_NUMBER]"
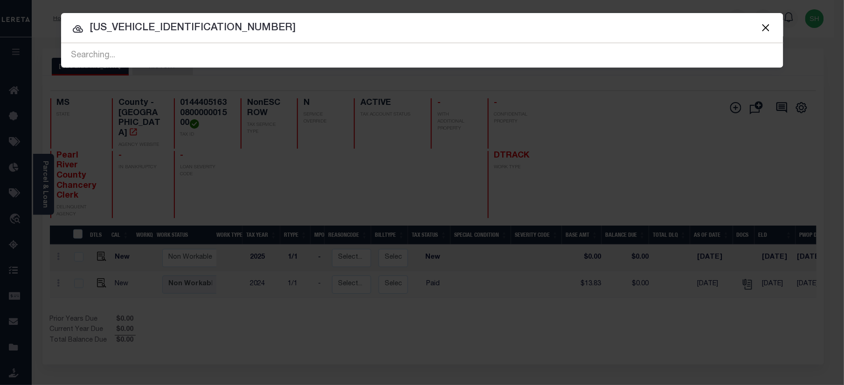
drag, startPoint x: 199, startPoint y: 27, endPoint x: -3, endPoint y: 15, distance: 201.7
click at [0, 15] on html "Home Payment History Profile Sign out" at bounding box center [422, 292] width 844 height 584
paste input "1110000022"
type input "1110000022"
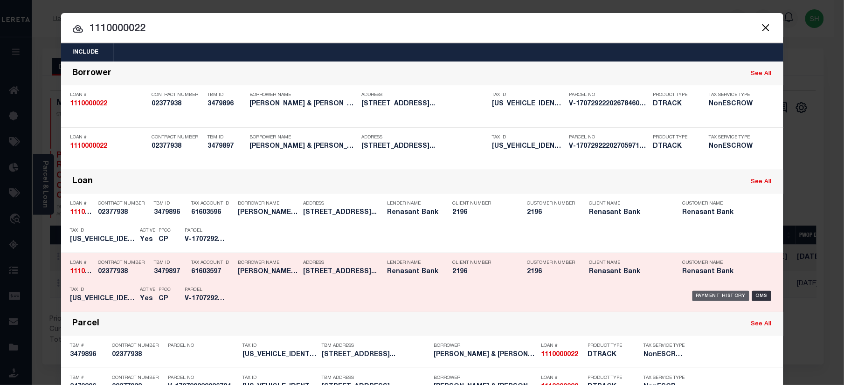
click at [702, 293] on div "Payment History" at bounding box center [720, 296] width 57 height 10
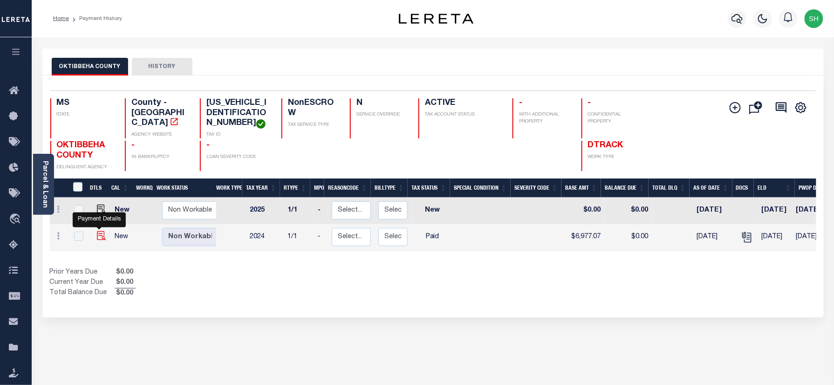
click at [97, 231] on img "" at bounding box center [101, 235] width 9 height 9
checkbox input "true"
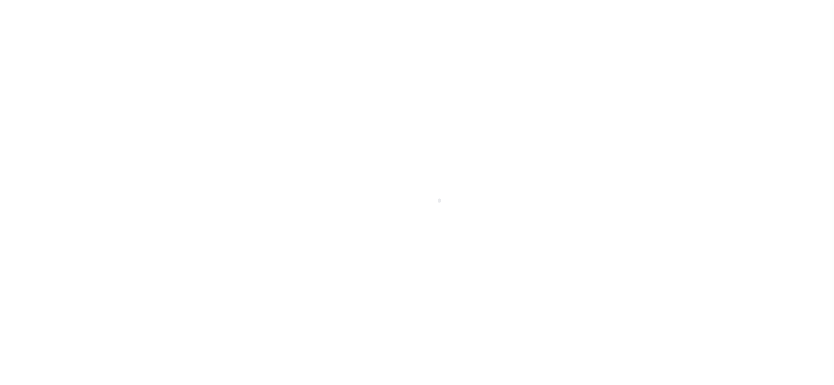
checkbox input "false"
type input "[DATE]"
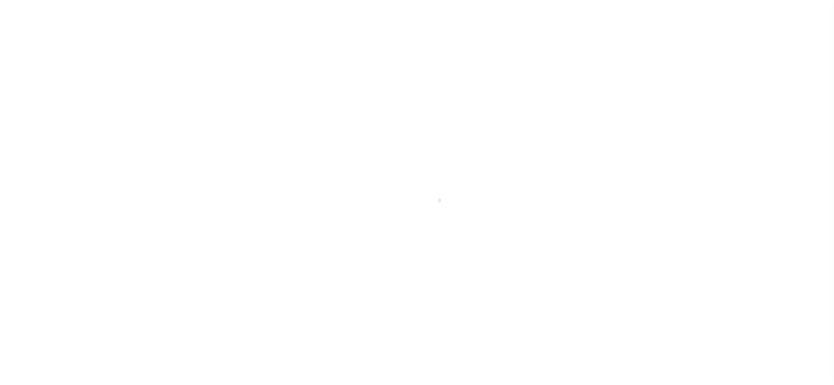
select select "PYD"
type input "$6,977.07"
type input "$0"
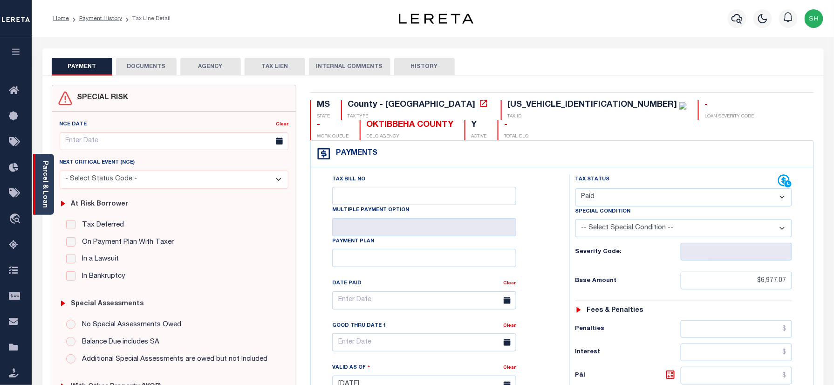
click at [38, 177] on div "Parcel & Loan" at bounding box center [43, 184] width 21 height 61
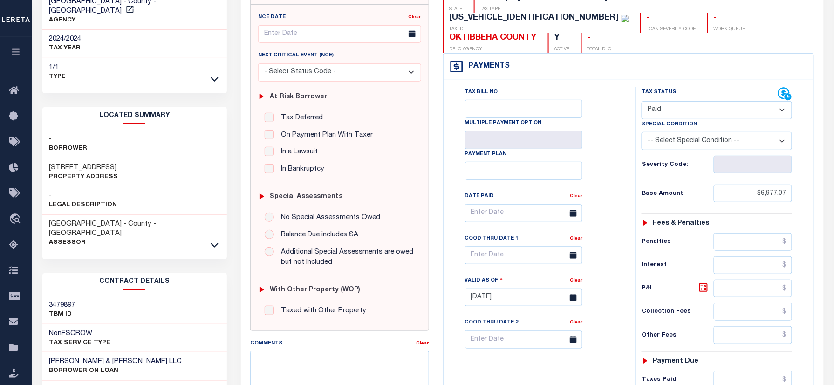
scroll to position [124, 0]
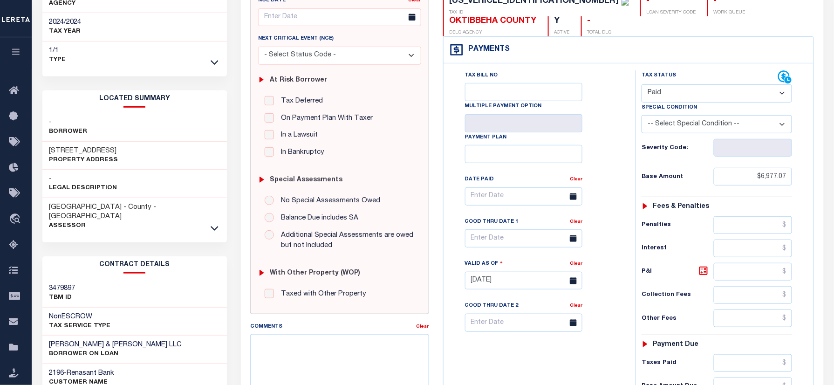
drag, startPoint x: 44, startPoint y: 138, endPoint x: 133, endPoint y: 141, distance: 89.0
click at [133, 142] on div "301 HOSPITAL ROAD Property Address" at bounding box center [134, 156] width 185 height 28
copy h3 "301 HOSPITAL ROAD"
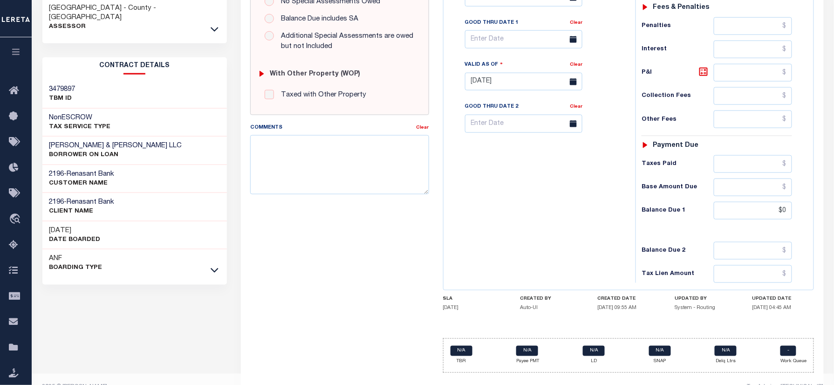
scroll to position [327, 0]
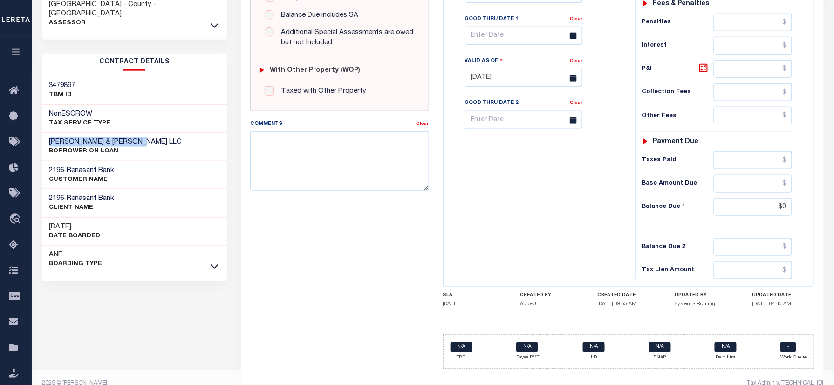
drag, startPoint x: 47, startPoint y: 118, endPoint x: 192, endPoint y: 125, distance: 145.6
click at [192, 133] on div "PARKER ROSE & ROBERT LLC BORROWER ON LOAN" at bounding box center [134, 147] width 185 height 28
copy h3 "PARKER ROSE & ROBERT LLC"
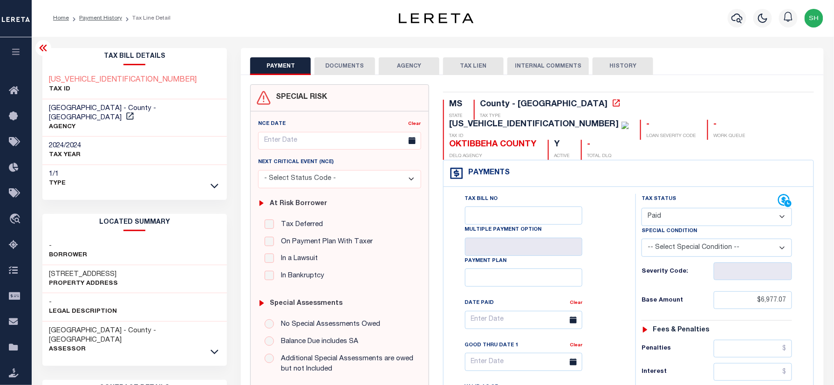
scroll to position [0, 0]
click at [336, 60] on button "DOCUMENTS" at bounding box center [345, 67] width 61 height 18
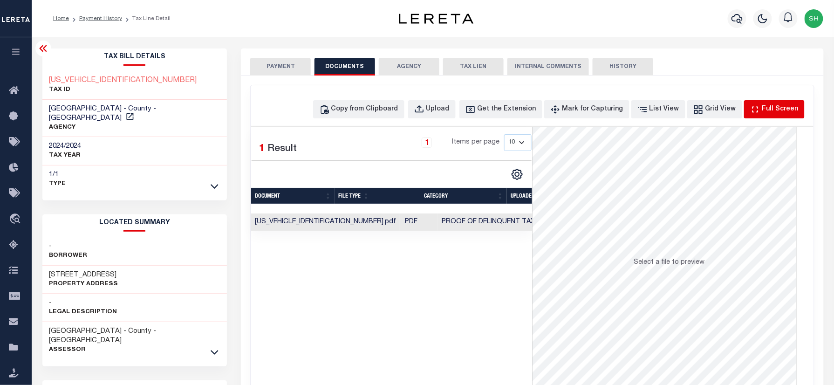
click at [767, 103] on button "Full Screen" at bounding box center [774, 109] width 61 height 18
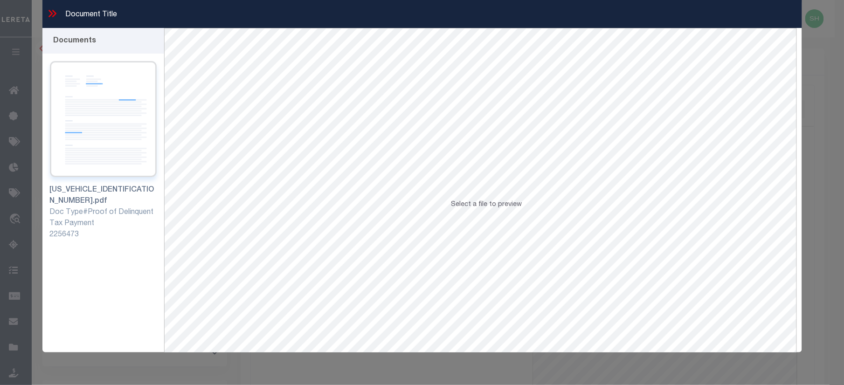
click at [109, 116] on img at bounding box center [103, 119] width 107 height 116
click at [49, 11] on icon at bounding box center [50, 13] width 4 height 7
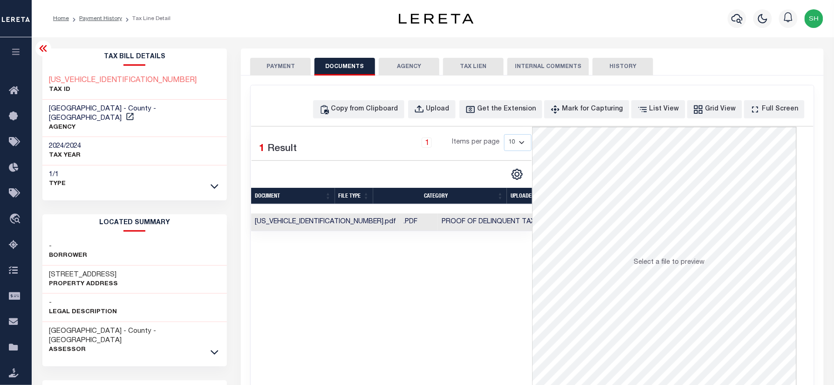
click at [271, 68] on button "PAYMENT" at bounding box center [280, 67] width 61 height 18
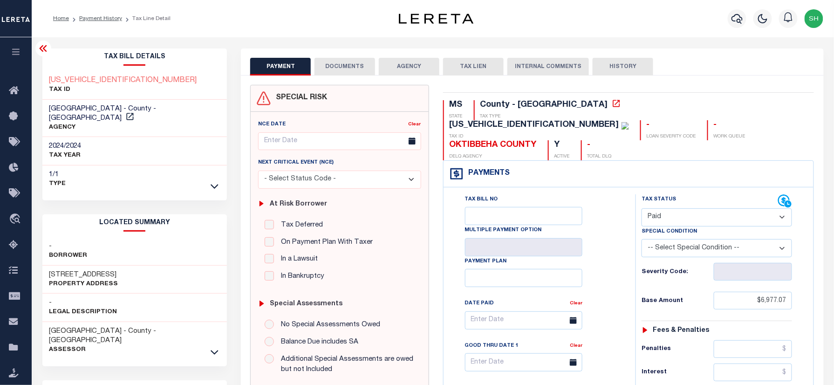
click at [360, 64] on button "DOCUMENTS" at bounding box center [345, 67] width 61 height 18
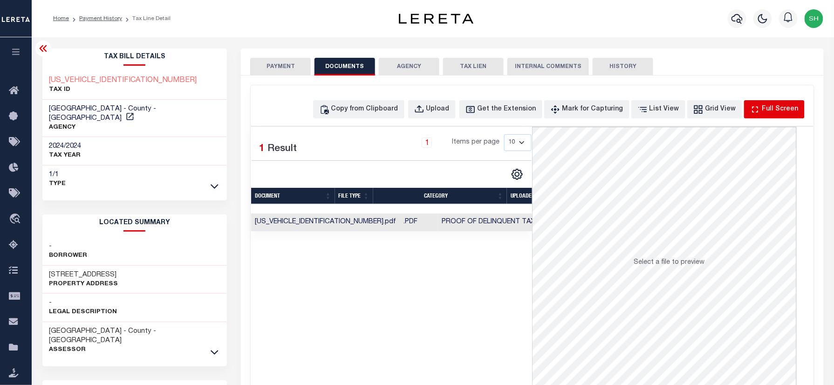
click at [766, 110] on div "Full Screen" at bounding box center [780, 109] width 36 height 10
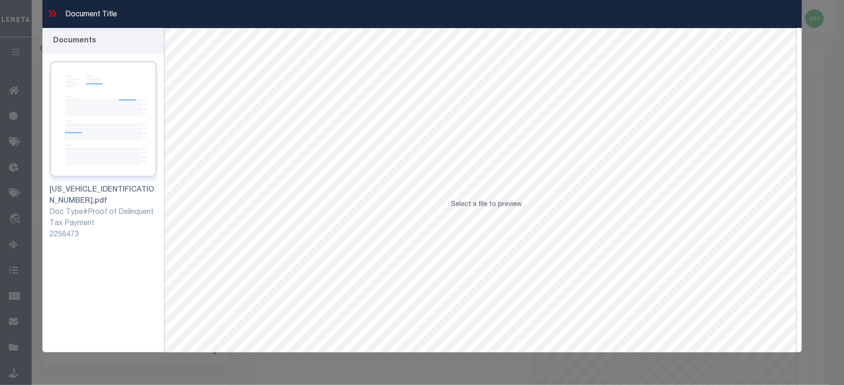
click at [71, 125] on img at bounding box center [103, 119] width 107 height 116
click at [49, 12] on icon at bounding box center [52, 13] width 12 height 12
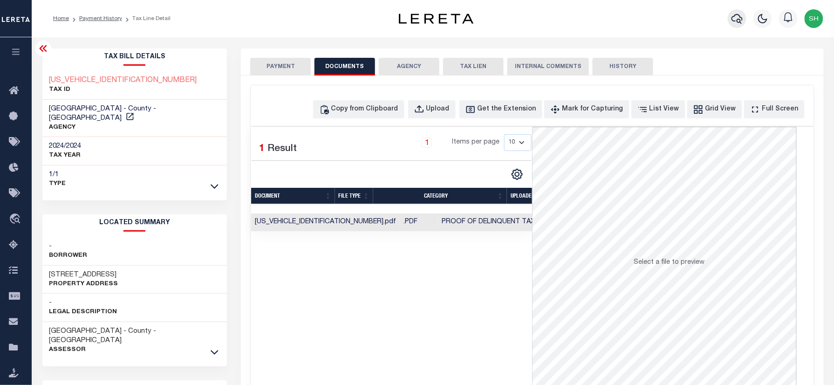
click at [733, 19] on button "button" at bounding box center [737, 18] width 19 height 19
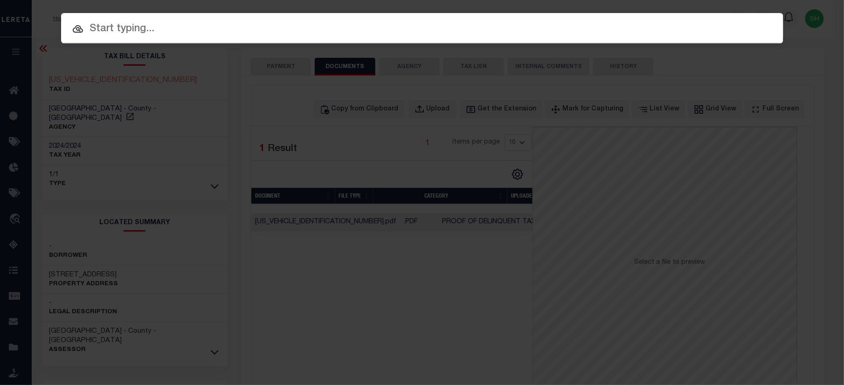
click at [662, 27] on input "text" at bounding box center [422, 29] width 722 height 16
paste input "1070001635"
type input "1070001635"
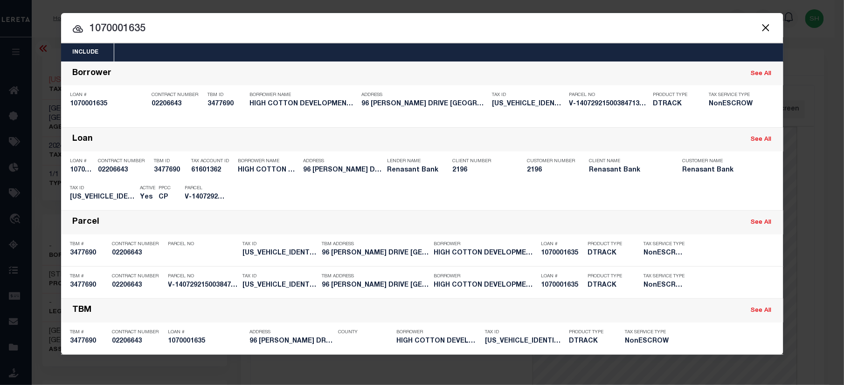
click at [462, 29] on input "1070001635" at bounding box center [422, 29] width 722 height 16
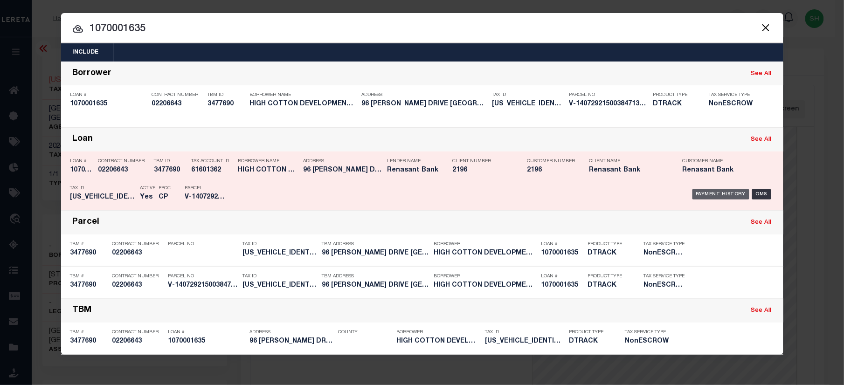
click at [731, 192] on div "Payment History" at bounding box center [720, 194] width 57 height 10
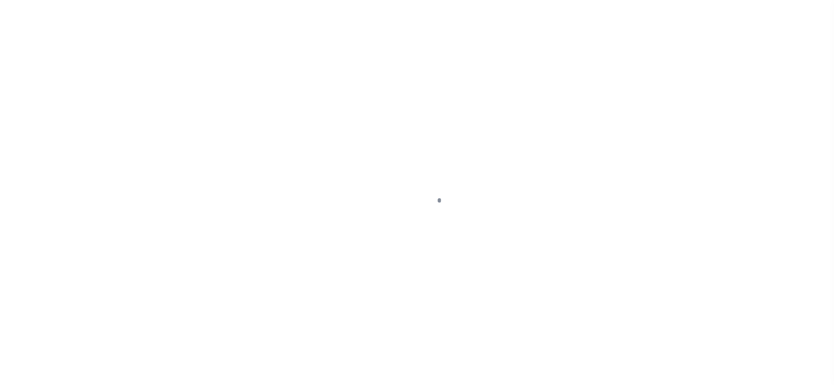
checkbox input "false"
type input "[DATE]"
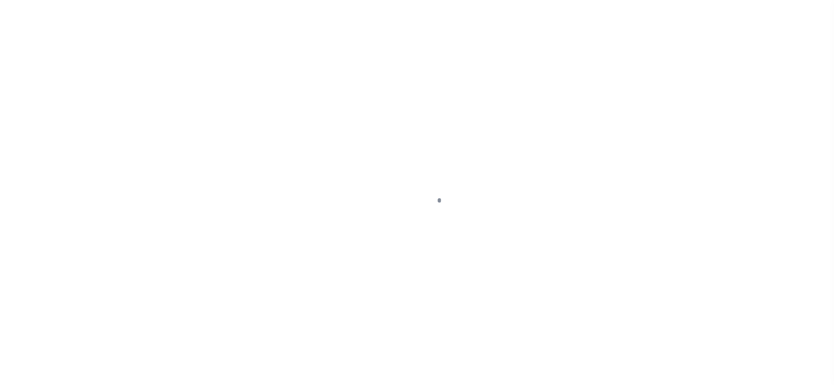
select select "PYD"
type input "$44,367"
type input "$0"
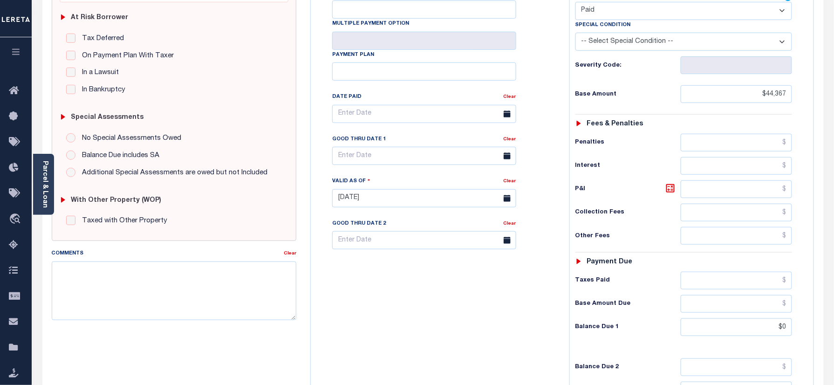
scroll to position [62, 0]
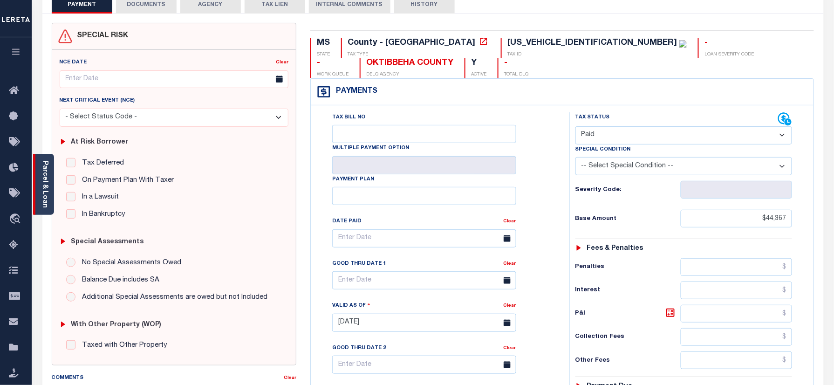
click at [41, 195] on link "Parcel & Loan" at bounding box center [44, 184] width 7 height 47
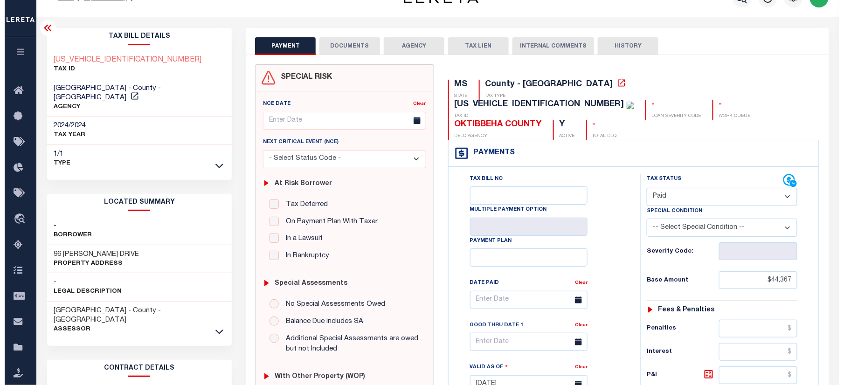
scroll to position [0, 0]
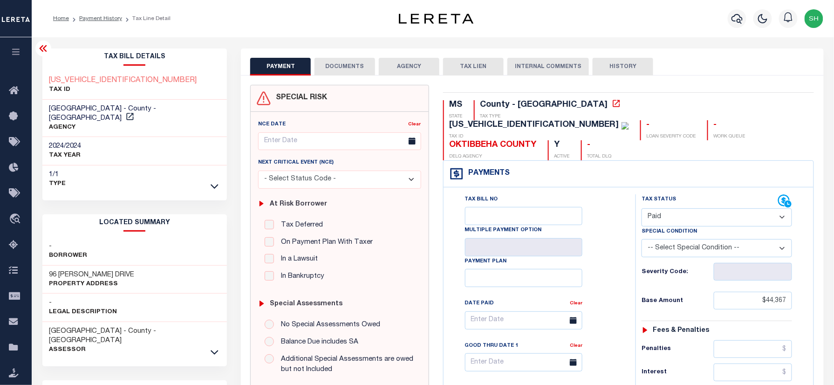
click at [335, 66] on button "DOCUMENTS" at bounding box center [345, 67] width 61 height 18
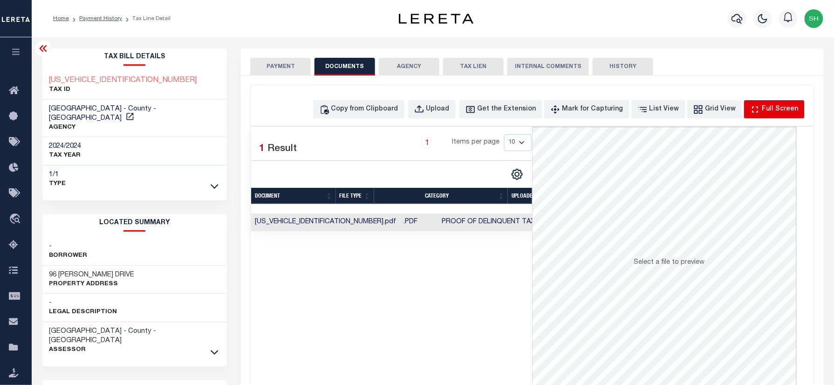
click at [775, 109] on div "Full Screen" at bounding box center [780, 109] width 36 height 10
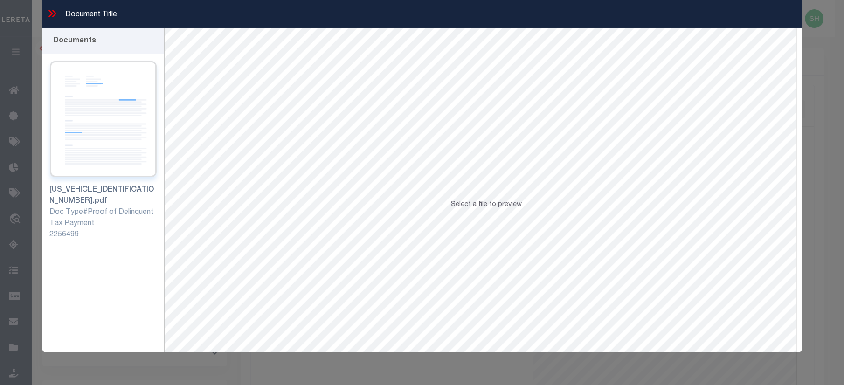
click at [96, 153] on img at bounding box center [103, 119] width 107 height 116
click at [49, 12] on icon at bounding box center [50, 13] width 4 height 7
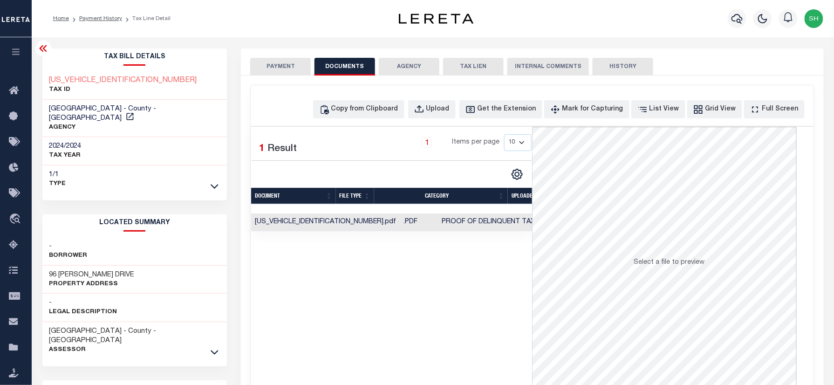
click at [273, 65] on button "PAYMENT" at bounding box center [280, 67] width 61 height 18
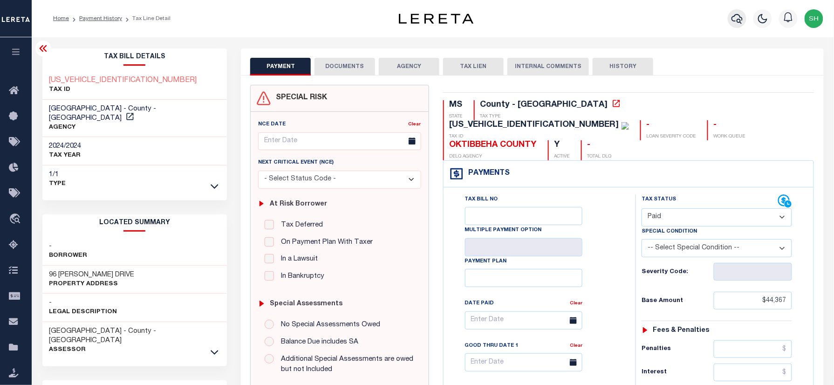
click at [741, 15] on icon "button" at bounding box center [737, 18] width 11 height 11
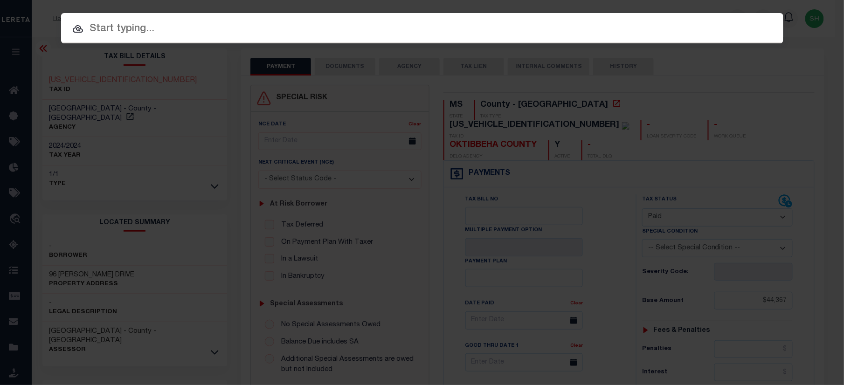
click at [621, 27] on input "text" at bounding box center [422, 29] width 722 height 16
paste input "1110000871"
type input "1110000871"
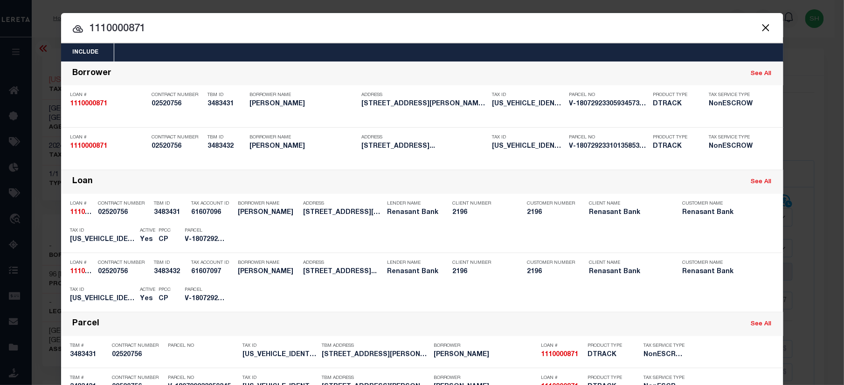
click at [373, 30] on input "1110000871" at bounding box center [422, 29] width 722 height 16
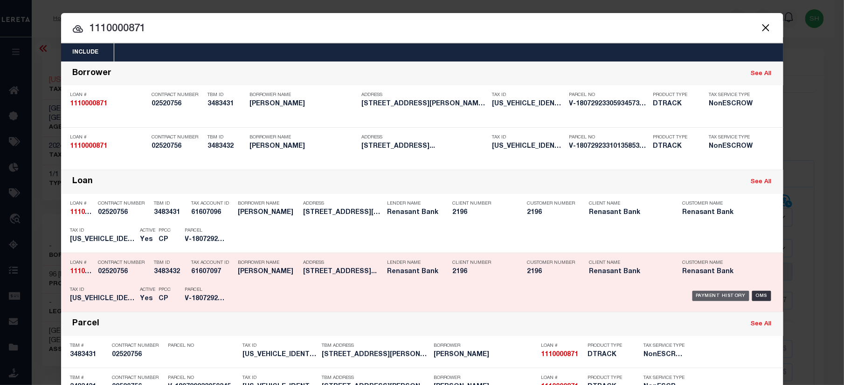
click at [714, 295] on div "Payment History" at bounding box center [720, 296] width 57 height 10
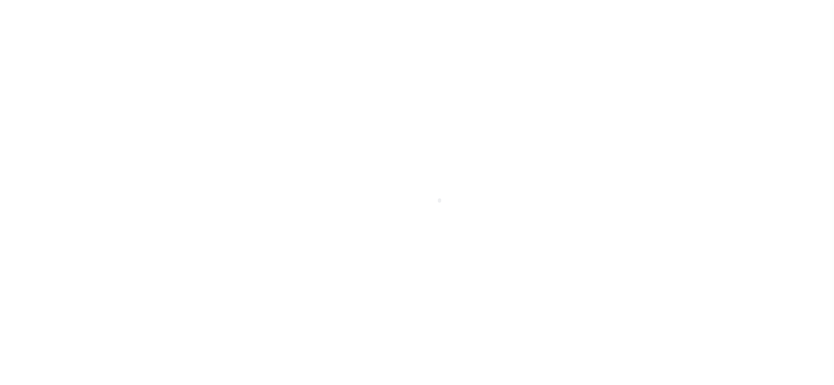
select select "PYD"
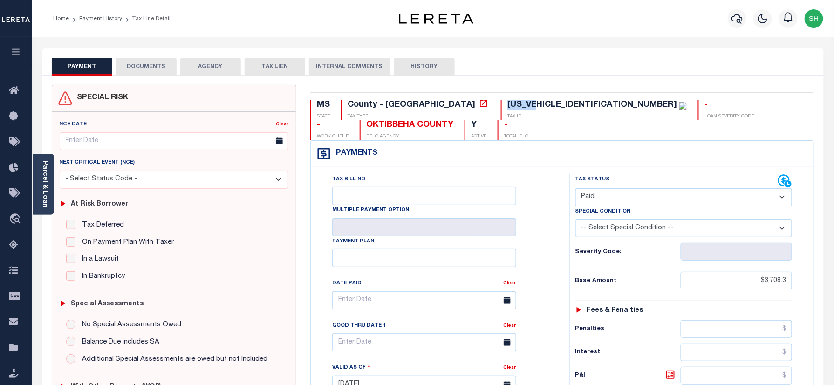
drag, startPoint x: 429, startPoint y: 109, endPoint x: 456, endPoint y: 106, distance: 26.7
click at [508, 106] on div "[US_VEHICLE_IDENTIFICATION_NUMBER]" at bounding box center [597, 105] width 179 height 10
copy div "022951"
click at [48, 193] on link "Parcel & Loan" at bounding box center [44, 184] width 7 height 47
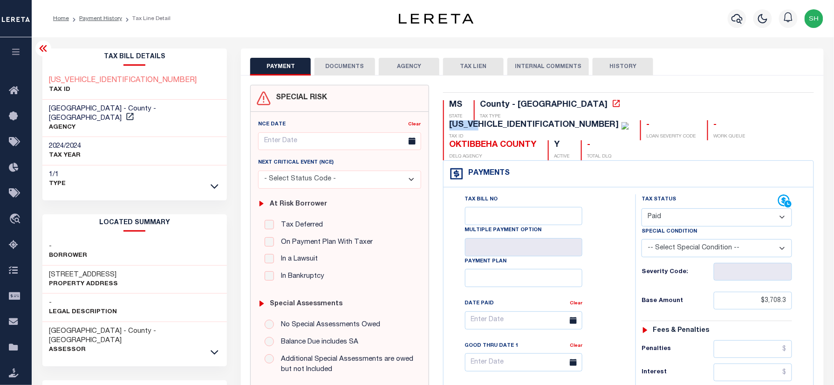
click at [350, 62] on button "DOCUMENTS" at bounding box center [345, 67] width 61 height 18
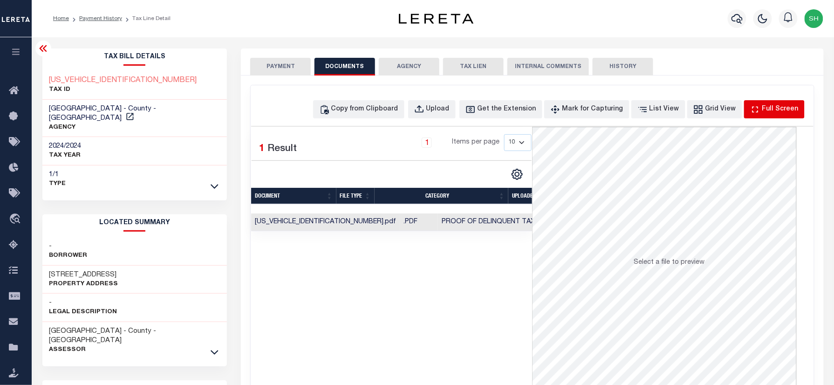
click at [775, 109] on div "Full Screen" at bounding box center [780, 109] width 36 height 10
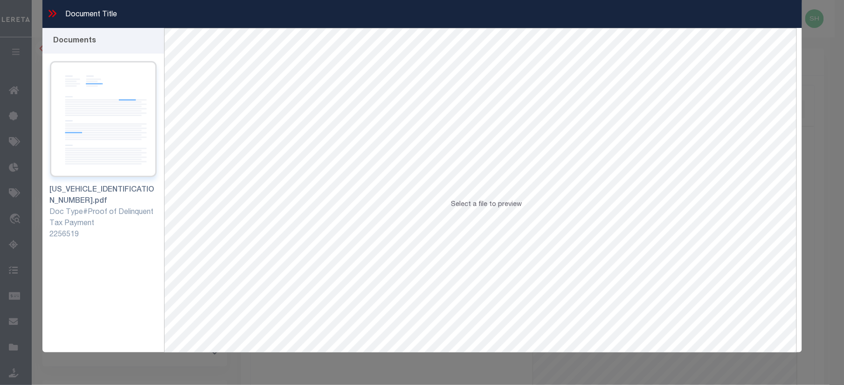
click at [109, 135] on img at bounding box center [103, 119] width 107 height 116
click at [48, 12] on icon at bounding box center [52, 13] width 12 height 12
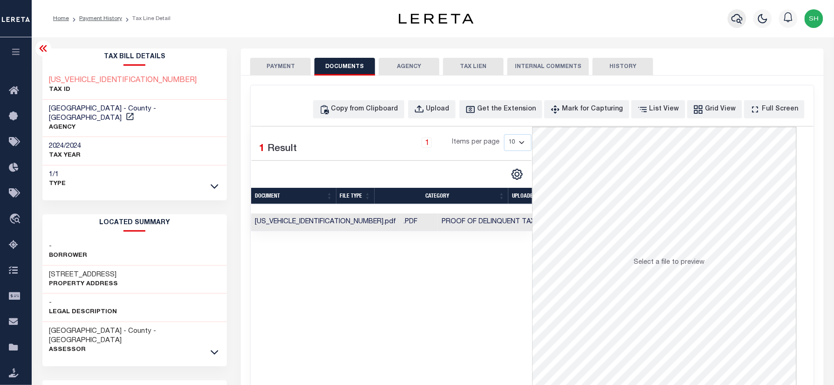
click at [739, 20] on icon "button" at bounding box center [737, 18] width 11 height 11
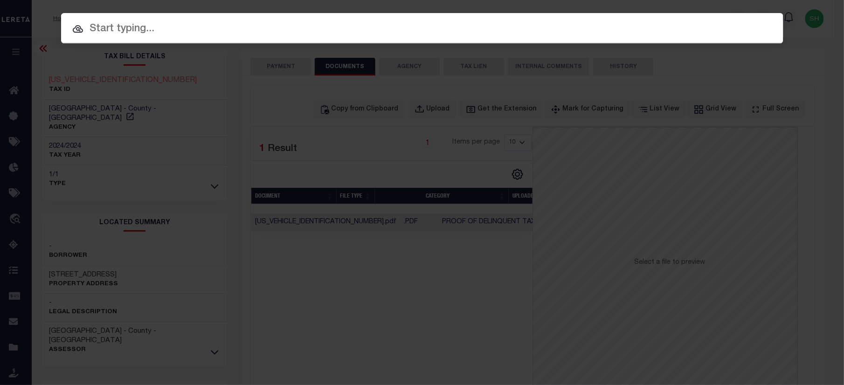
click at [603, 23] on input "text" at bounding box center [422, 29] width 722 height 16
paste input "9137351"
type input "9137351"
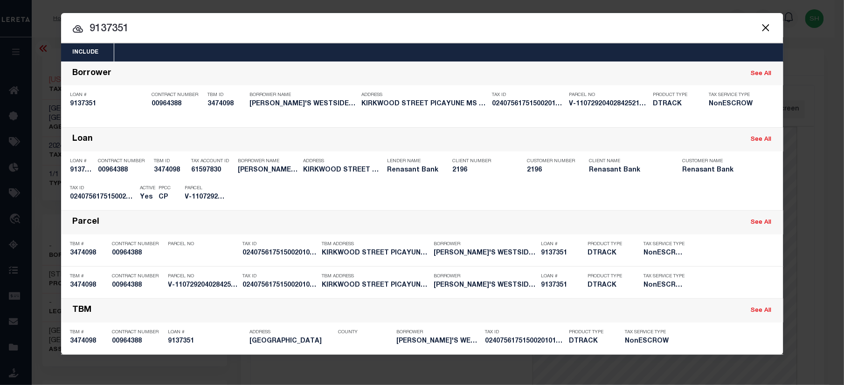
click at [453, 21] on input "9137351" at bounding box center [422, 29] width 722 height 16
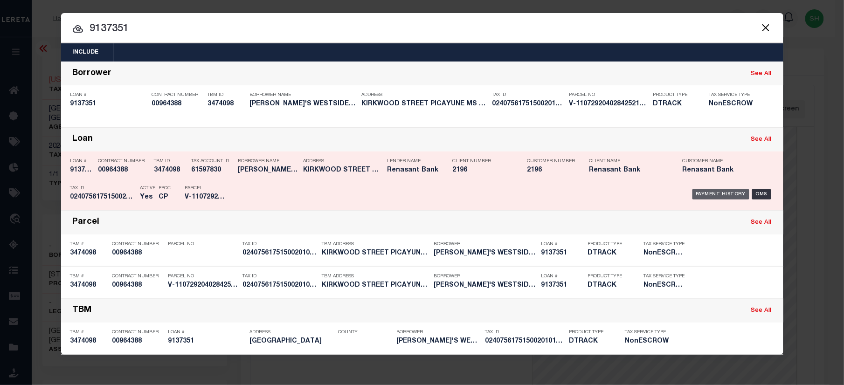
click at [708, 192] on div "Payment History" at bounding box center [720, 194] width 57 height 10
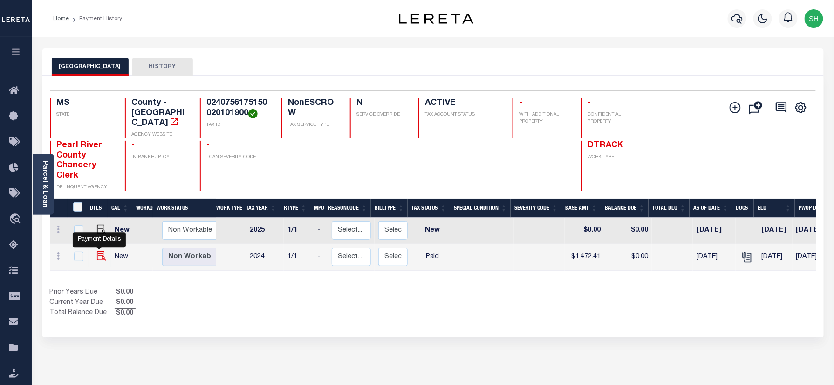
click at [97, 251] on img "" at bounding box center [101, 255] width 9 height 9
checkbox input "true"
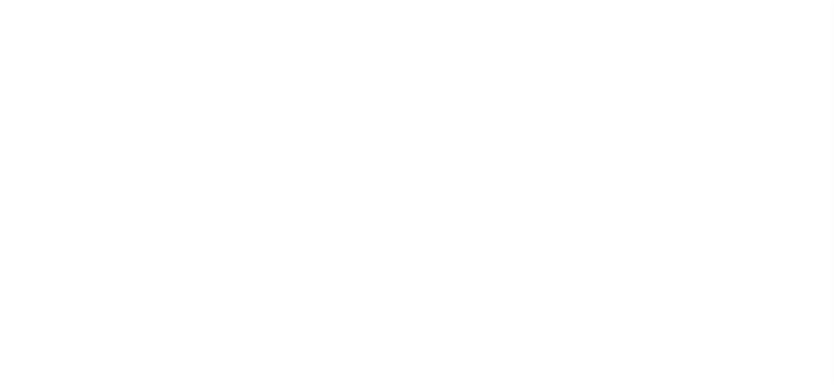
select select "PYD"
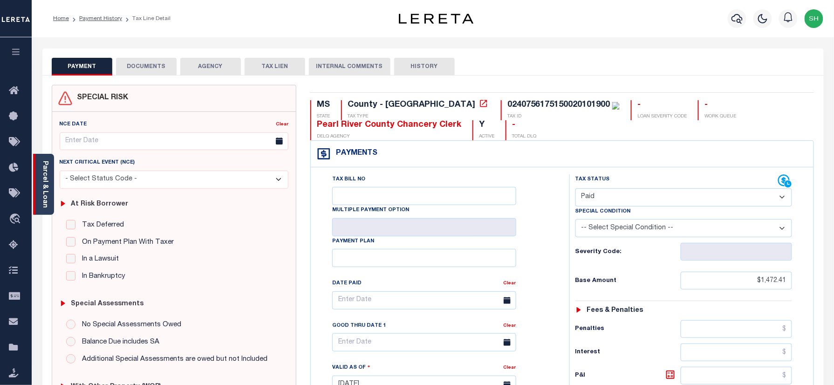
click at [39, 184] on div "Parcel & Loan" at bounding box center [43, 184] width 21 height 61
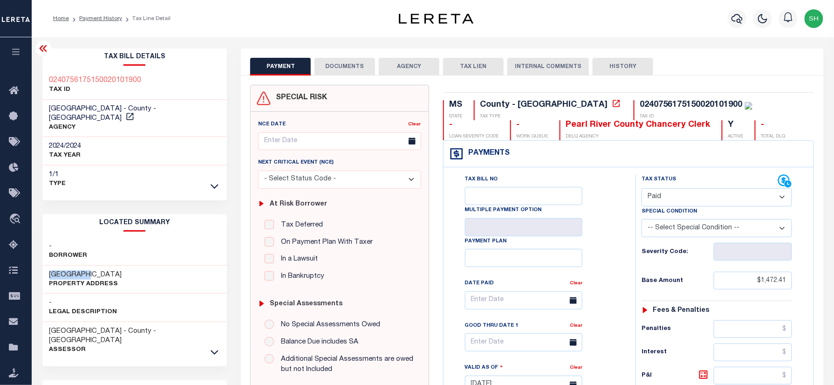
drag, startPoint x: 44, startPoint y: 265, endPoint x: 88, endPoint y: 258, distance: 44.8
click at [88, 266] on div "[GEOGRAPHIC_DATA] Property Address" at bounding box center [134, 280] width 185 height 28
copy h3 "KIRKWOOD"
click at [347, 64] on button "DOCUMENTS" at bounding box center [345, 67] width 61 height 18
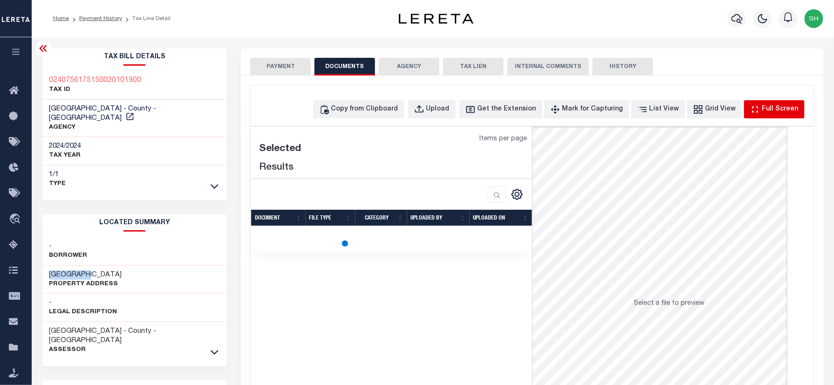
click at [776, 107] on div "Full Screen" at bounding box center [780, 109] width 36 height 10
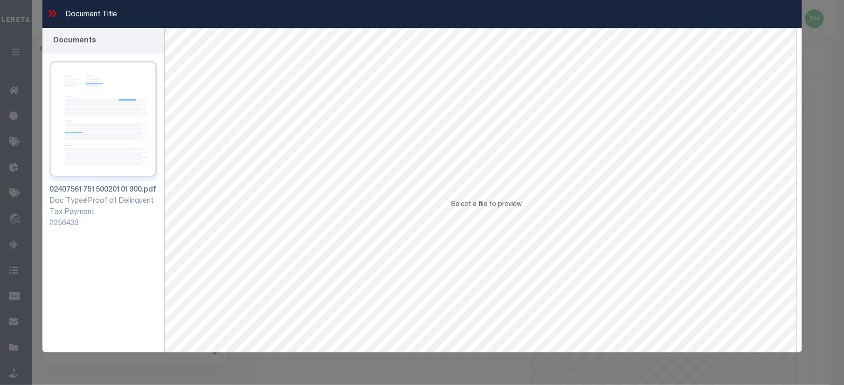
click at [89, 130] on img at bounding box center [103, 119] width 107 height 116
click at [53, 13] on icon at bounding box center [52, 13] width 12 height 12
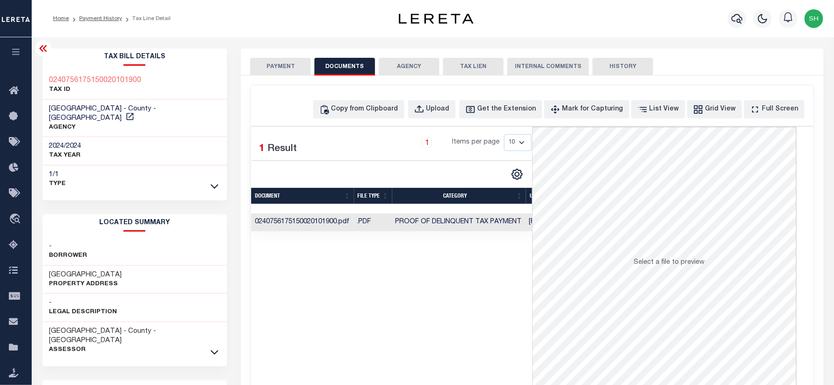
click at [286, 67] on button "PAYMENT" at bounding box center [280, 67] width 61 height 18
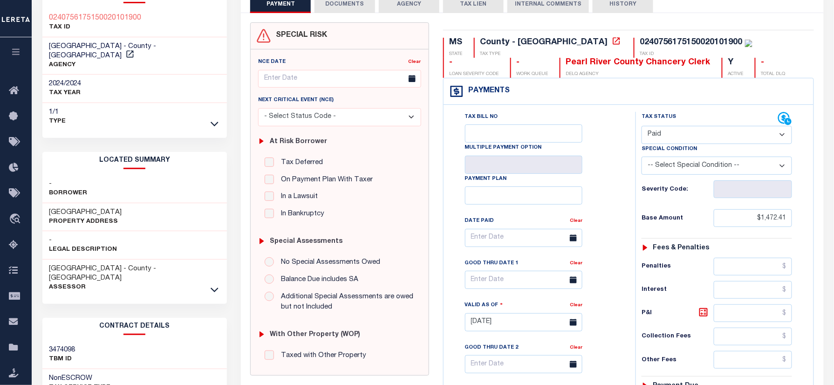
scroll to position [62, 0]
